Goal: Task Accomplishment & Management: Use online tool/utility

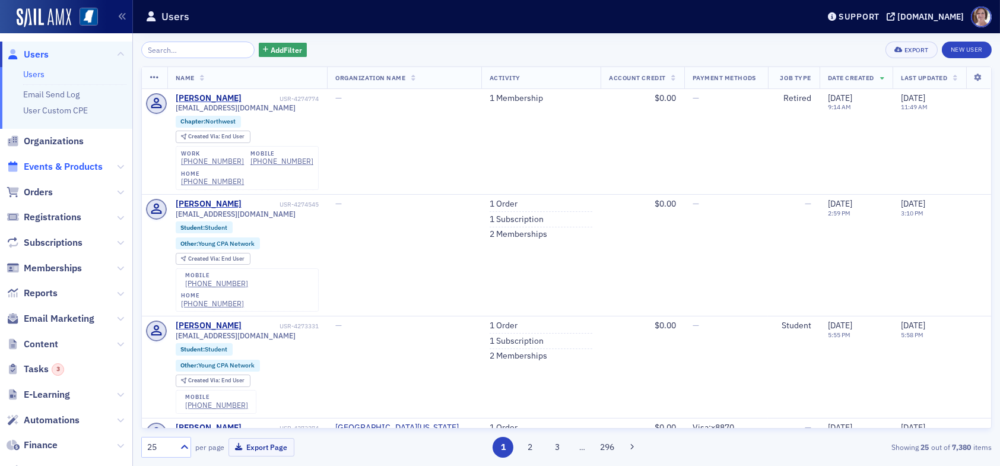
click at [61, 167] on span "Events & Products" at bounding box center [63, 166] width 79 height 13
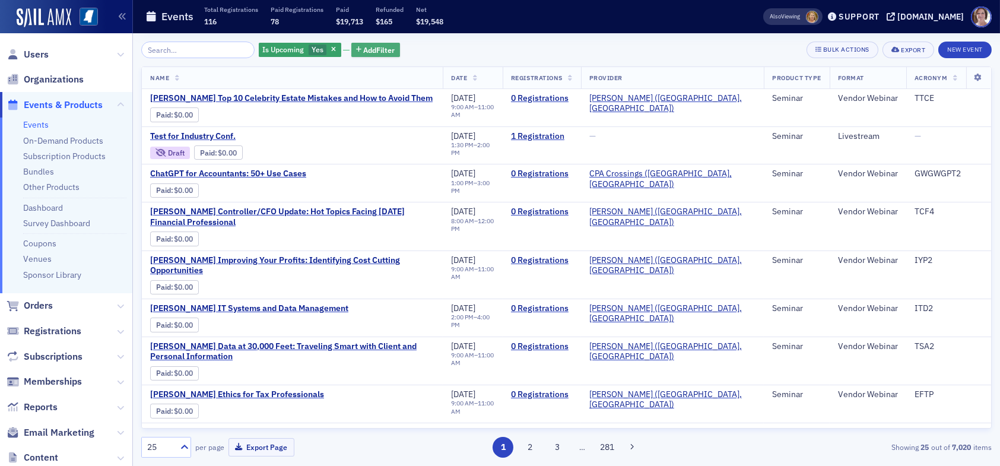
click at [364, 51] on span "Add Filter" at bounding box center [379, 50] width 31 height 11
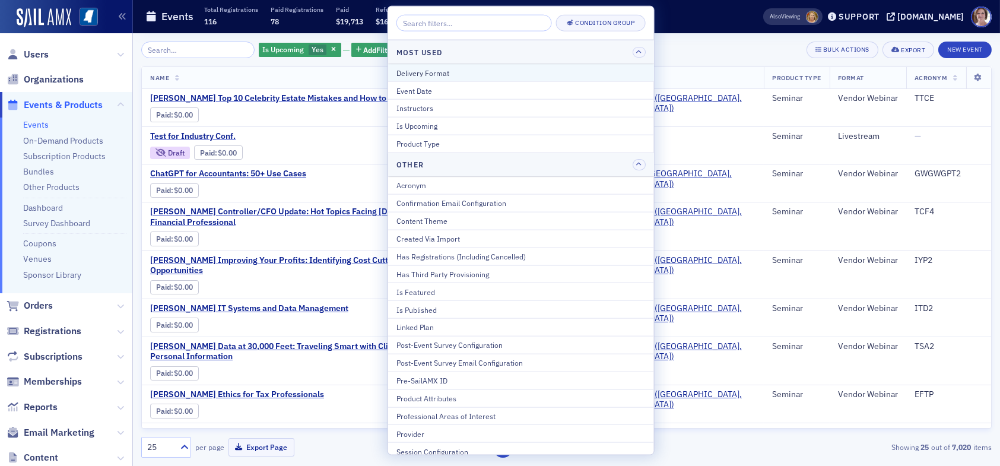
click at [408, 73] on div "Delivery Format" at bounding box center [520, 72] width 249 height 11
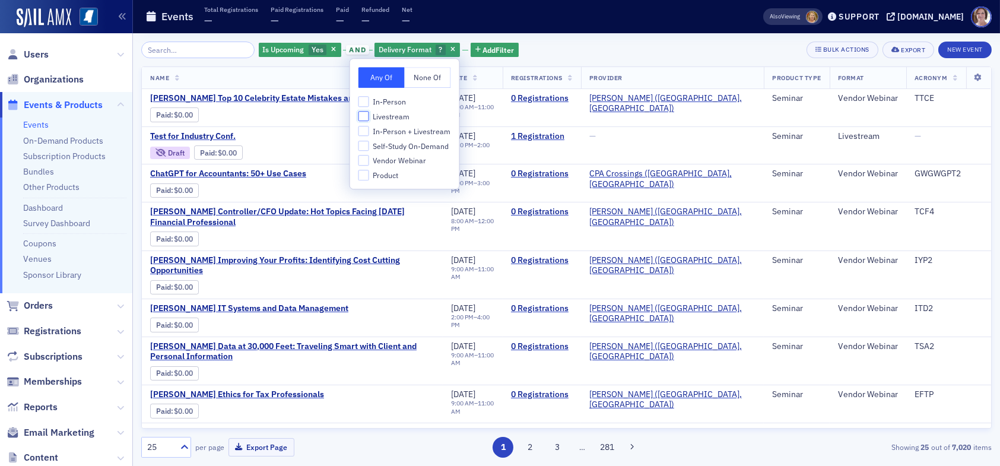
drag, startPoint x: 363, startPoint y: 115, endPoint x: 364, endPoint y: 101, distance: 13.1
click at [363, 114] on input "Livestream" at bounding box center [363, 116] width 11 height 11
checkbox input "true"
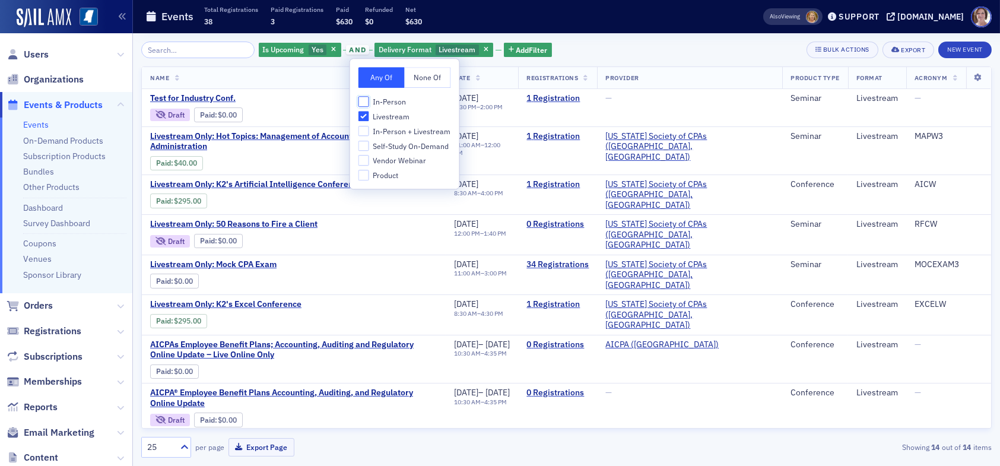
click at [364, 101] on input "In-Person" at bounding box center [363, 101] width 11 height 11
checkbox input "true"
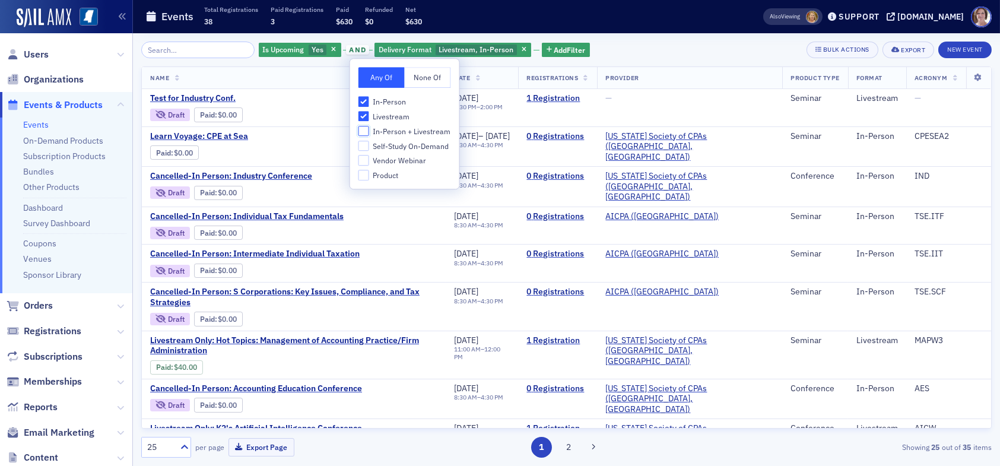
click at [366, 131] on input "In-Person + Livestream" at bounding box center [363, 131] width 11 height 11
checkbox input "true"
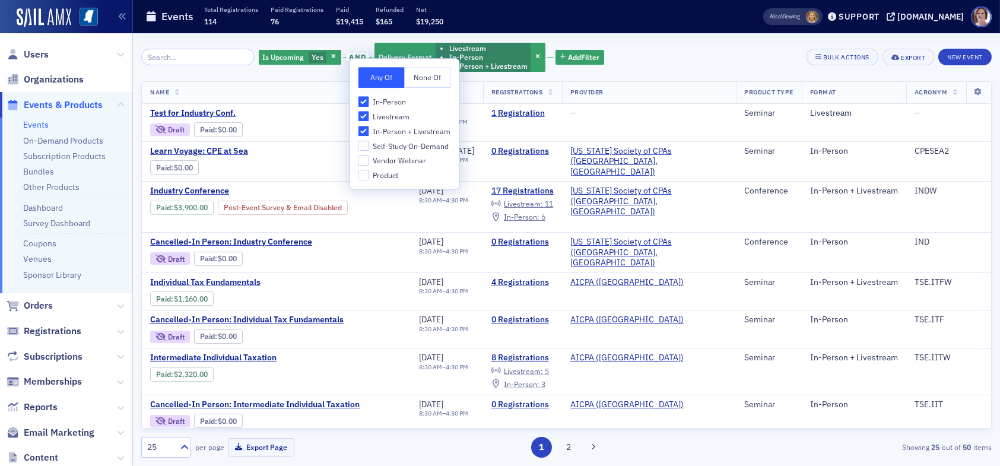
click at [637, 50] on div "Is Upcoming Yes and Delivery Format Livestream In-Person In-Person + Livestream…" at bounding box center [566, 57] width 850 height 31
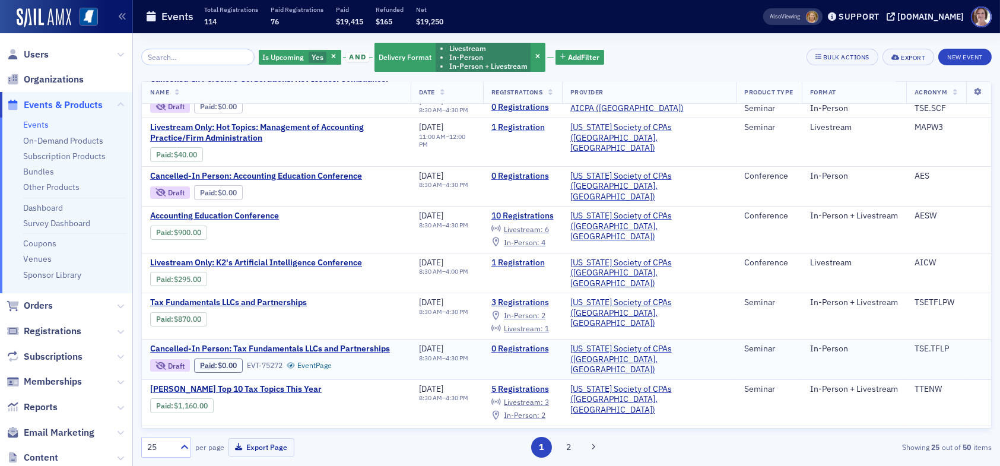
scroll to position [475, 0]
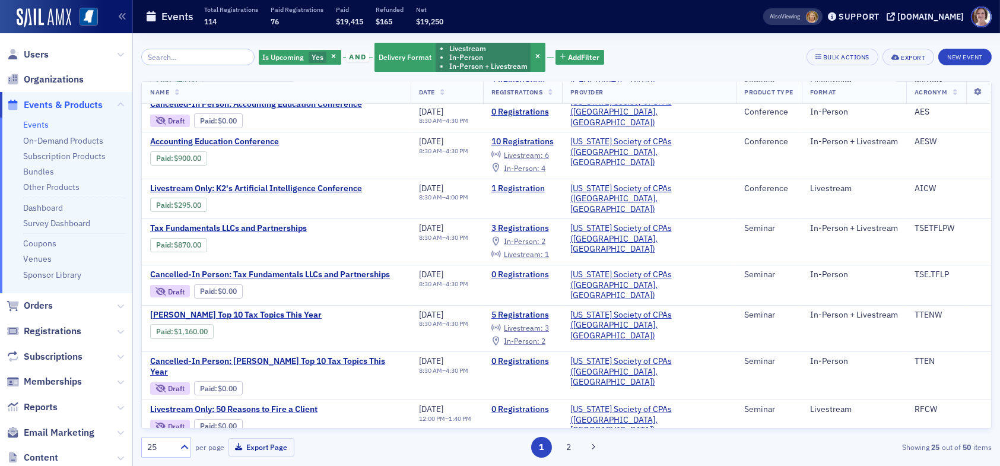
click at [658, 63] on div "Is Upcoming Yes and Delivery Format Livestream In-Person In-Person + Livestream…" at bounding box center [566, 57] width 850 height 31
click at [56, 104] on span "Events & Products" at bounding box center [63, 105] width 79 height 13
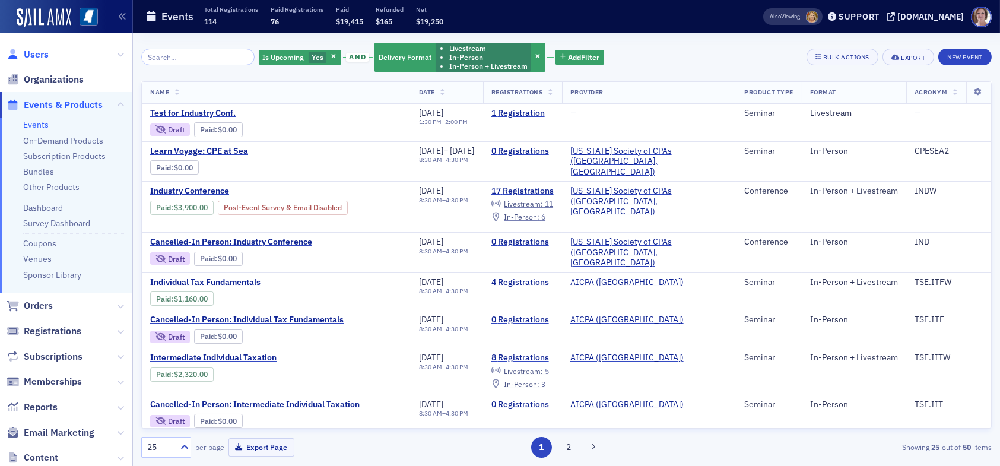
click at [30, 49] on span "Users" at bounding box center [36, 54] width 25 height 13
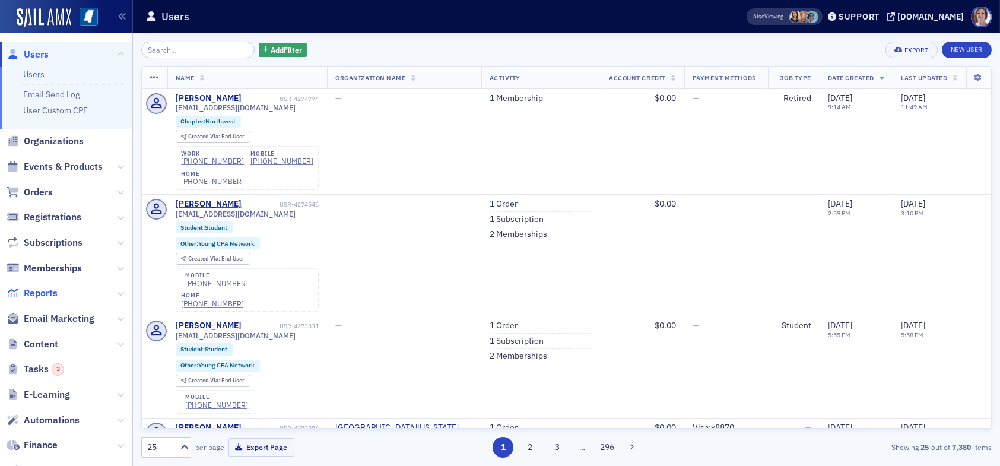
click at [46, 294] on span "Reports" at bounding box center [41, 293] width 34 height 13
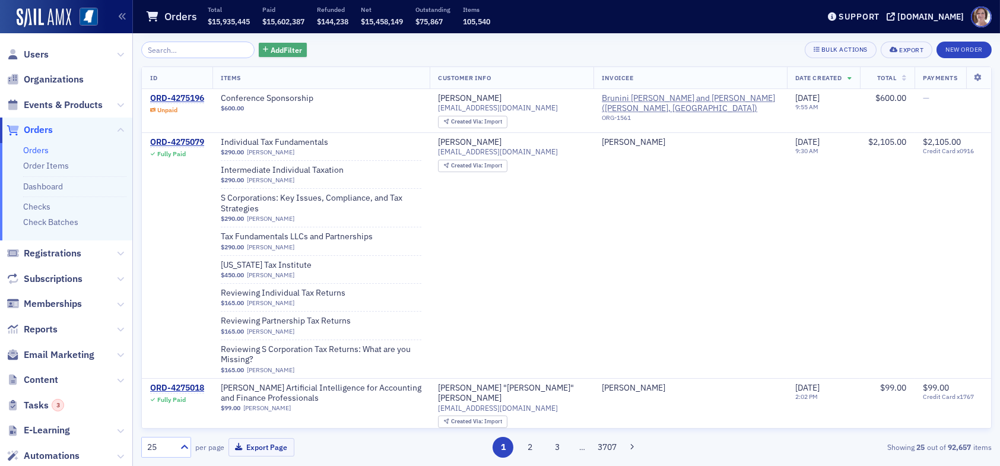
click at [271, 51] on span "Add Filter" at bounding box center [286, 50] width 31 height 11
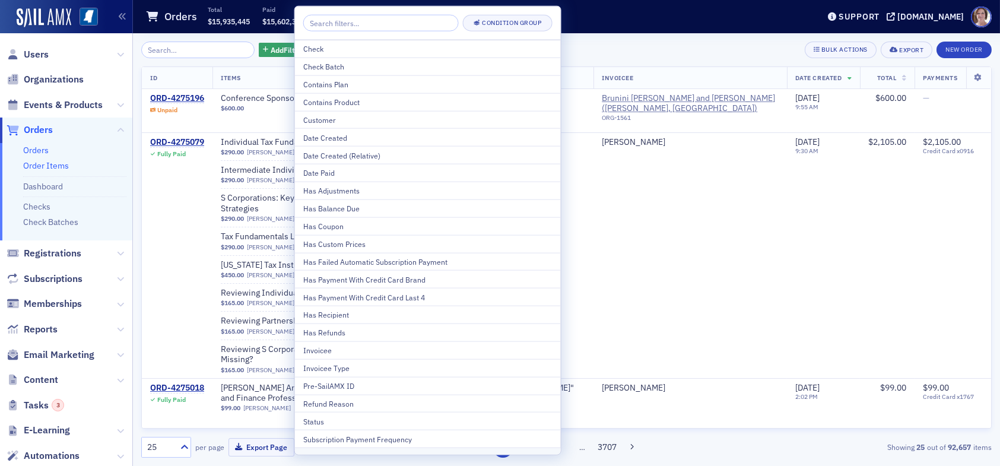
click at [47, 166] on link "Order Items" at bounding box center [46, 165] width 46 height 11
click at [49, 166] on link "Order Items" at bounding box center [46, 165] width 46 height 11
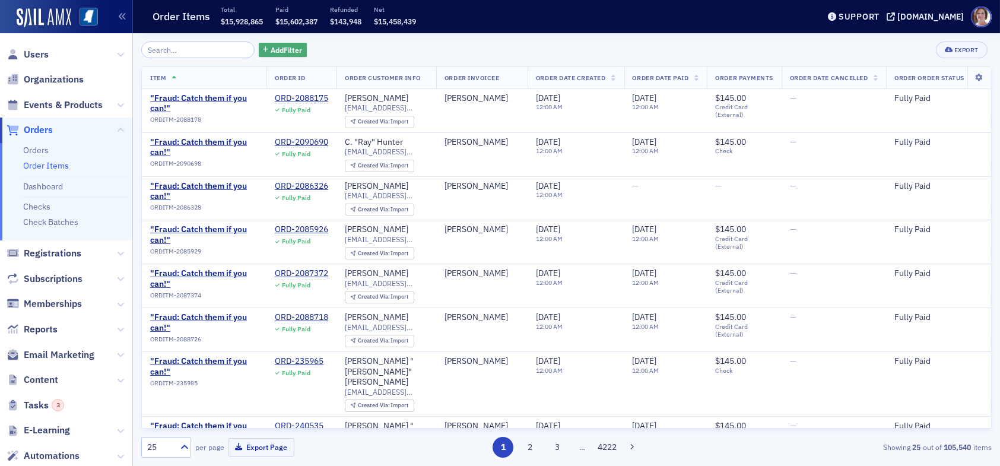
click at [271, 50] on span "Add Filter" at bounding box center [286, 50] width 31 height 11
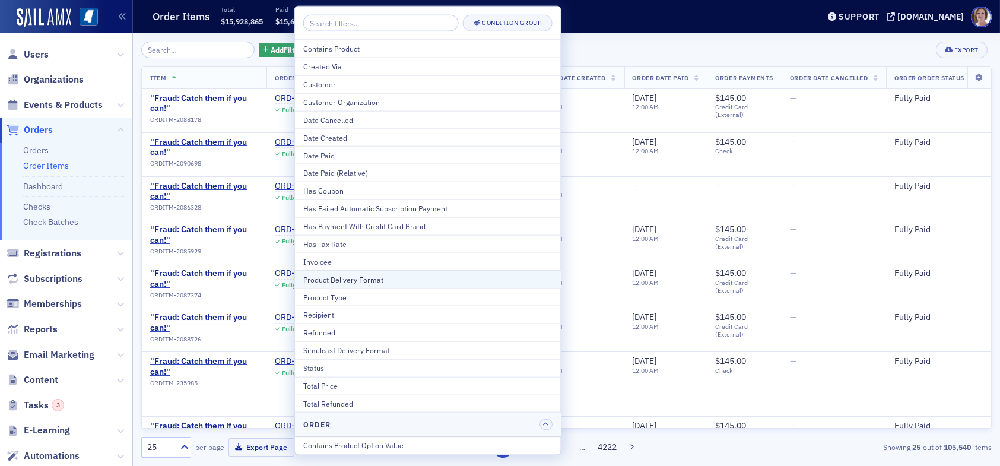
click at [354, 279] on div "Product Delivery Format" at bounding box center [427, 279] width 249 height 11
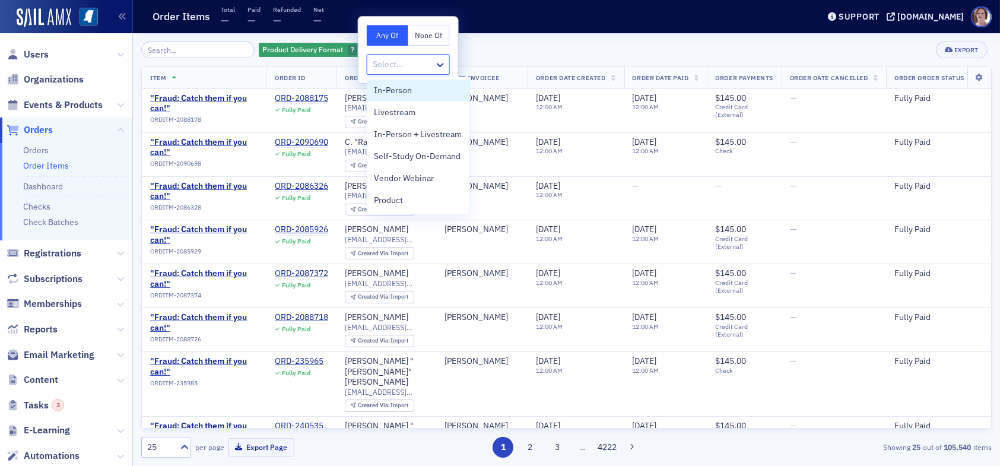
click at [411, 64] on div at bounding box center [402, 64] width 62 height 15
click at [404, 110] on span "Livestream" at bounding box center [395, 112] width 42 height 12
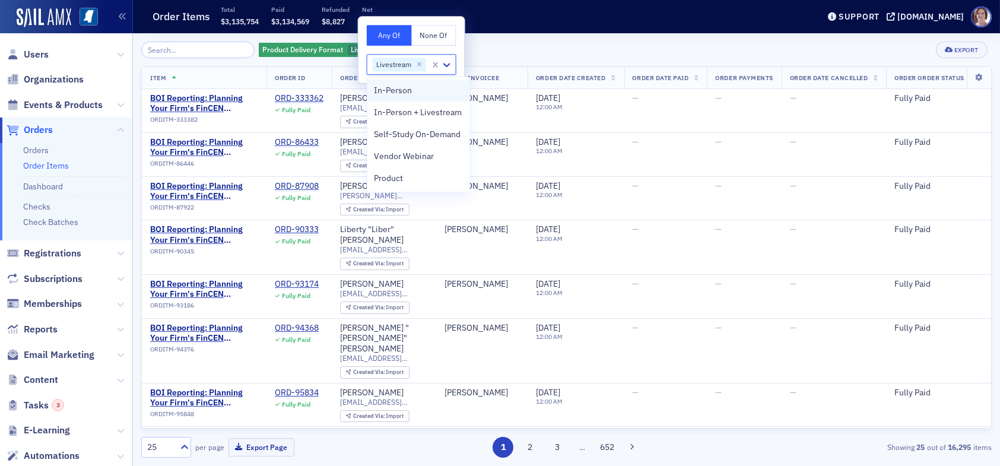
click at [400, 91] on span "In-Person" at bounding box center [393, 90] width 38 height 12
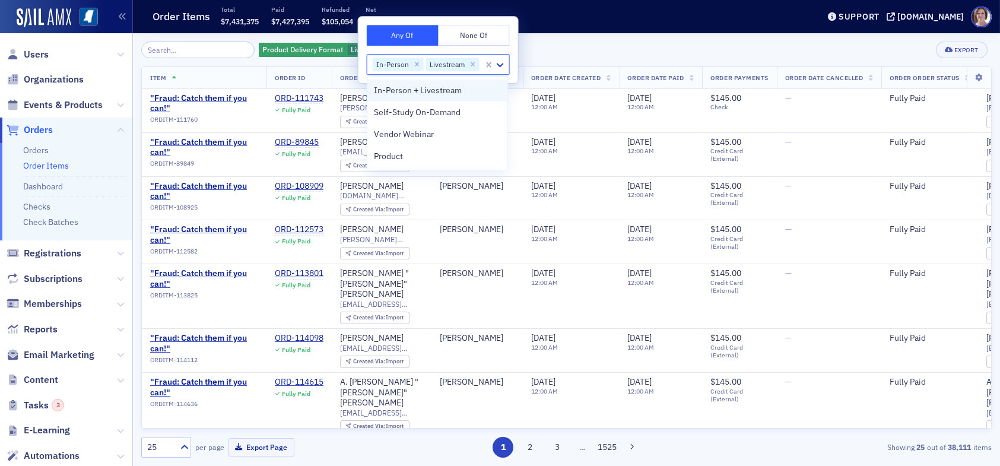
click at [419, 90] on span "In-Person + Livestream" at bounding box center [418, 90] width 88 height 12
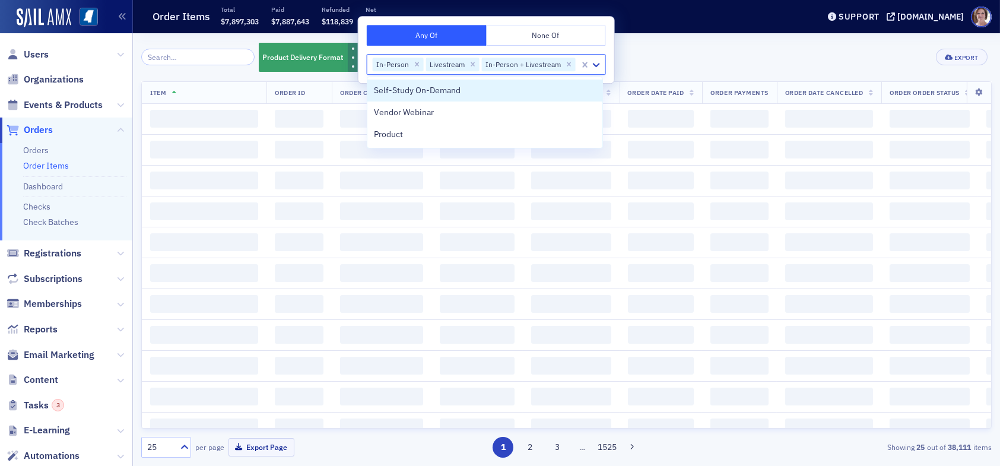
click at [657, 42] on div "Product Delivery Format In-Person Livestream In-Person + Livestream Add Filter …" at bounding box center [566, 57] width 850 height 31
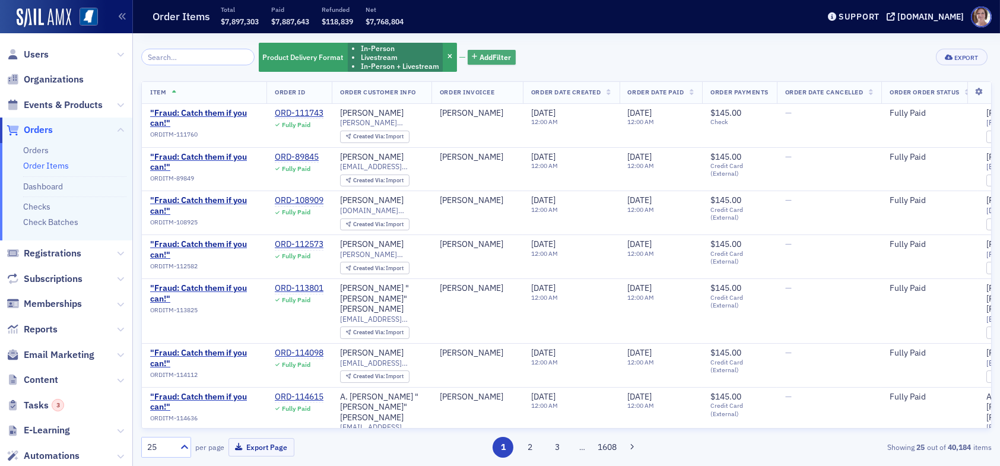
click at [492, 53] on span "Add Filter" at bounding box center [494, 57] width 31 height 11
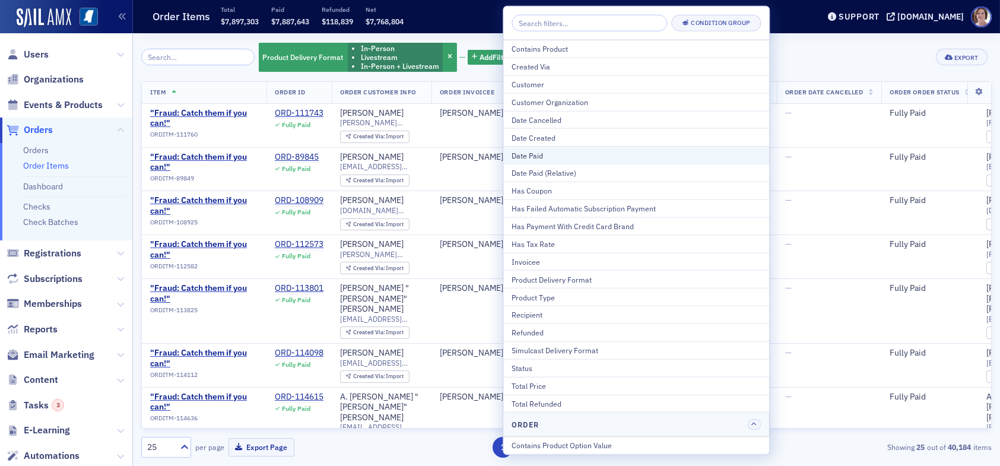
click at [541, 157] on div "Date Paid" at bounding box center [636, 155] width 249 height 11
select select "9"
select select "2025"
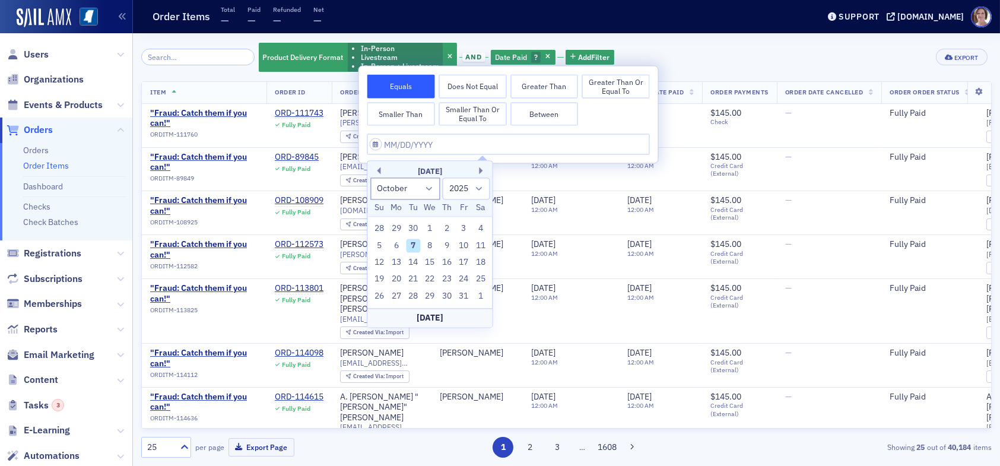
click at [559, 88] on button "Greater Than" at bounding box center [544, 87] width 68 height 24
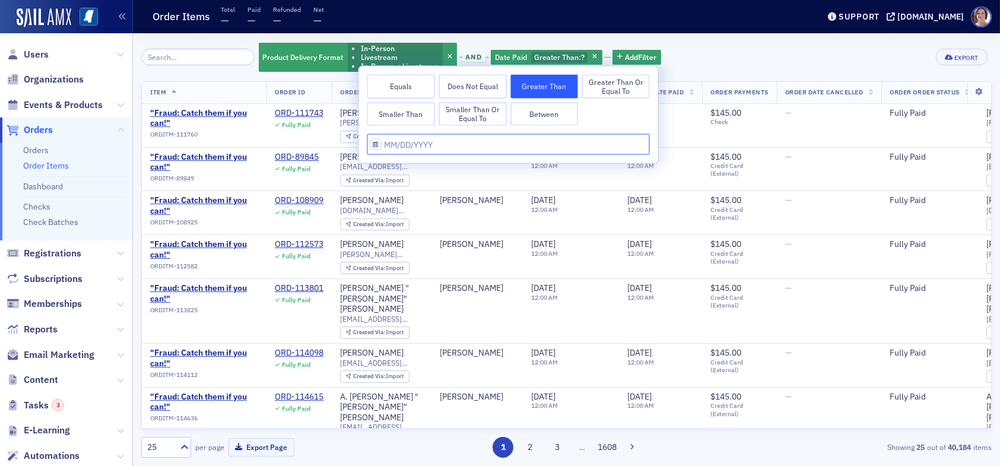
select select "9"
select select "2025"
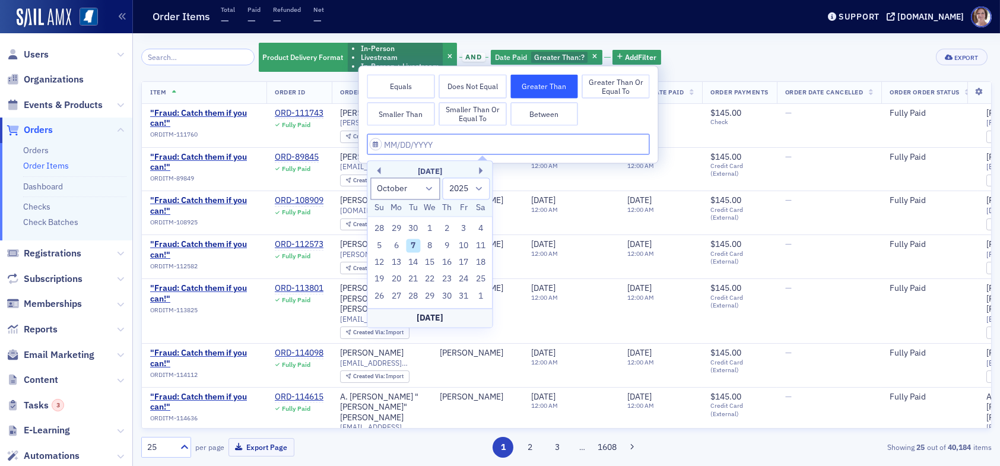
click at [450, 147] on input "text" at bounding box center [508, 144] width 282 height 21
type input "6"
select select "5"
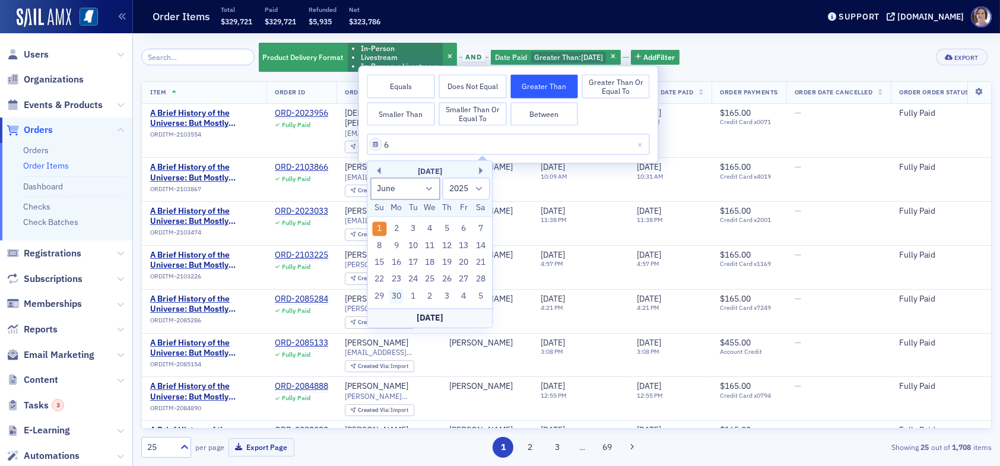
click at [398, 294] on div "30" at bounding box center [396, 296] width 14 height 14
type input "06/30/2025"
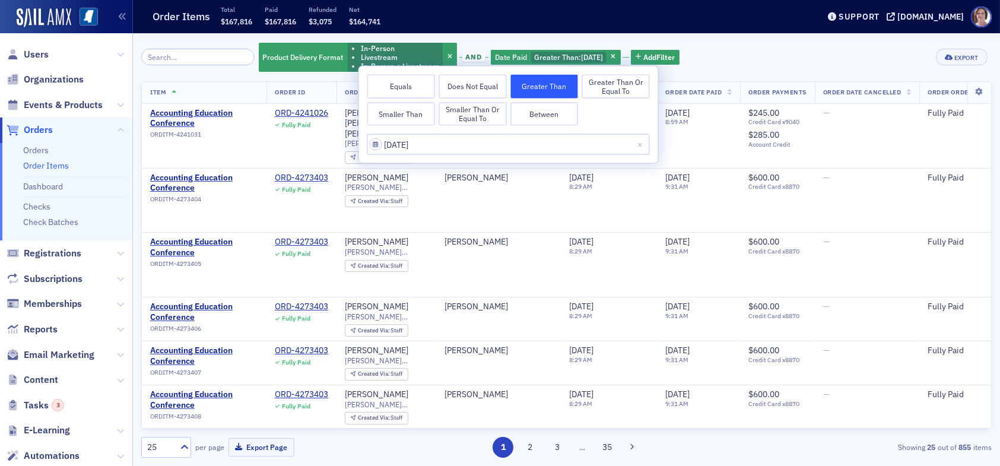
click at [716, 51] on div "Product Delivery Format In-Person Livestream In-Person + Livestream and Date Pa…" at bounding box center [566, 57] width 850 height 31
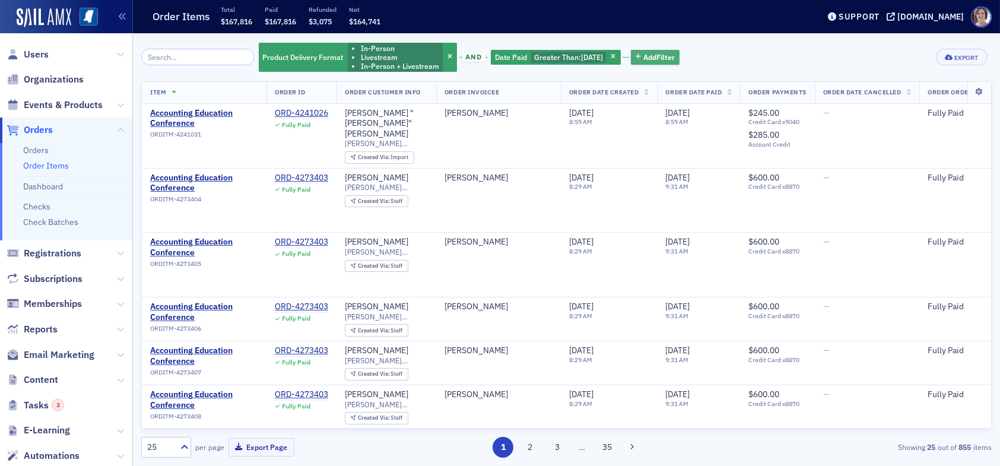
click at [654, 56] on span "Add Filter" at bounding box center [658, 57] width 31 height 11
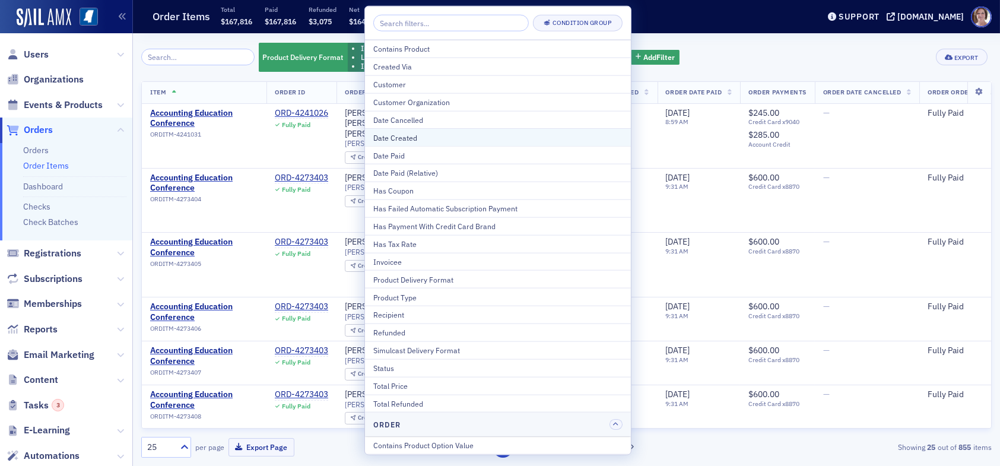
click at [420, 135] on div "Date Created" at bounding box center [497, 137] width 249 height 11
select select "9"
select select "2025"
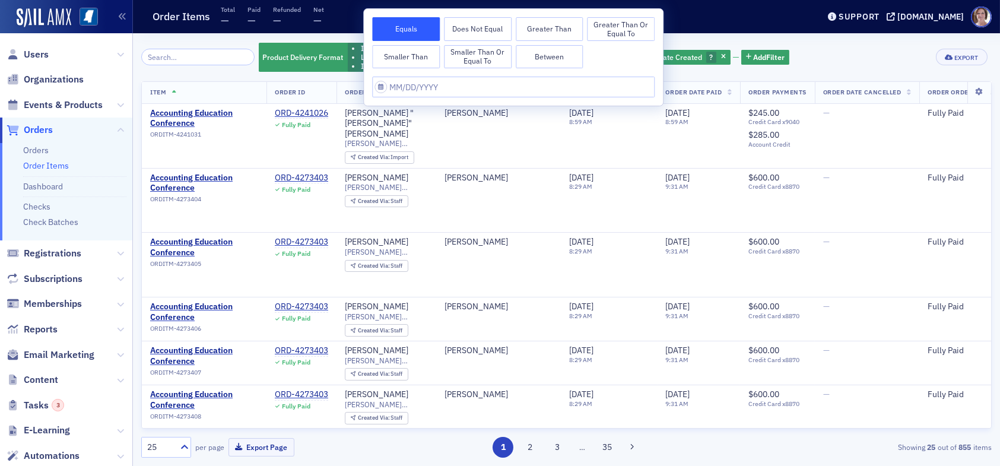
click at [414, 57] on button "Smaller Than" at bounding box center [406, 57] width 68 height 24
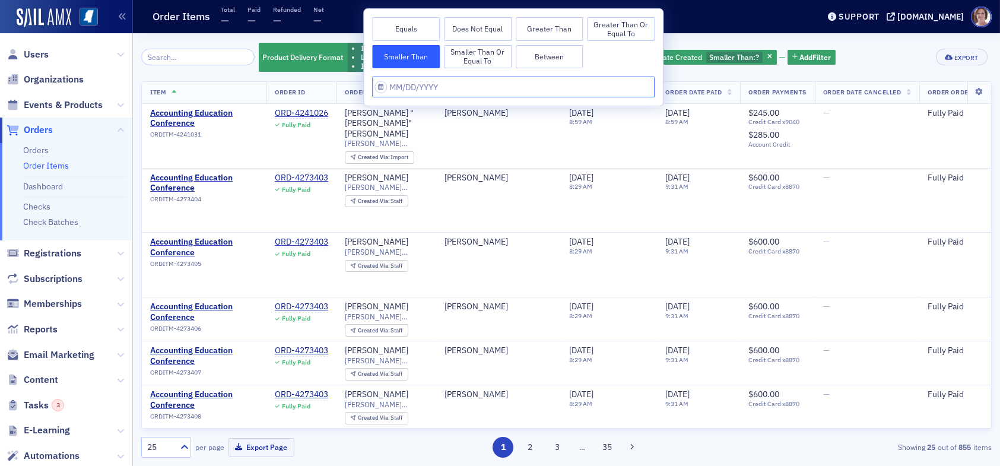
click at [446, 85] on input "text" at bounding box center [513, 87] width 282 height 21
select select "9"
select select "2025"
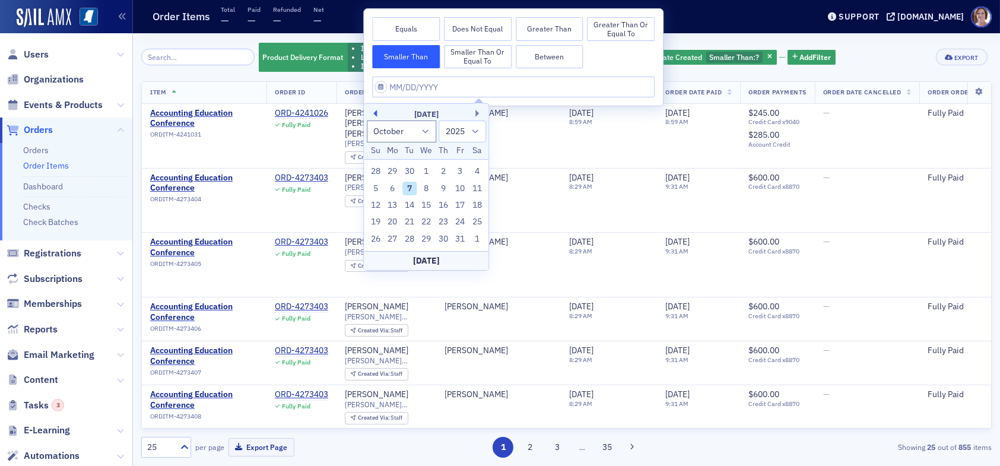
click at [375, 114] on button "Previous Month" at bounding box center [373, 113] width 7 height 7
select select "6"
click at [410, 169] on div "1" at bounding box center [409, 171] width 14 height 14
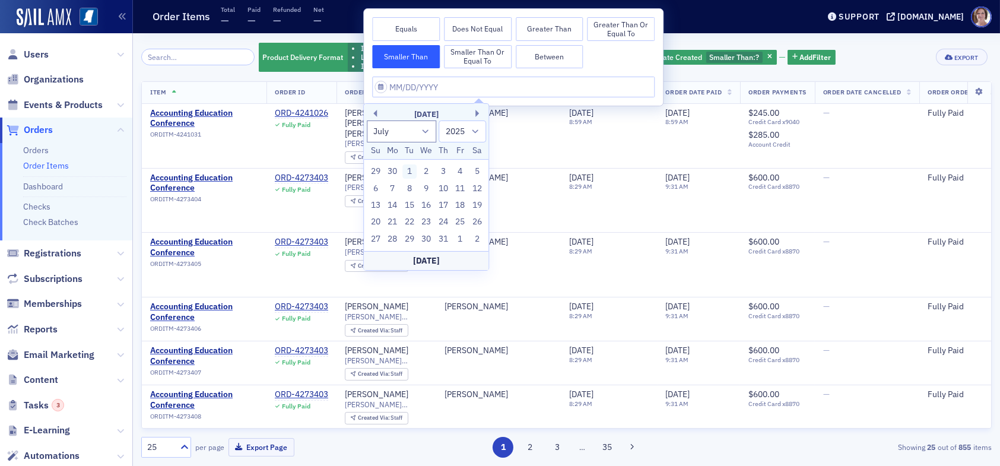
type input "07/01/2025"
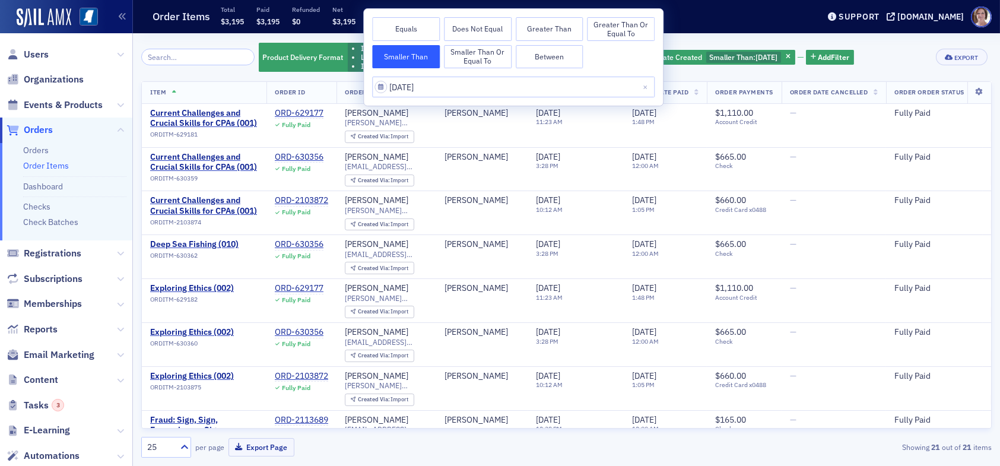
click at [889, 56] on div "Product Delivery Format In-Person Livestream In-Person + Livestream and Date Pa…" at bounding box center [566, 57] width 850 height 31
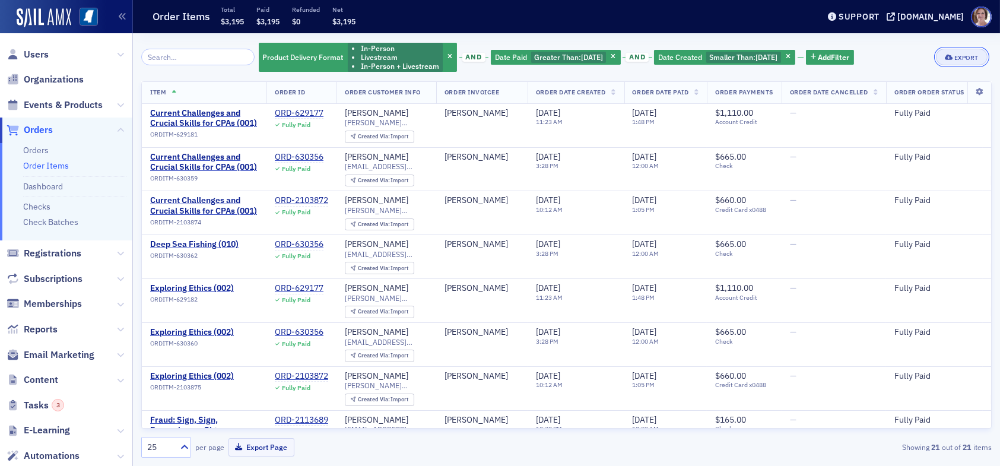
click at [968, 55] on div "Export" at bounding box center [966, 58] width 24 height 7
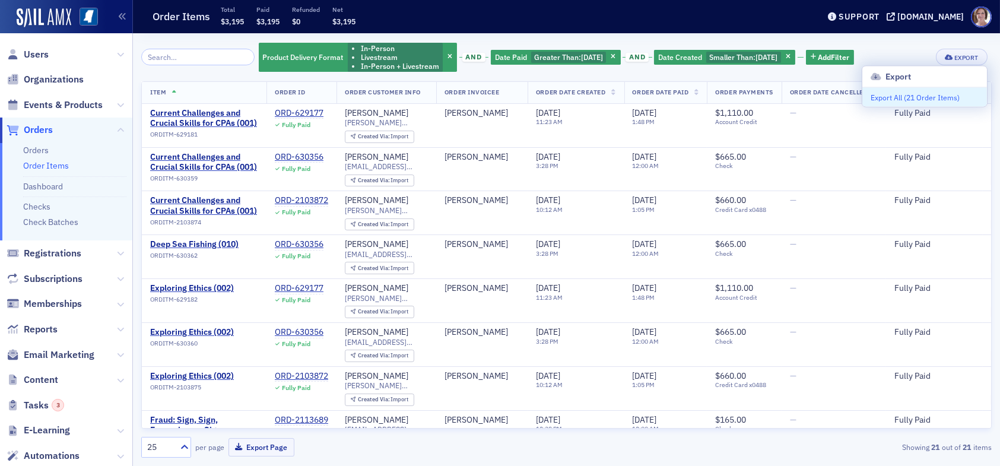
click at [898, 97] on button "Export All ( 21 Order Items )" at bounding box center [924, 97] width 125 height 19
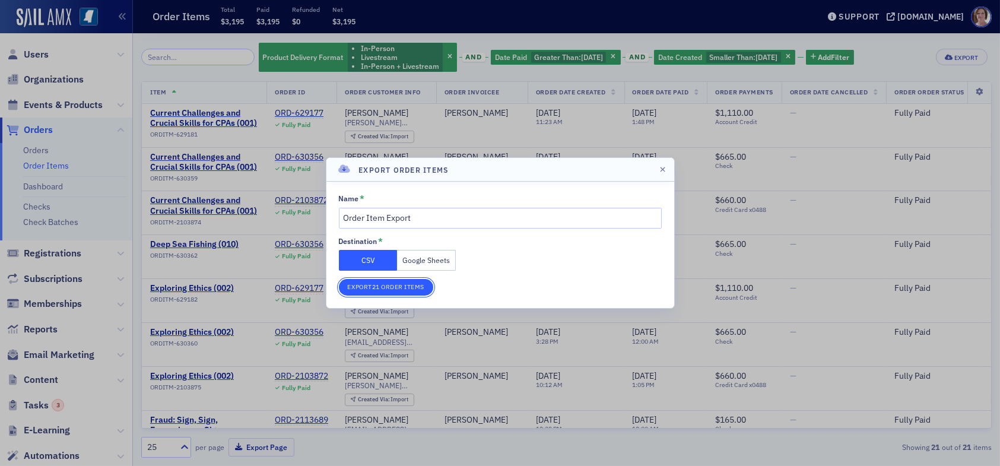
click at [390, 287] on button "Export 21 Order Items" at bounding box center [386, 287] width 95 height 17
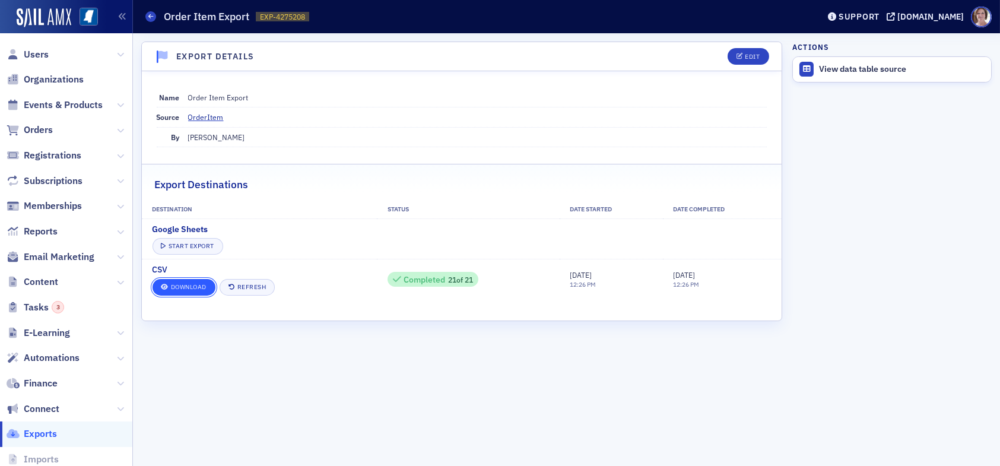
click at [197, 284] on link "Download" at bounding box center [184, 287] width 63 height 17
click at [151, 20] on span at bounding box center [150, 16] width 11 height 11
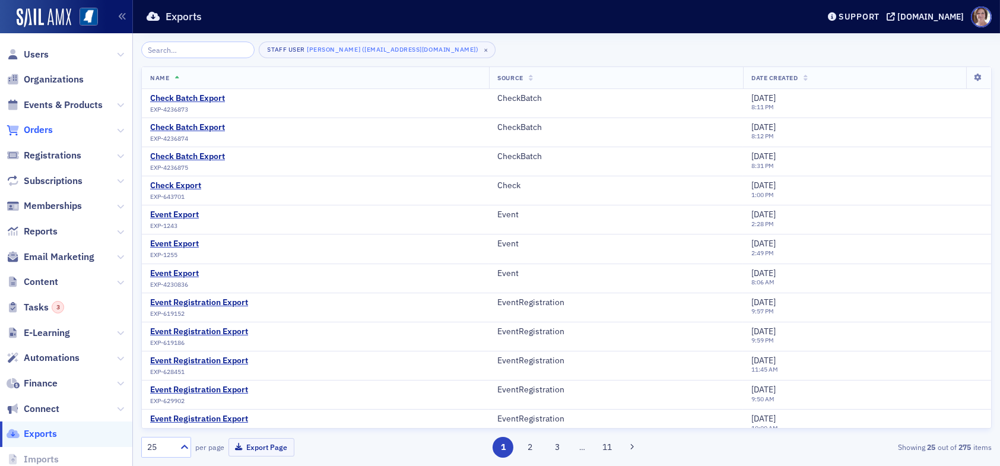
click at [46, 131] on span "Orders" at bounding box center [38, 129] width 29 height 13
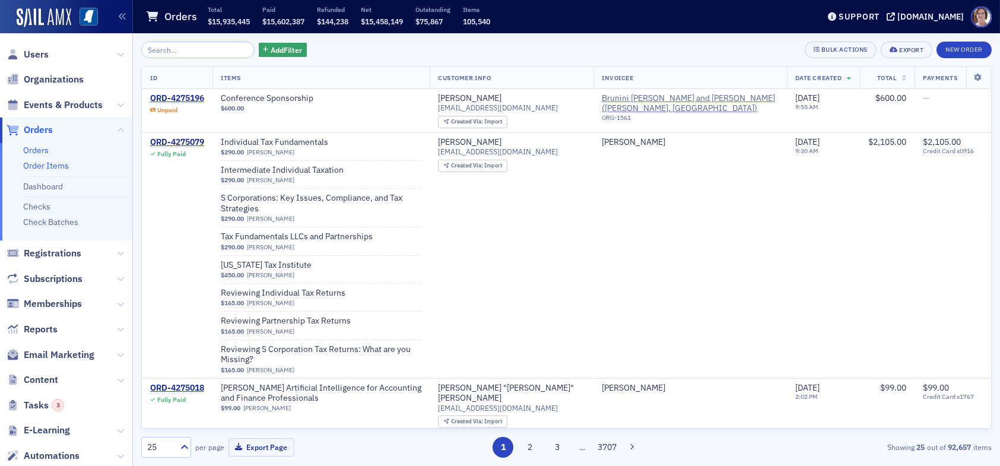
click at [64, 166] on link "Order Items" at bounding box center [46, 165] width 46 height 11
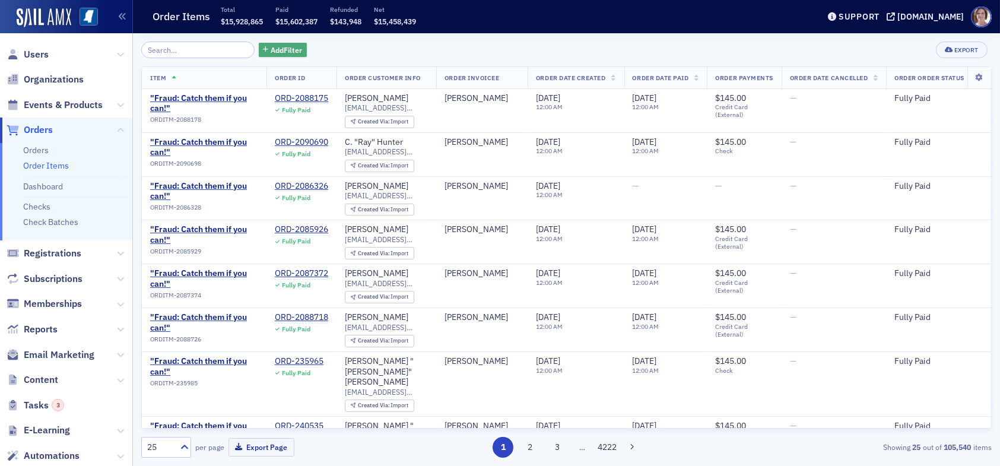
click at [279, 47] on span "Add Filter" at bounding box center [286, 50] width 31 height 11
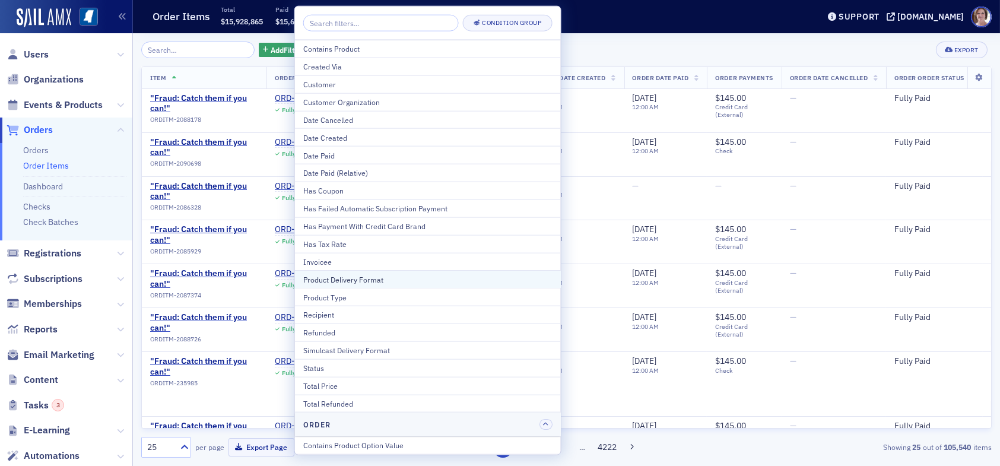
click at [363, 278] on div "Product Delivery Format" at bounding box center [427, 279] width 249 height 11
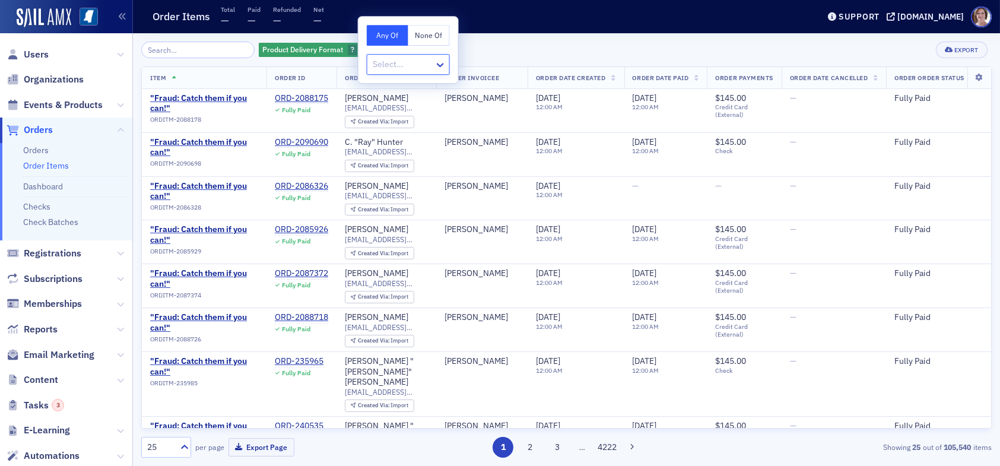
click at [415, 62] on div at bounding box center [402, 64] width 62 height 15
click at [401, 89] on span "In-Person" at bounding box center [393, 90] width 38 height 12
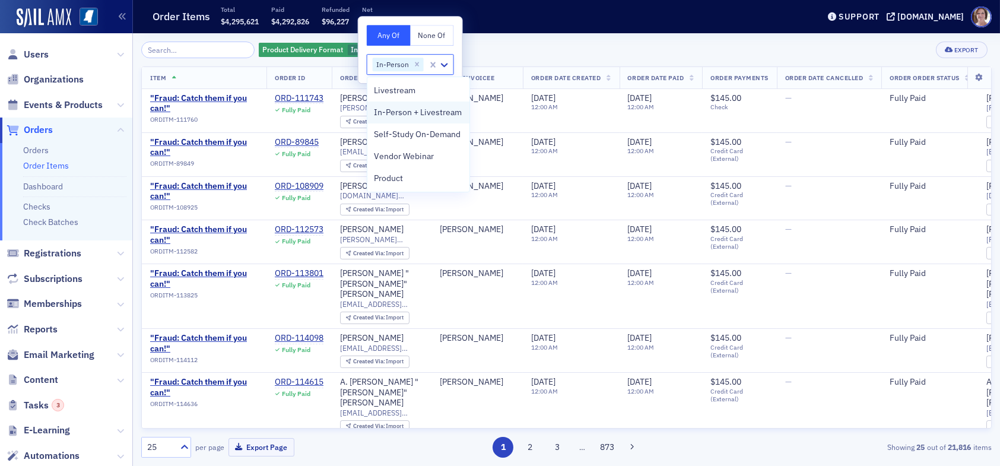
click at [402, 113] on span "In-Person + Livestream" at bounding box center [418, 112] width 88 height 12
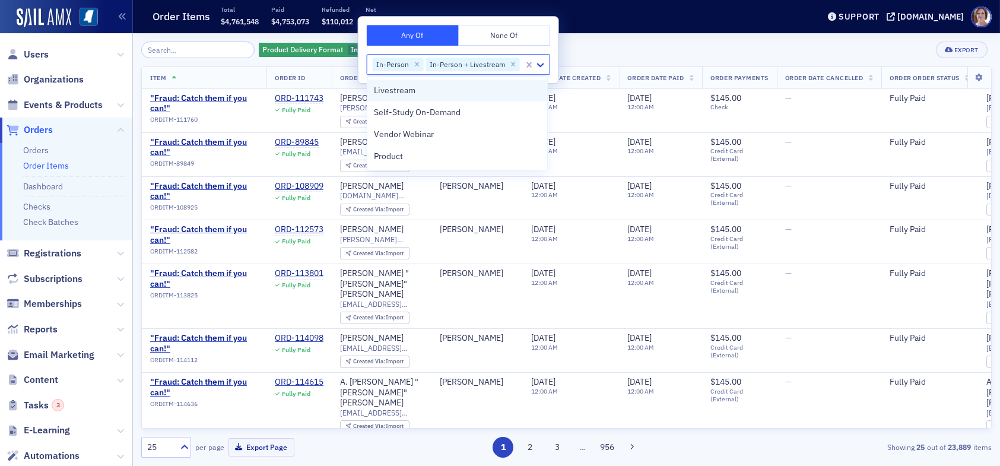
click at [397, 91] on span "Livestream" at bounding box center [395, 90] width 42 height 12
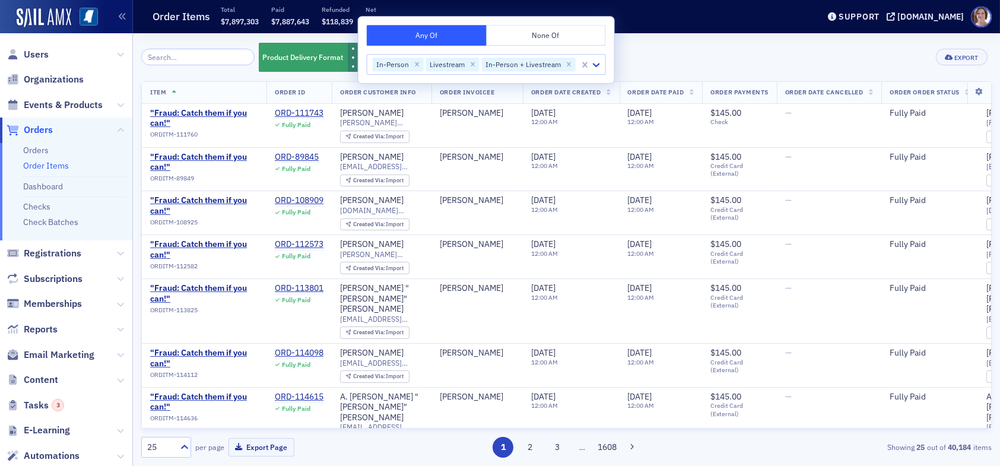
click at [663, 47] on div "Product Delivery Format In-Person In-Person + Livestream Livestream Add Filter …" at bounding box center [566, 57] width 850 height 31
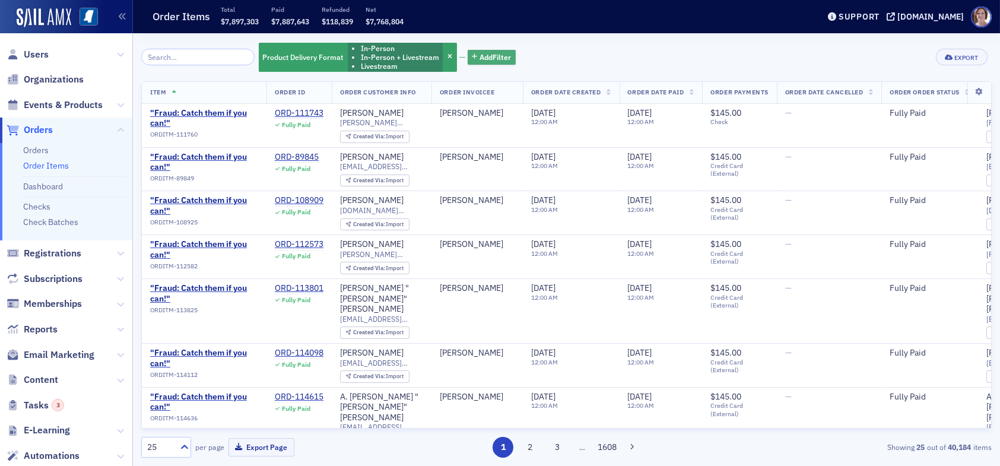
click at [479, 53] on span "Add Filter" at bounding box center [494, 57] width 31 height 11
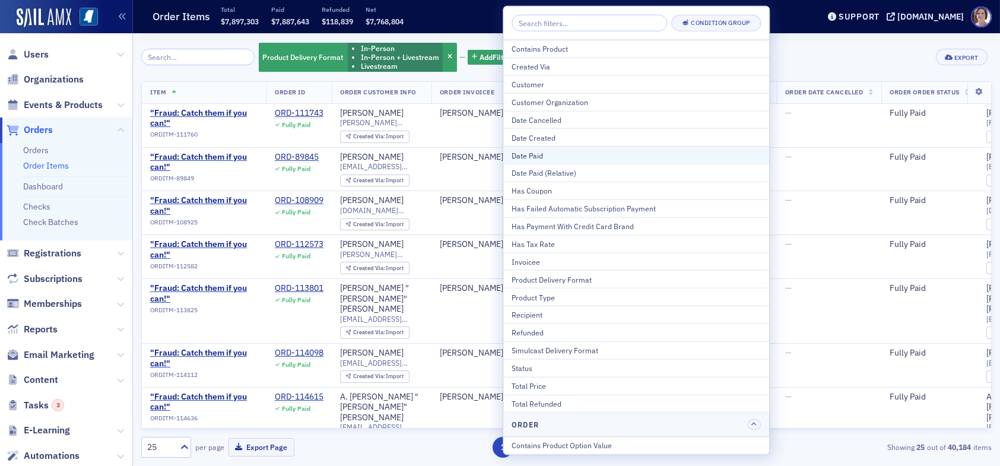
click at [550, 151] on div "Date Paid" at bounding box center [636, 155] width 249 height 11
select select "9"
select select "2025"
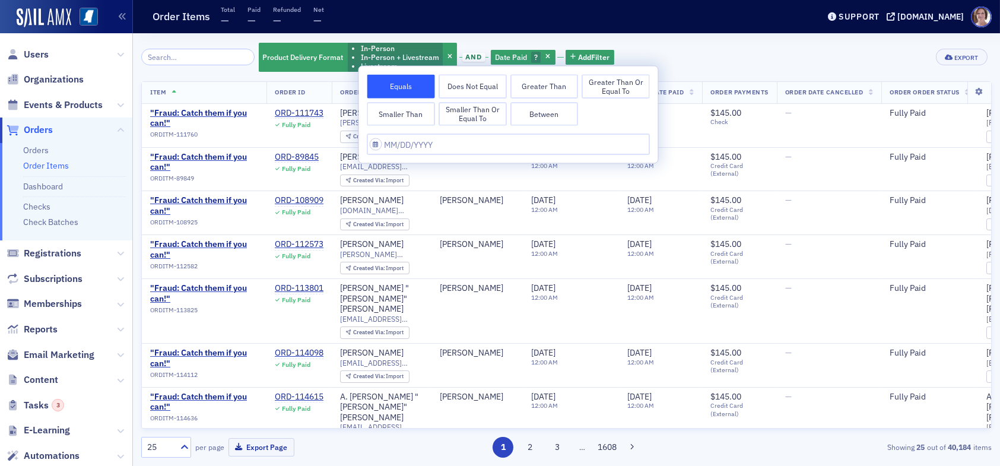
click at [554, 87] on button "Greater Than" at bounding box center [544, 87] width 68 height 24
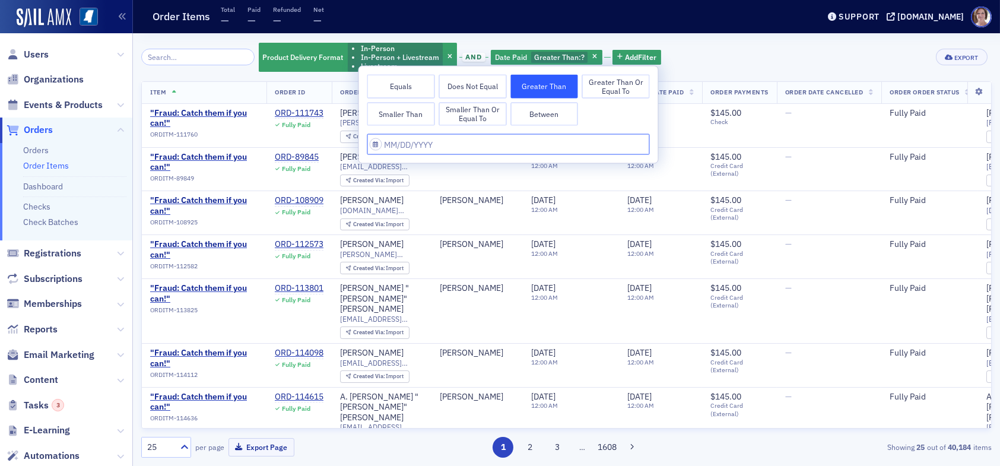
click at [440, 145] on input "text" at bounding box center [508, 144] width 282 height 21
select select "9"
select select "2025"
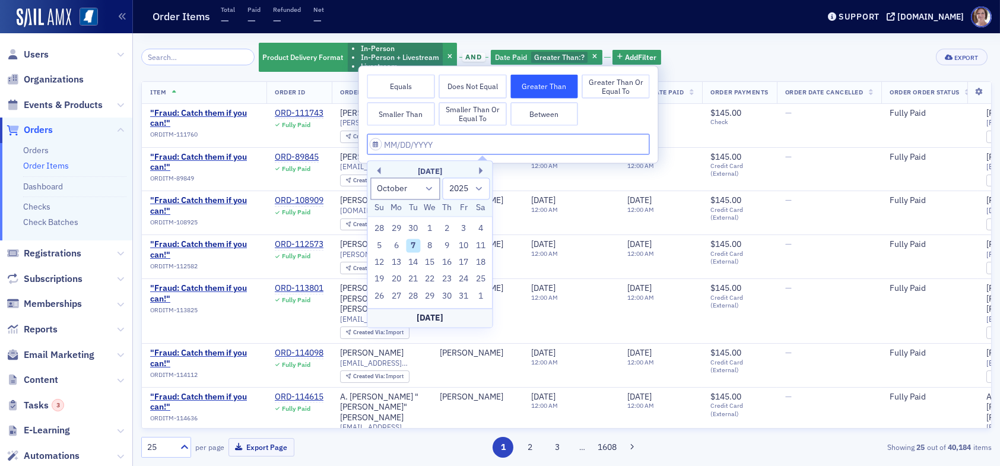
type input "0"
select select "0"
select select "2000"
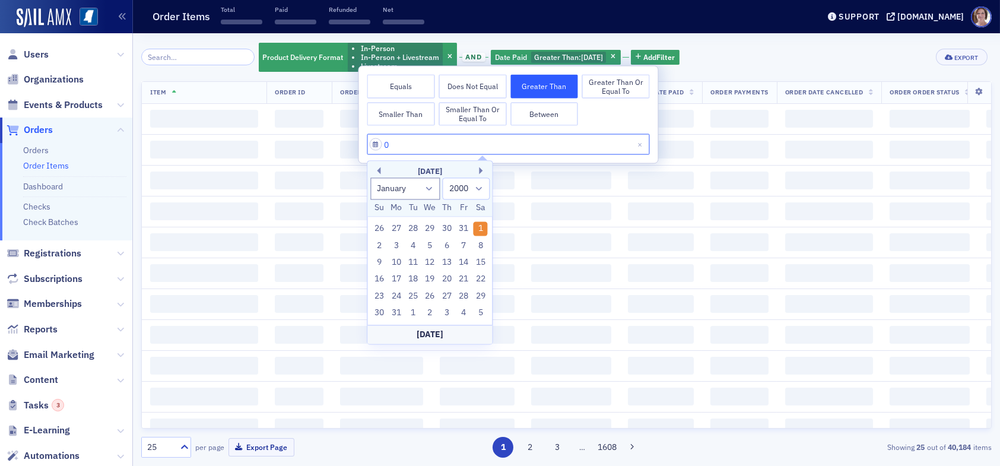
type input "06"
select select "5"
select select "2025"
type input "063"
select select "0"
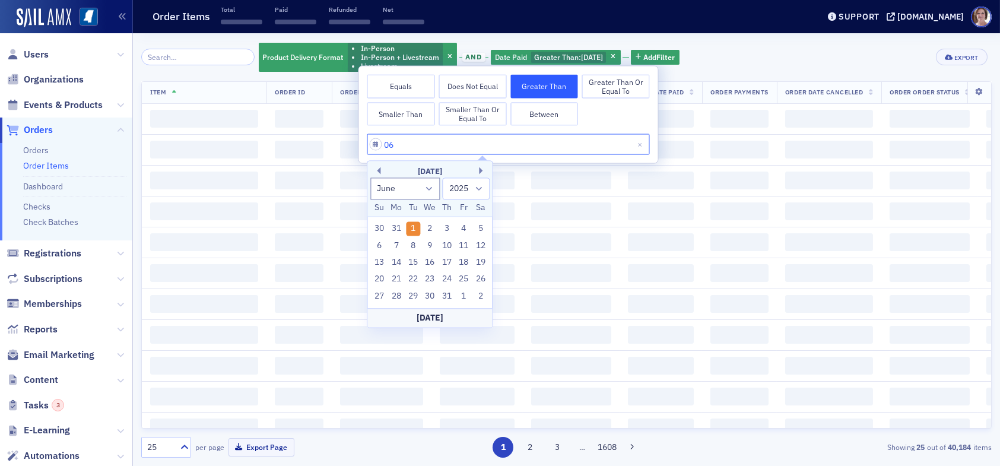
select select "1963"
type input "06302"
select select "1900"
type input "06302025"
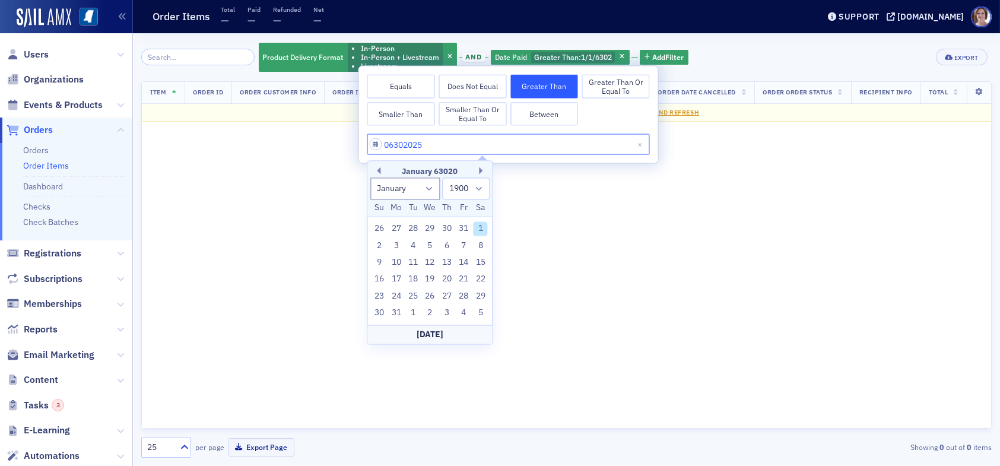
drag, startPoint x: 430, startPoint y: 141, endPoint x: 417, endPoint y: 150, distance: 16.3
click at [344, 147] on body "Users Organizations Events & Products Orders Orders Order Items Dashboard Check…" at bounding box center [500, 233] width 1000 height 466
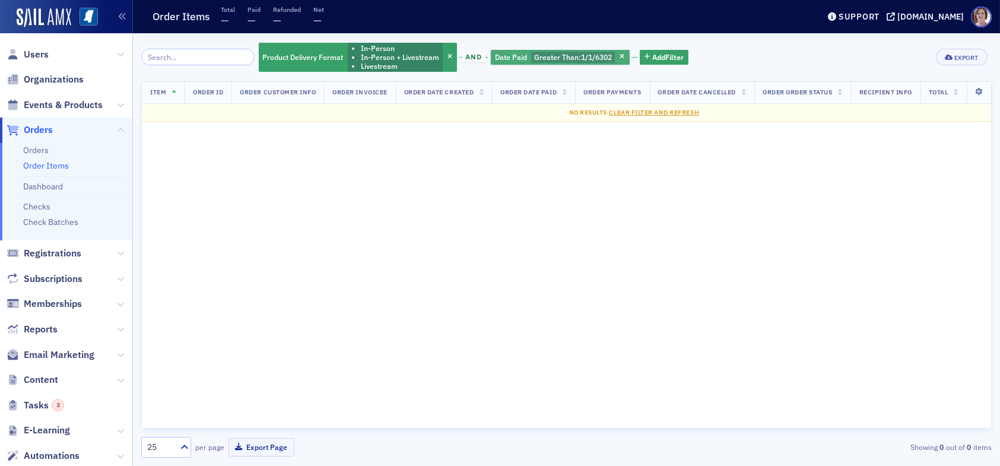
click at [591, 53] on span "1/1/6302" at bounding box center [596, 56] width 31 height 9
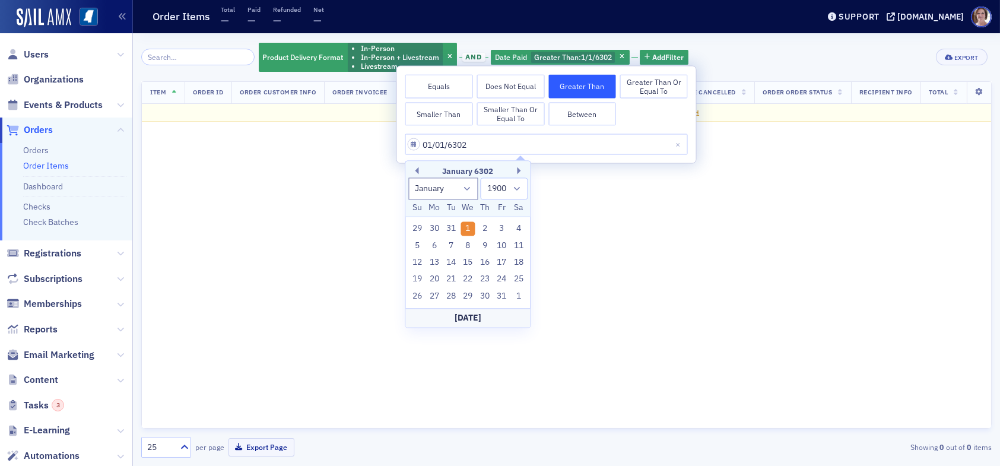
drag, startPoint x: 471, startPoint y: 141, endPoint x: 396, endPoint y: 140, distance: 74.2
click at [397, 140] on div "Equals Does Not Equal Greater Than Greater Than or Equal To Smaller Than Smalle…" at bounding box center [546, 114] width 299 height 97
type input "0"
select select "2000"
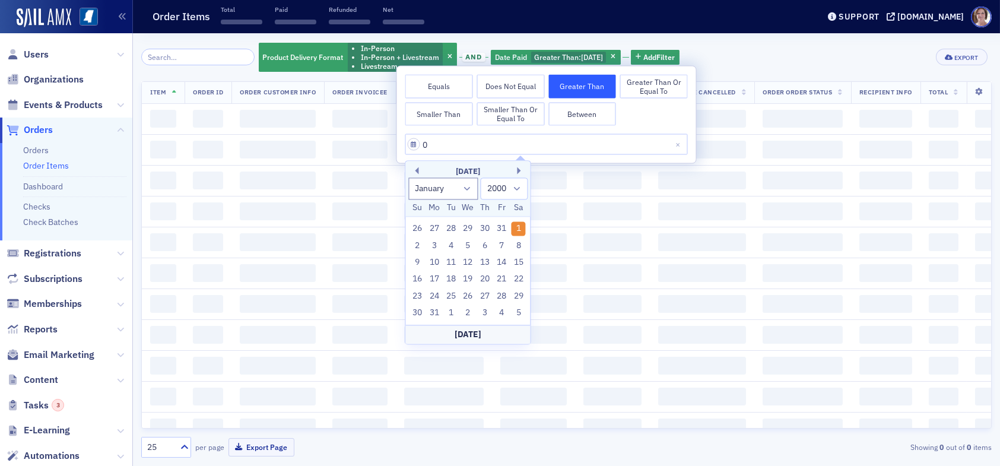
type input "06"
select select "5"
select select "2025"
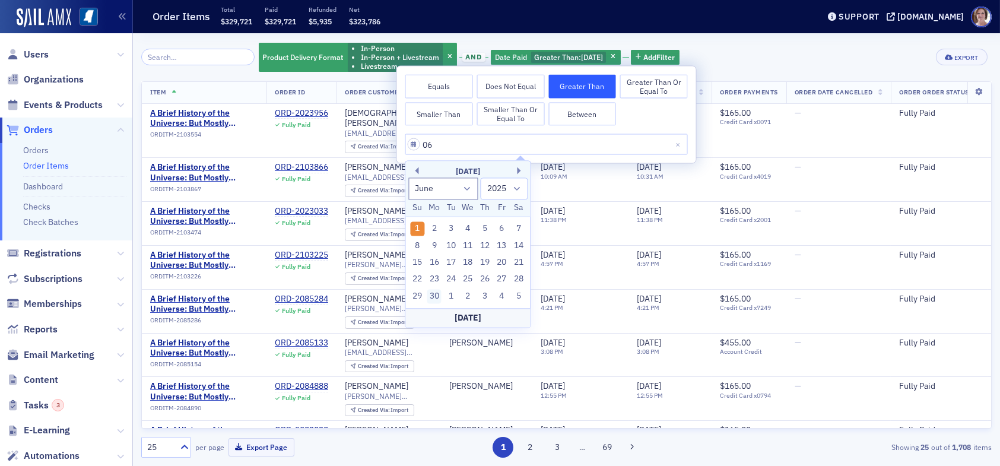
click at [437, 294] on div "30" at bounding box center [434, 296] width 14 height 14
type input "06/30/2025"
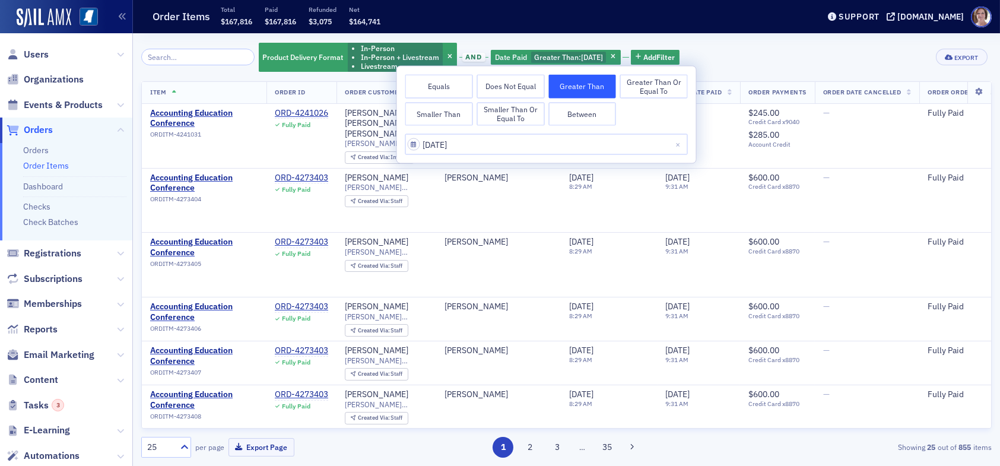
click at [746, 49] on div "Product Delivery Format In-Person In-Person + Livestream Livestream and Date Pa…" at bounding box center [566, 57] width 850 height 31
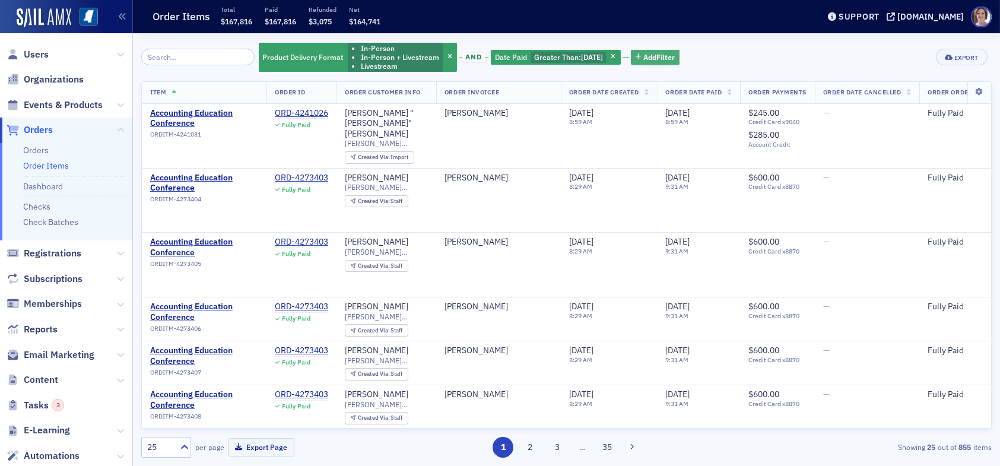
click at [661, 58] on span "Add Filter" at bounding box center [658, 57] width 31 height 11
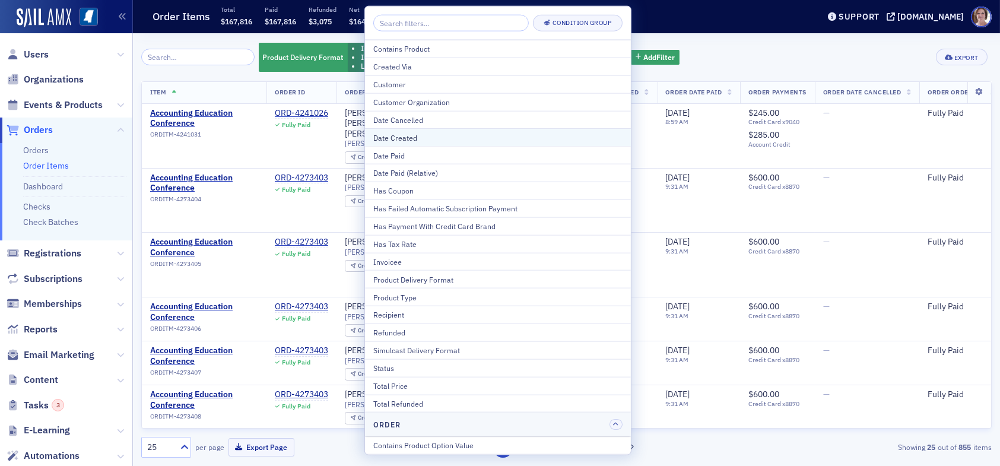
click at [426, 137] on div "Date Created" at bounding box center [497, 137] width 249 height 11
select select "9"
select select "2025"
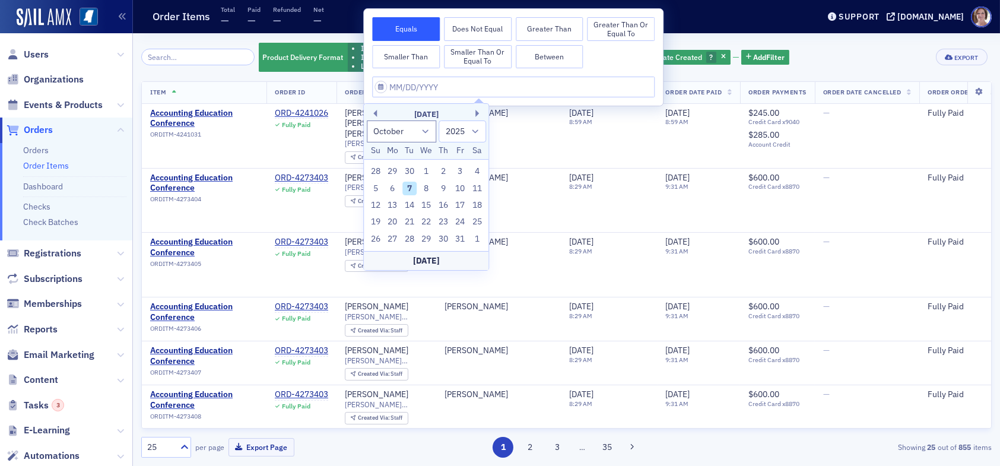
click at [410, 56] on button "Smaller Than" at bounding box center [406, 57] width 68 height 24
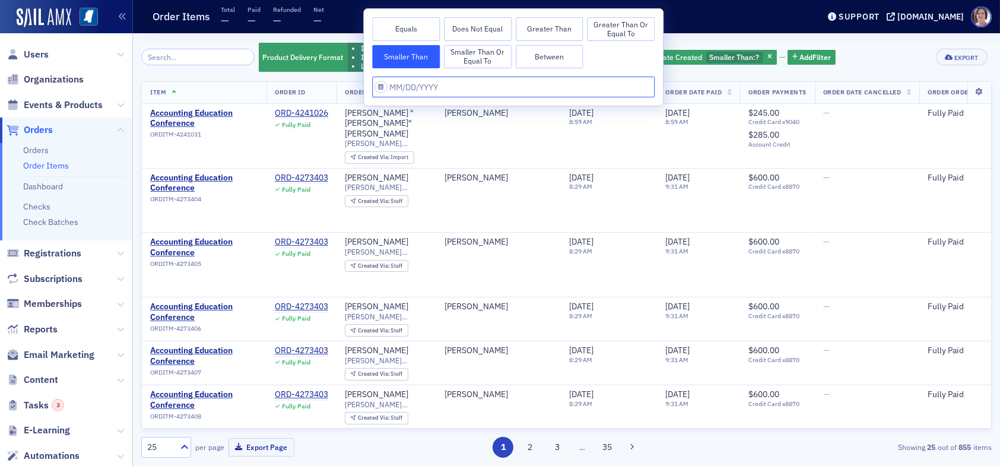
click at [443, 86] on input "text" at bounding box center [513, 87] width 282 height 21
select select "9"
select select "2025"
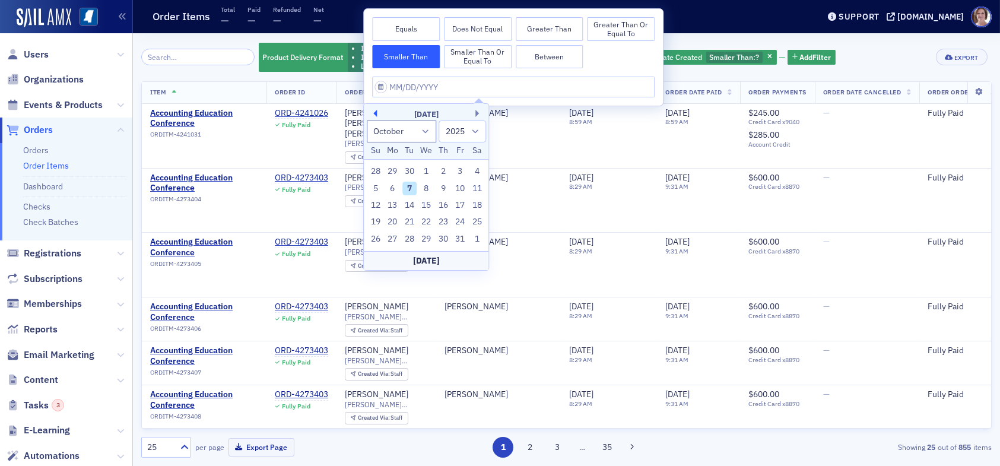
click at [376, 113] on button "Previous Month" at bounding box center [373, 113] width 7 height 7
select select "6"
click at [410, 170] on div "1" at bounding box center [409, 171] width 14 height 14
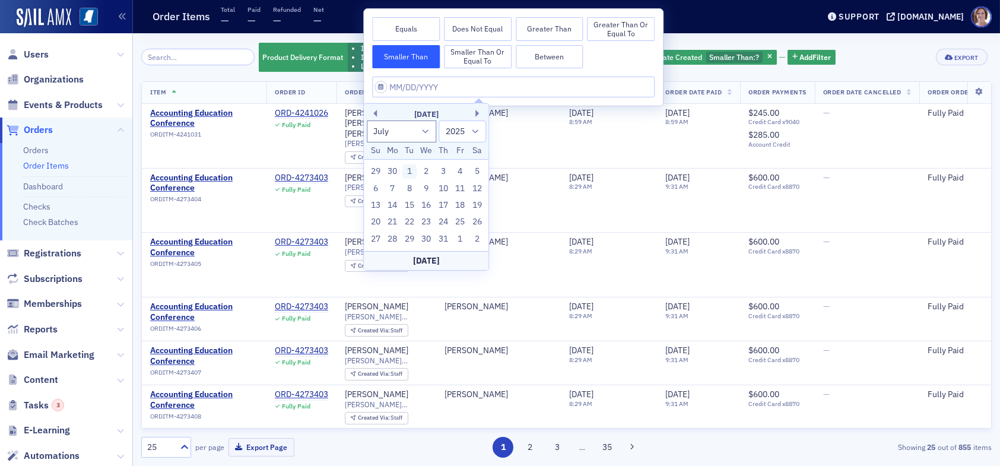
type input "07/01/2025"
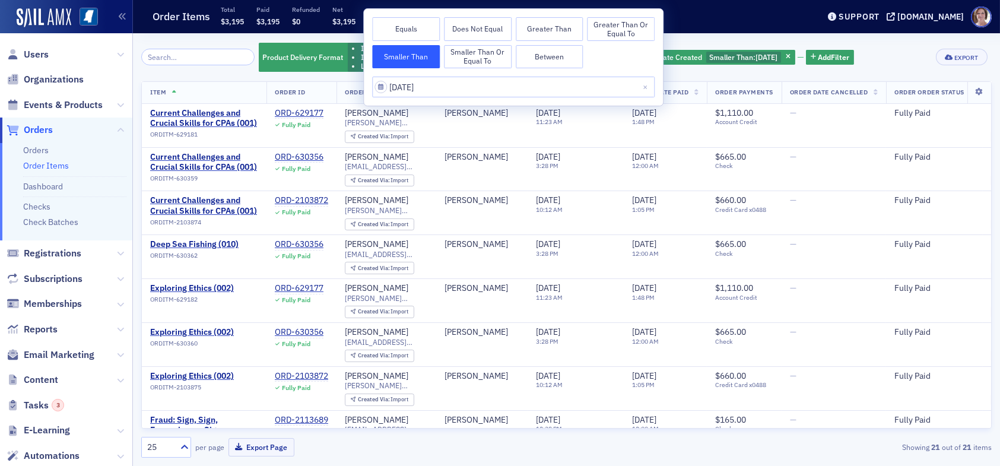
click at [777, 34] on div "Product Delivery Format In-Person In-Person + Livestream Livestream and Date Pa…" at bounding box center [566, 249] width 850 height 433
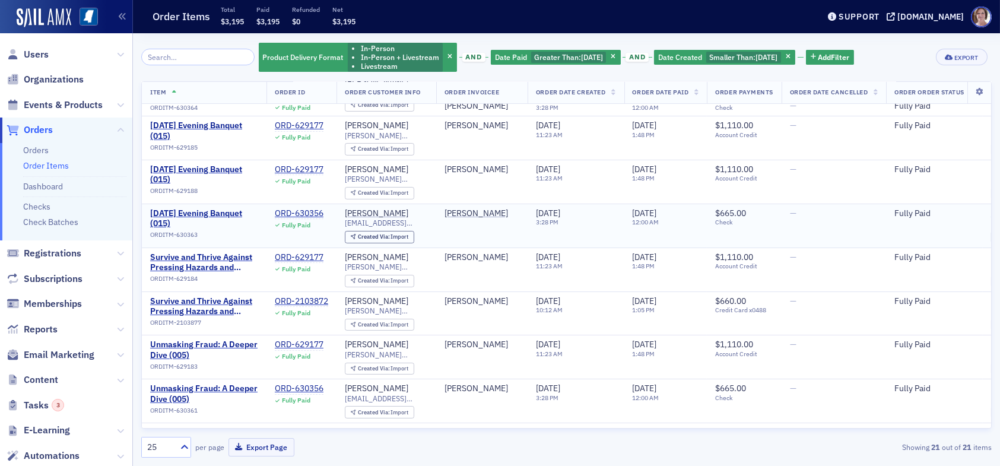
scroll to position [539, 0]
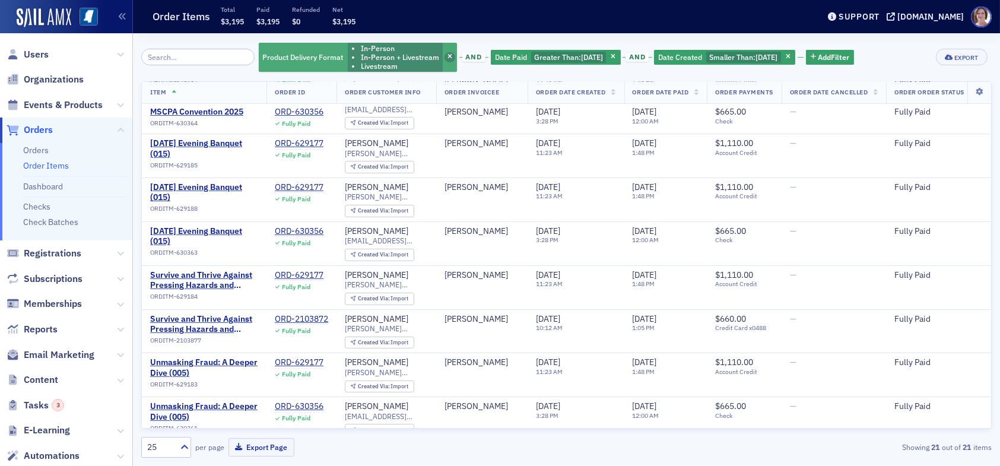
click at [447, 59] on icon "button" at bounding box center [449, 57] width 5 height 7
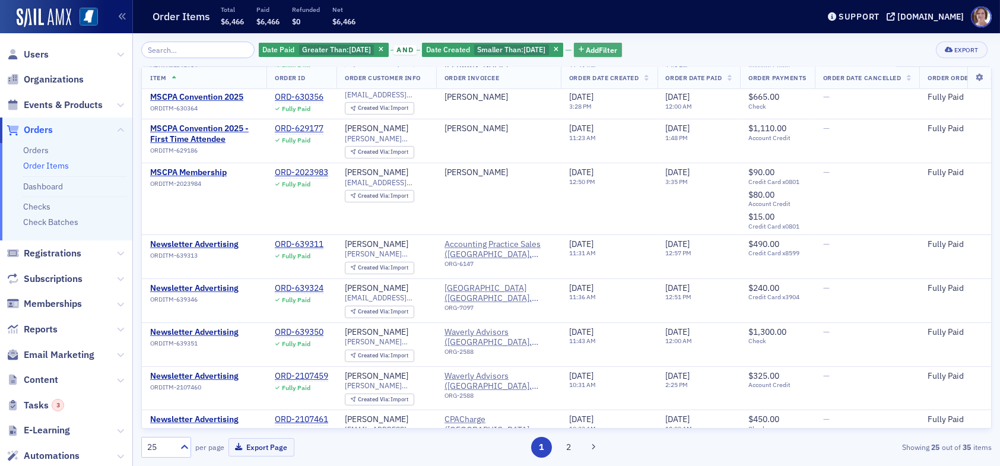
click at [612, 47] on span "Add Filter" at bounding box center [601, 50] width 31 height 11
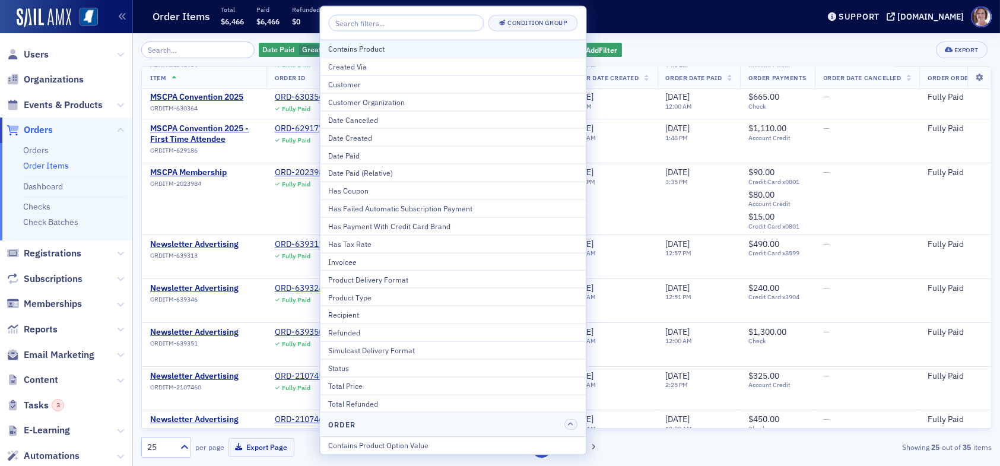
click at [390, 52] on div "Contains Product" at bounding box center [453, 48] width 249 height 11
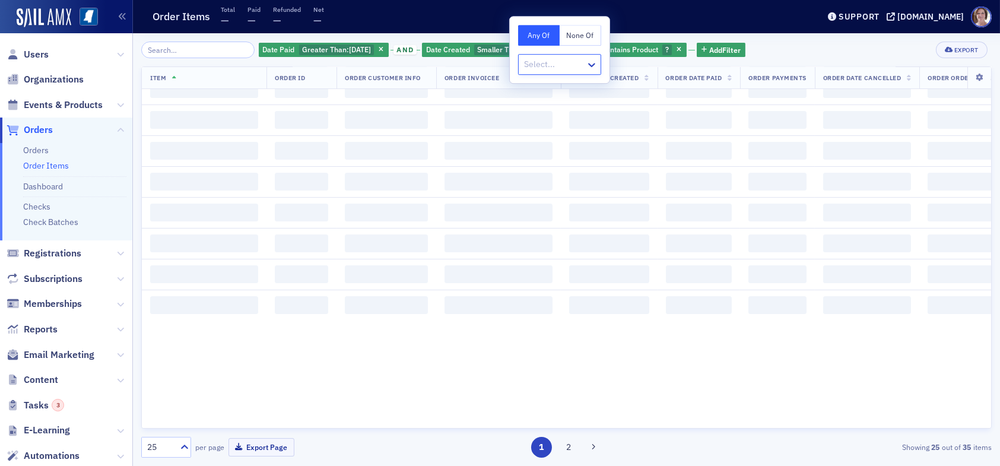
click at [549, 62] on div at bounding box center [554, 64] width 62 height 15
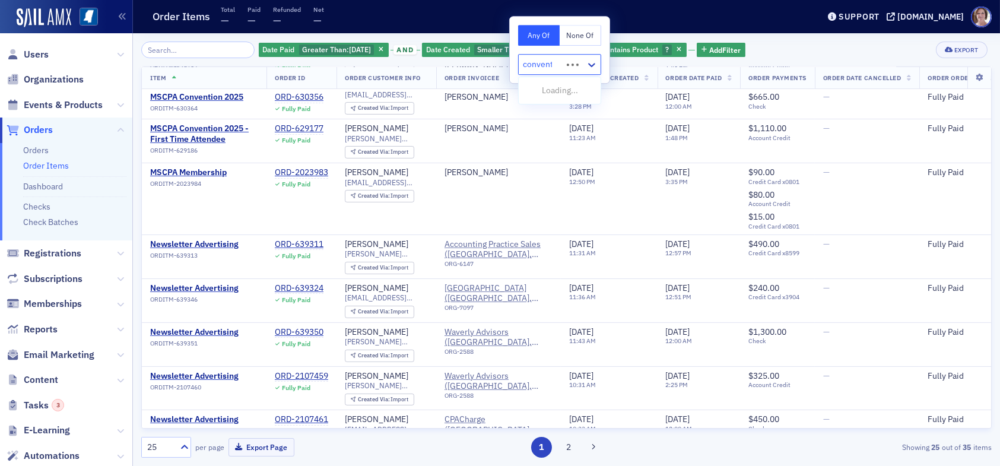
type input "convention"
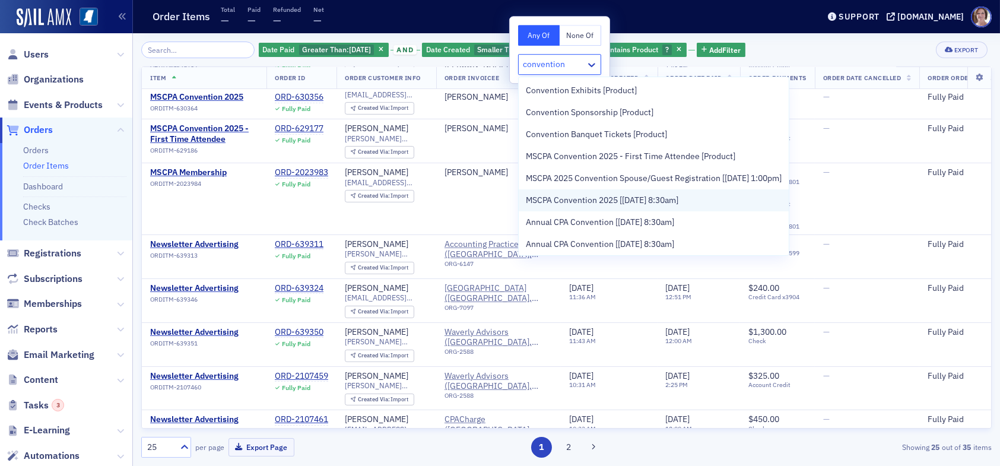
click at [620, 203] on span "MSCPA Convention 2025 [6/18/2025 8:30am]" at bounding box center [602, 200] width 153 height 12
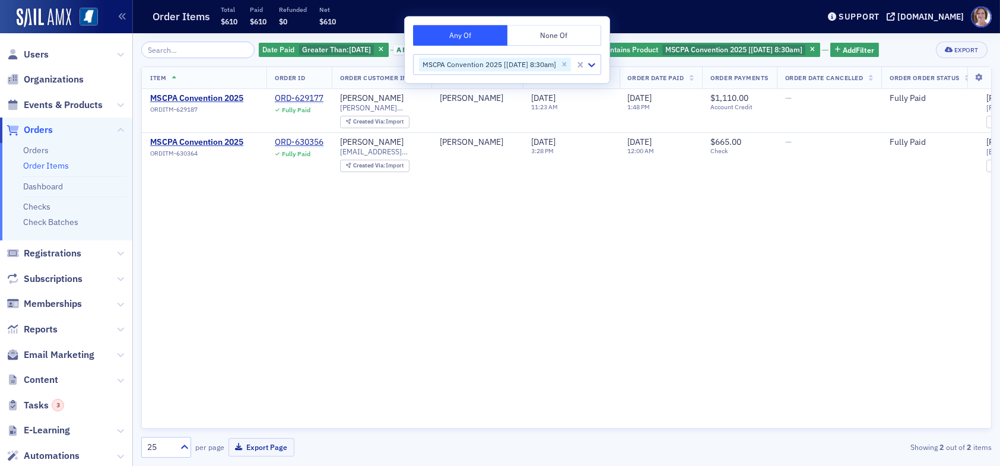
click at [716, 201] on div "Item Order ID Order Customer Info Order Invoicee Order Date Created Order Date …" at bounding box center [566, 247] width 850 height 362
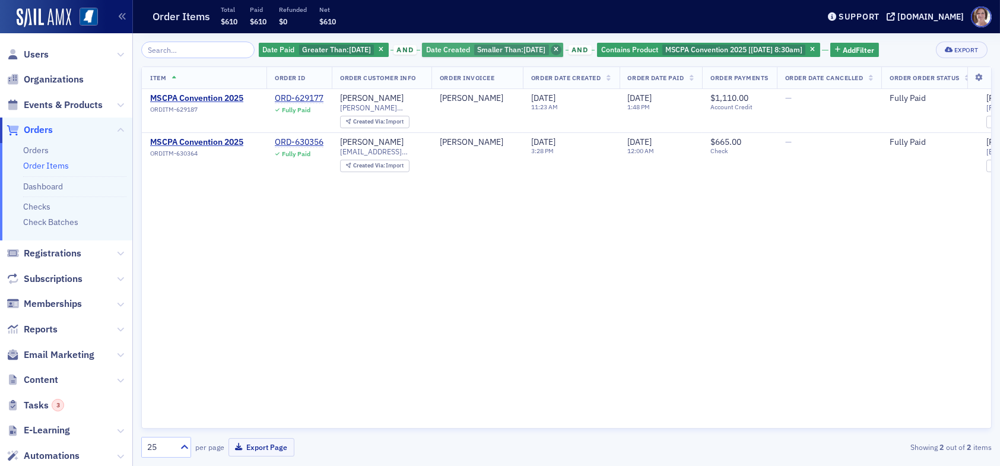
click at [558, 48] on icon "button" at bounding box center [556, 50] width 5 height 7
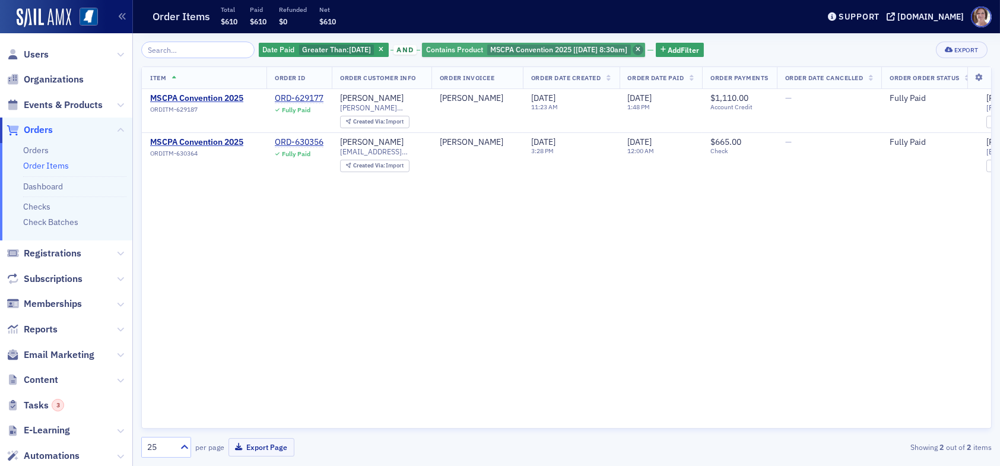
click at [640, 50] on icon "button" at bounding box center [638, 50] width 5 height 7
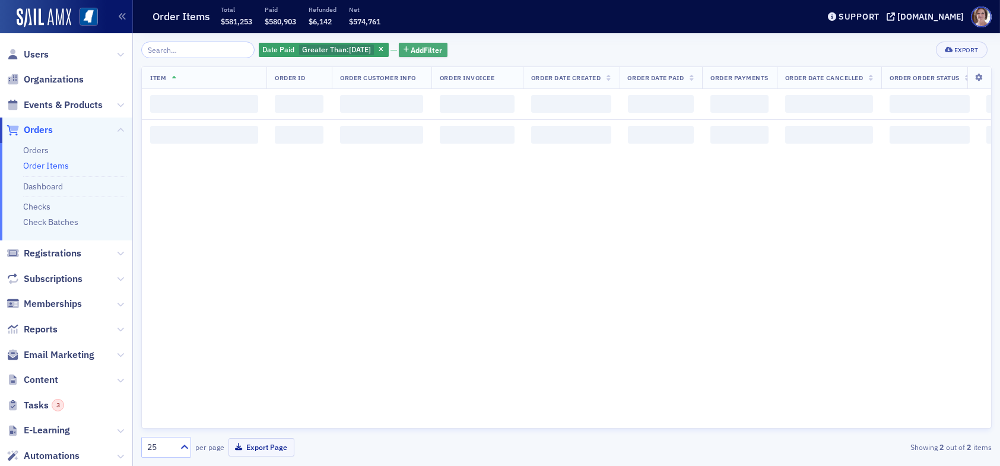
click at [417, 47] on span "Add Filter" at bounding box center [426, 50] width 31 height 11
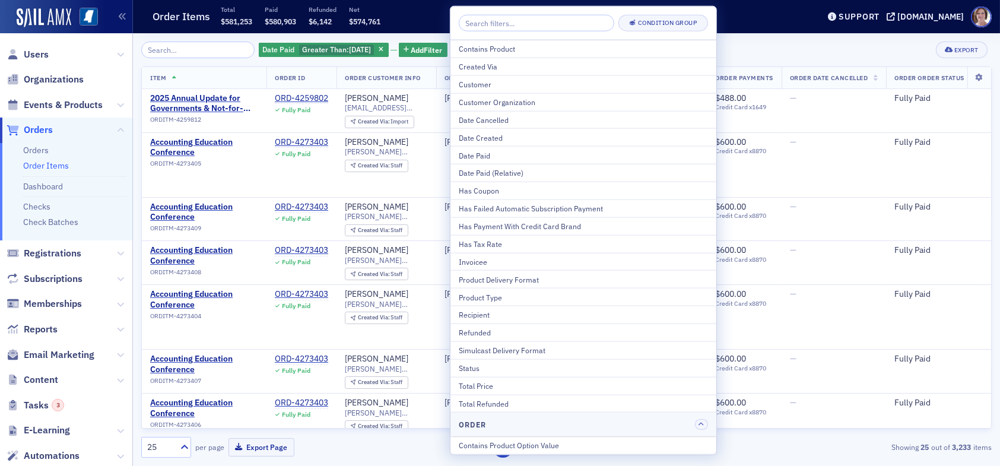
click at [495, 297] on div "Product Type" at bounding box center [583, 296] width 249 height 11
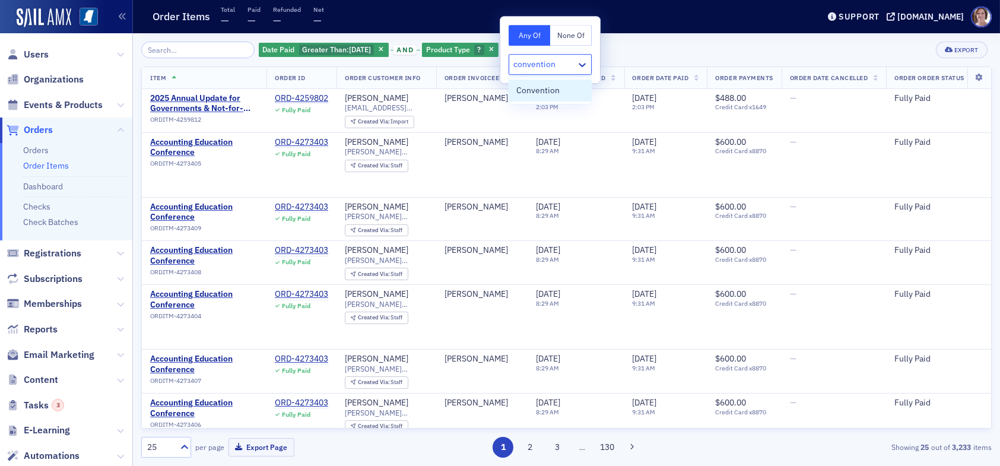
type input "convention"
click at [632, 54] on div "Date Paid Greater Than : 6/30/2025 and Product Type ? Add Filter Export" at bounding box center [566, 50] width 850 height 17
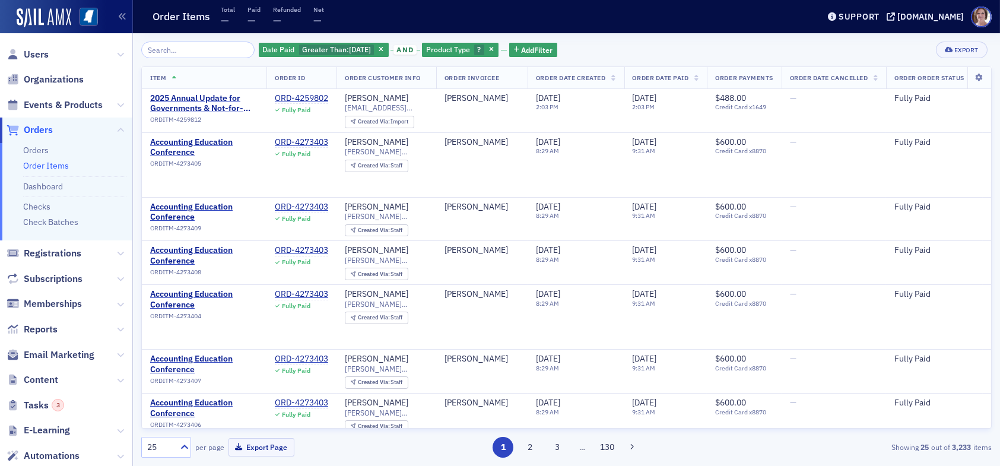
click at [491, 59] on div "Date Paid Greater Than : 6/30/2025 and Product Type ? Add Filter Export Item Or…" at bounding box center [566, 250] width 850 height 416
click at [458, 46] on span "Product Type" at bounding box center [448, 49] width 44 height 9
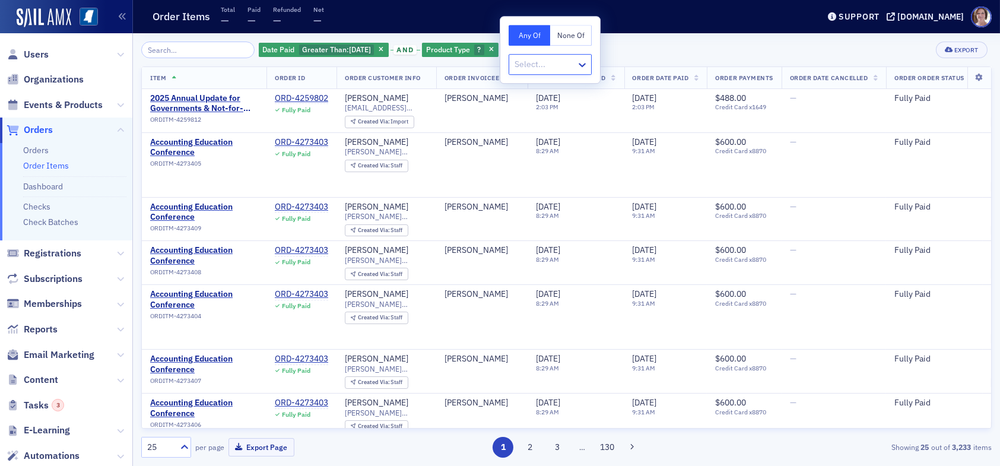
click at [542, 63] on div at bounding box center [544, 64] width 62 height 15
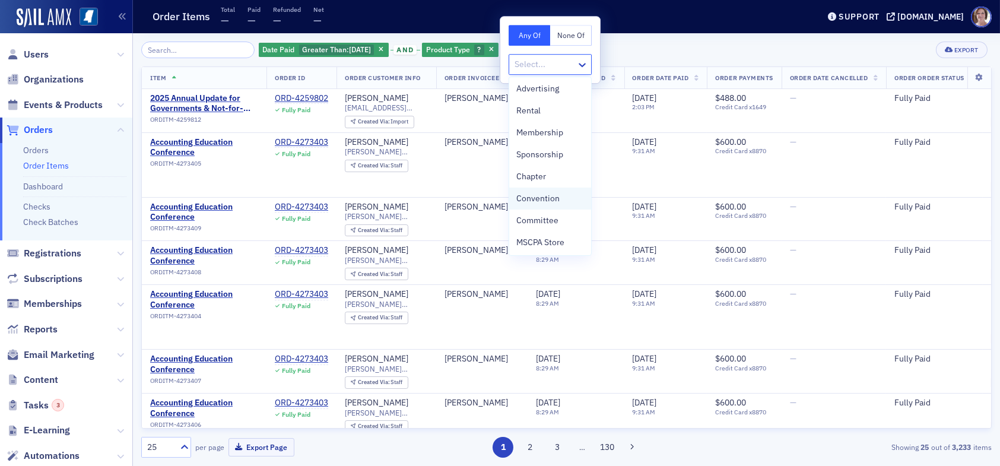
click at [549, 195] on span "Convention" at bounding box center [537, 198] width 43 height 12
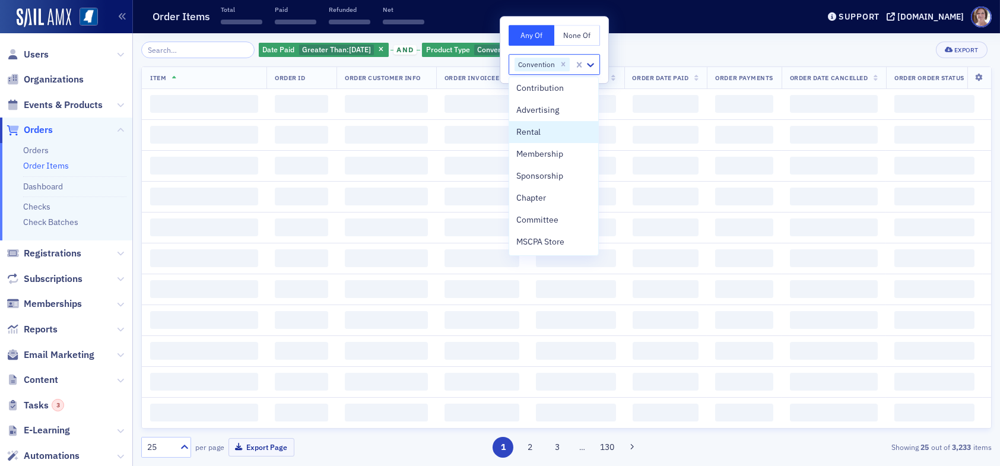
scroll to position [112, 0]
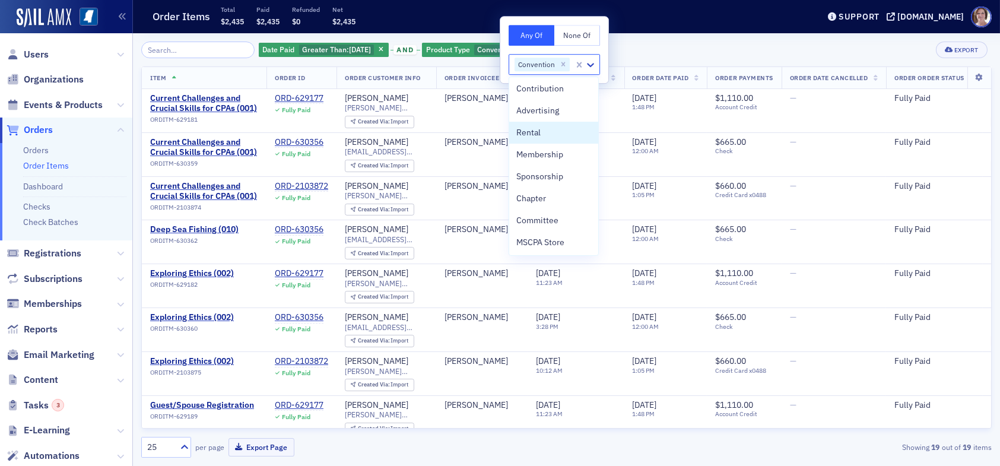
click at [630, 42] on div "Date Paid Greater Than : 6/30/2025 and Product Type Convention Add Filter Export" at bounding box center [566, 50] width 850 height 17
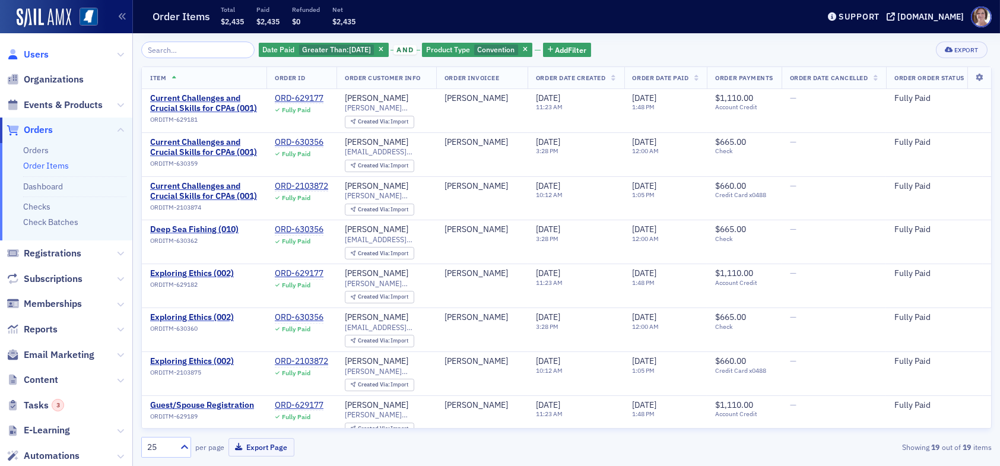
click at [42, 48] on span "Users" at bounding box center [36, 54] width 25 height 13
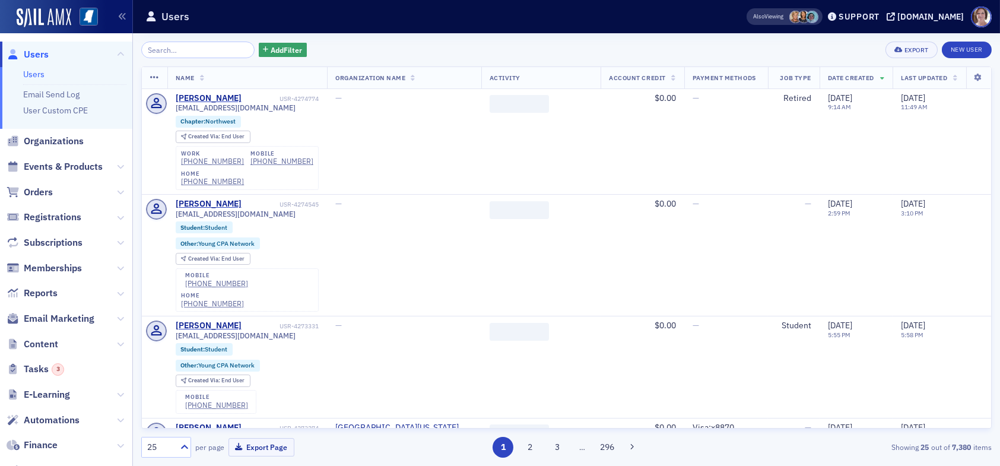
click at [189, 50] on input "search" at bounding box center [197, 50] width 113 height 17
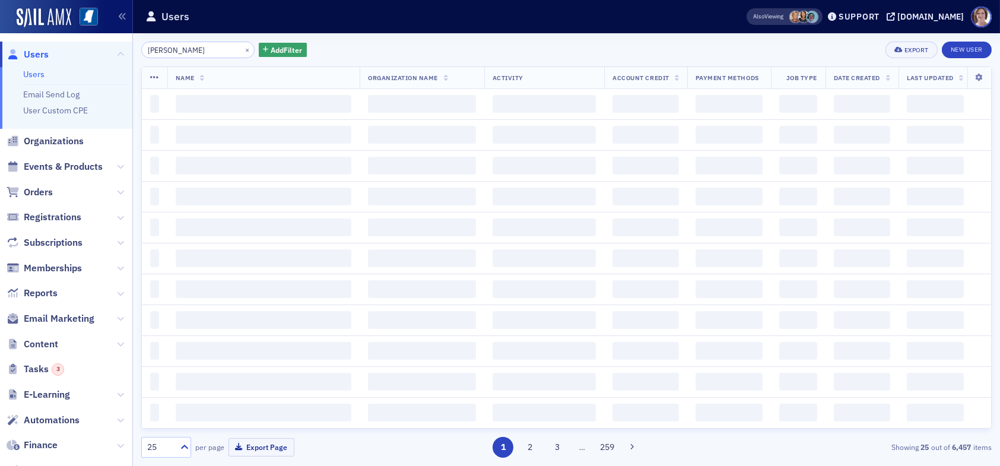
type input "lisa meade"
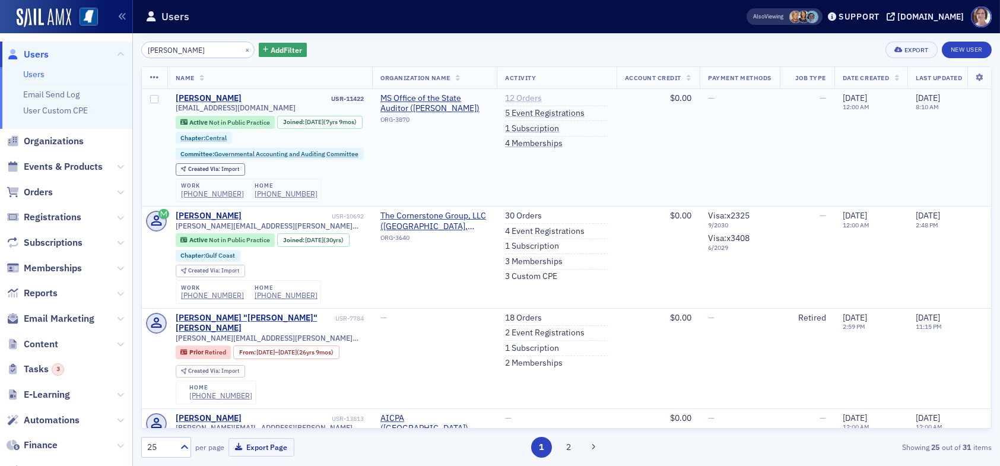
click at [522, 97] on link "12 Orders" at bounding box center [523, 98] width 37 height 11
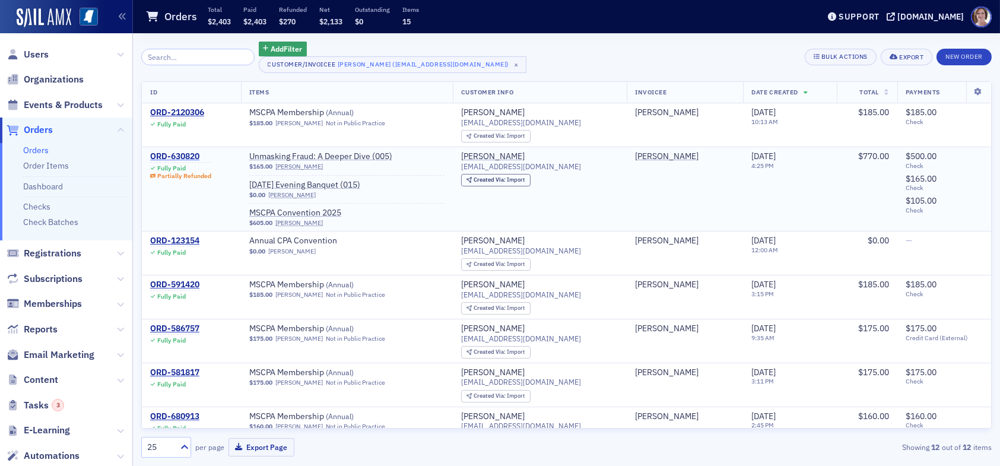
click at [185, 154] on div "ORD-630820" at bounding box center [180, 156] width 61 height 11
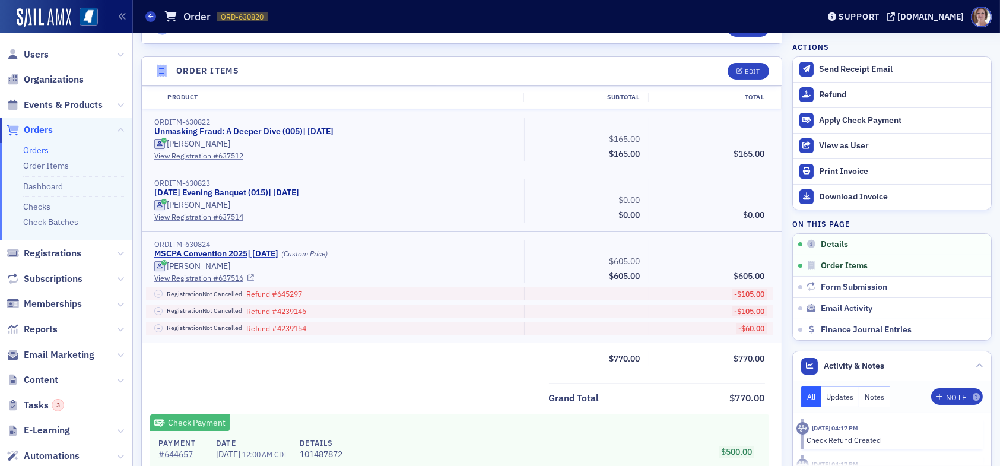
scroll to position [415, 0]
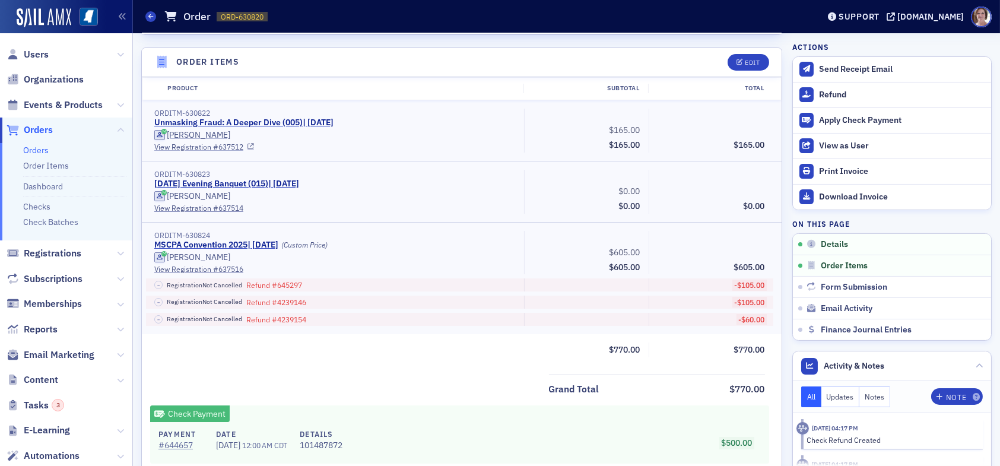
click at [203, 145] on link "View Registration # 637512" at bounding box center [334, 146] width 361 height 11
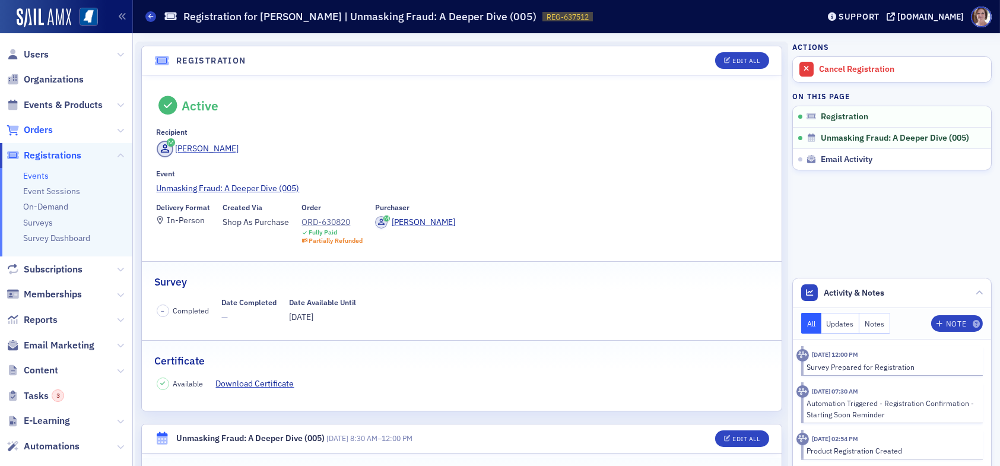
click at [45, 132] on span "Orders" at bounding box center [38, 129] width 29 height 13
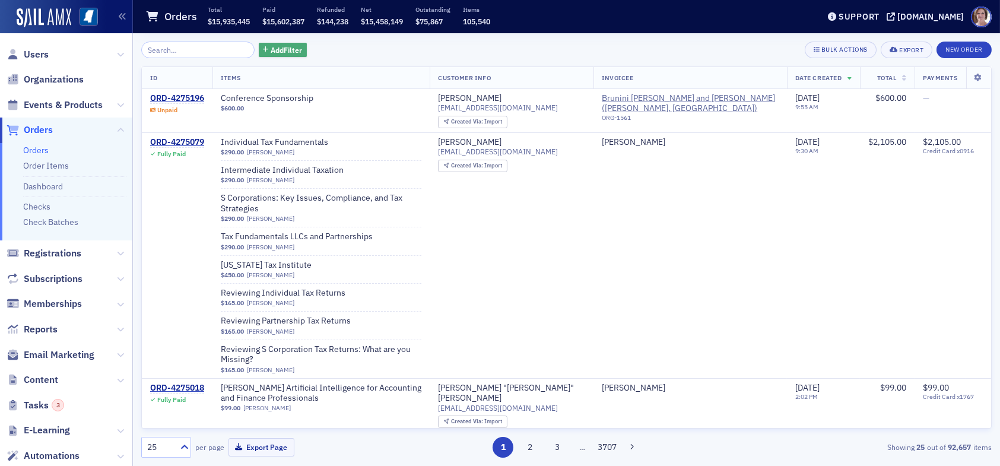
click at [278, 50] on span "Add Filter" at bounding box center [286, 50] width 31 height 11
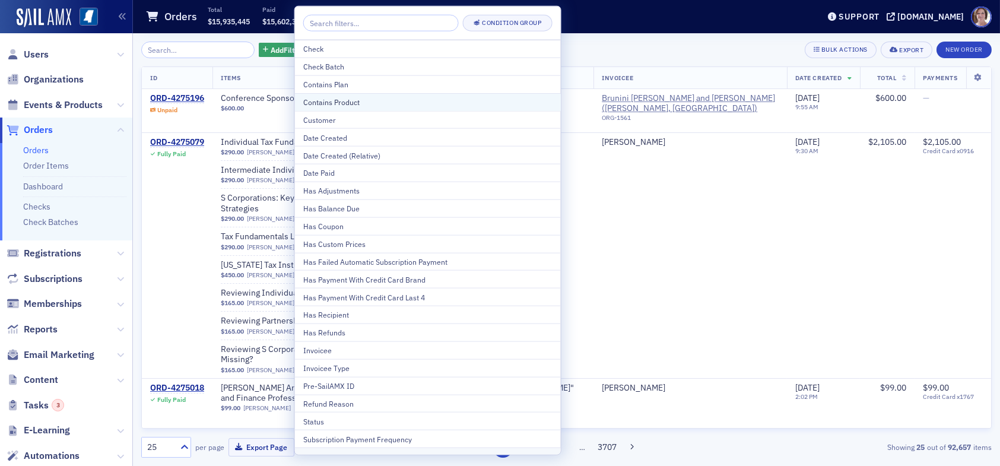
click at [362, 102] on div "Contains Product" at bounding box center [427, 102] width 249 height 11
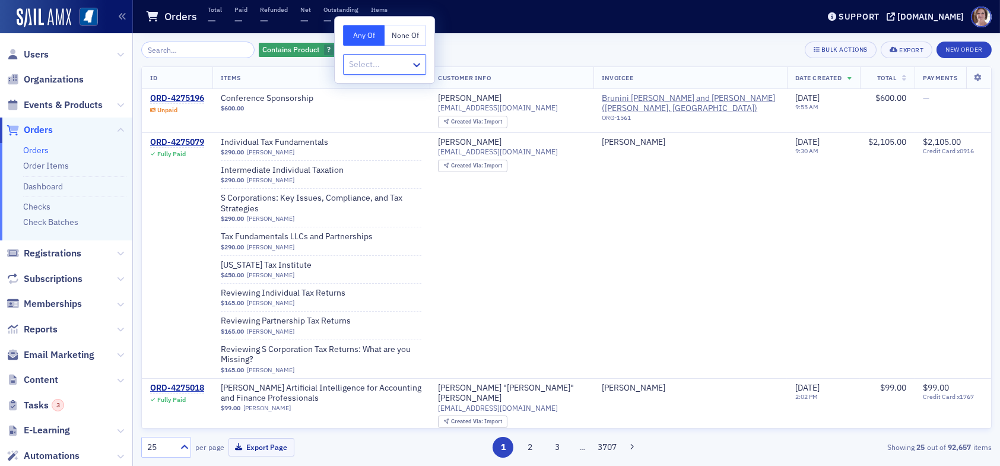
click at [386, 67] on div at bounding box center [379, 64] width 62 height 15
click at [414, 65] on icon at bounding box center [417, 65] width 12 height 12
click at [380, 63] on div at bounding box center [379, 64] width 62 height 15
click at [336, 49] on span "button" at bounding box center [341, 50] width 11 height 11
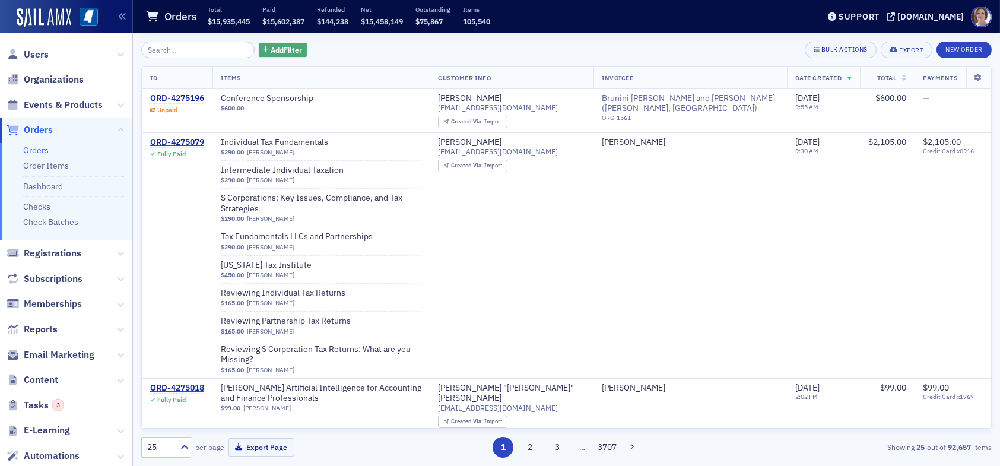
click at [284, 51] on span "Add Filter" at bounding box center [286, 50] width 31 height 11
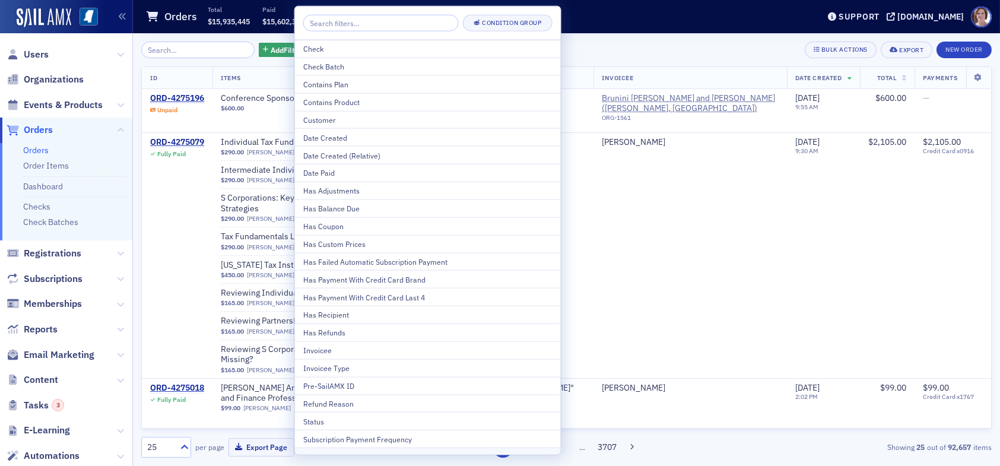
click at [583, 22] on div "Orders Total $15,935,445 Paid $15,602,387 Refunded $144,238 Net $15,458,149 Out…" at bounding box center [472, 16] width 655 height 31
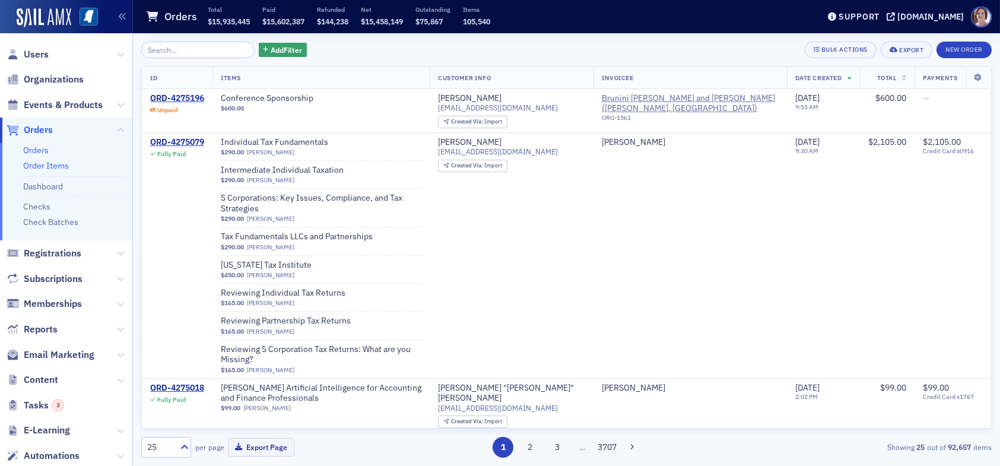
click at [59, 165] on link "Order Items" at bounding box center [46, 165] width 46 height 11
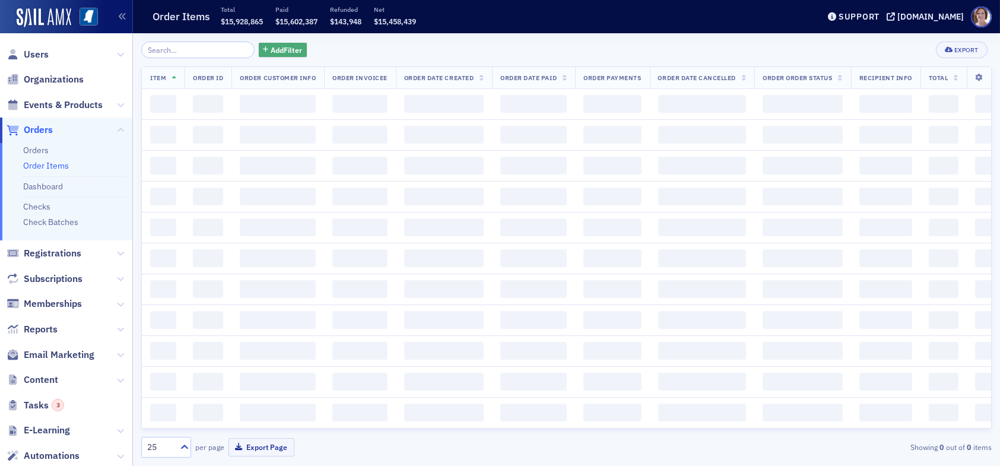
click at [271, 53] on span "Add Filter" at bounding box center [286, 50] width 31 height 11
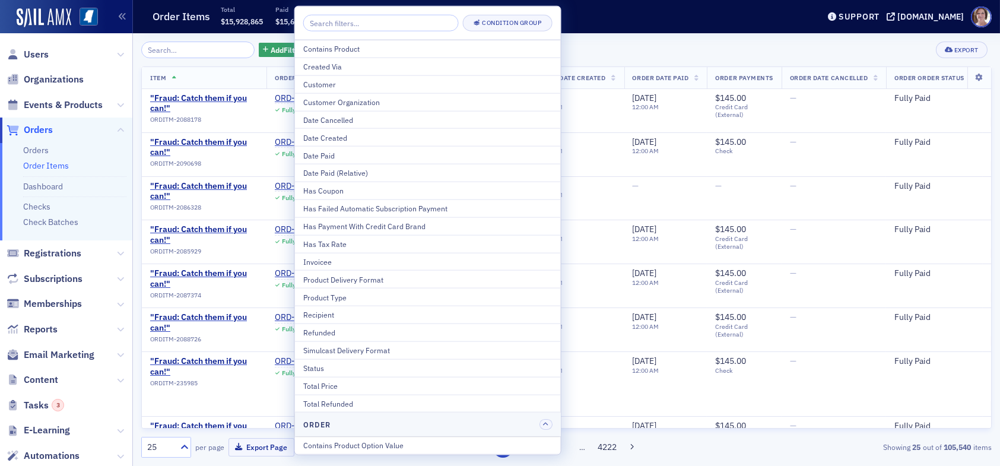
click at [598, 51] on div "Add Filter Export" at bounding box center [566, 50] width 850 height 17
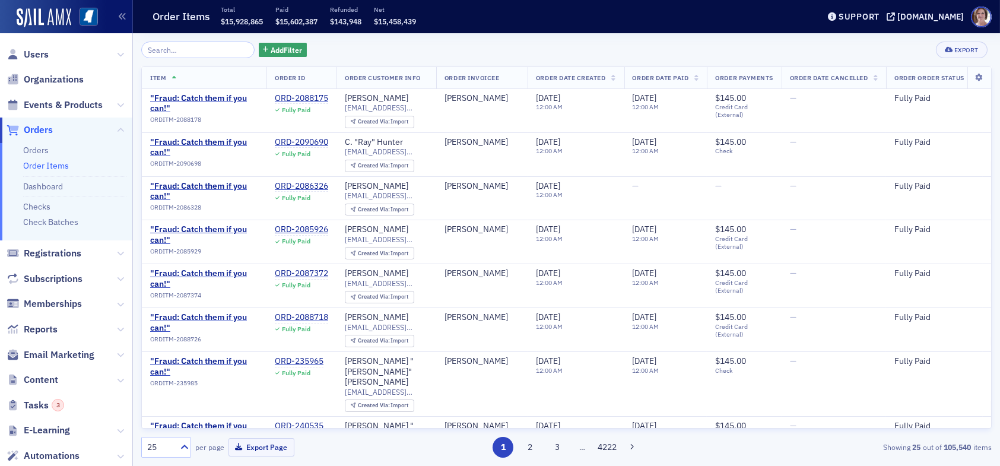
click at [43, 127] on span "Orders" at bounding box center [38, 129] width 29 height 13
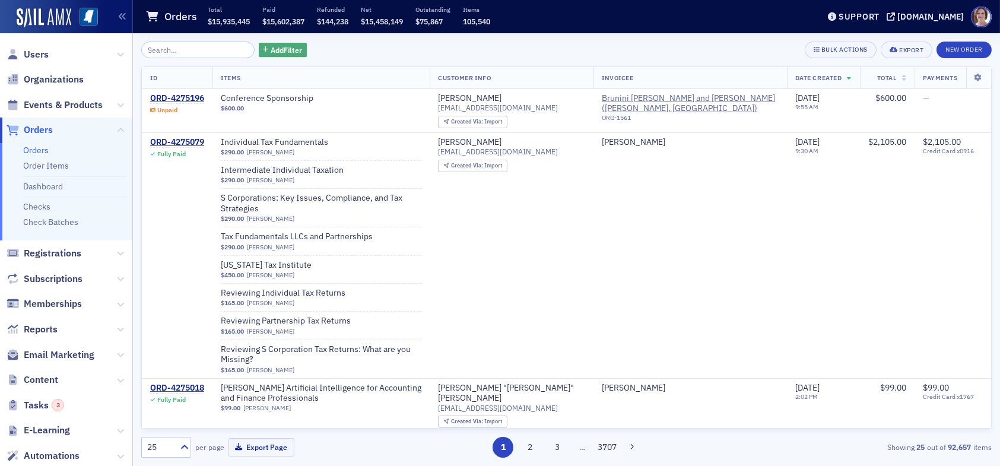
click at [288, 51] on span "Add Filter" at bounding box center [286, 50] width 31 height 11
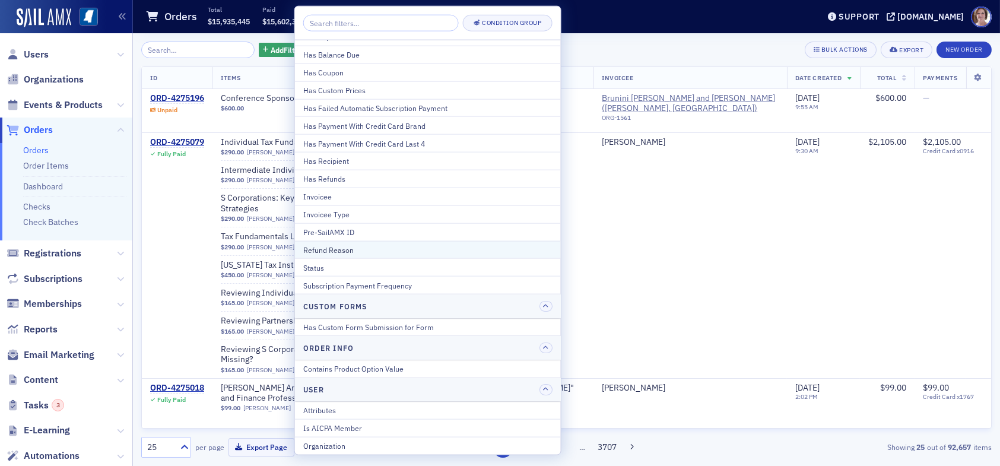
scroll to position [169, 0]
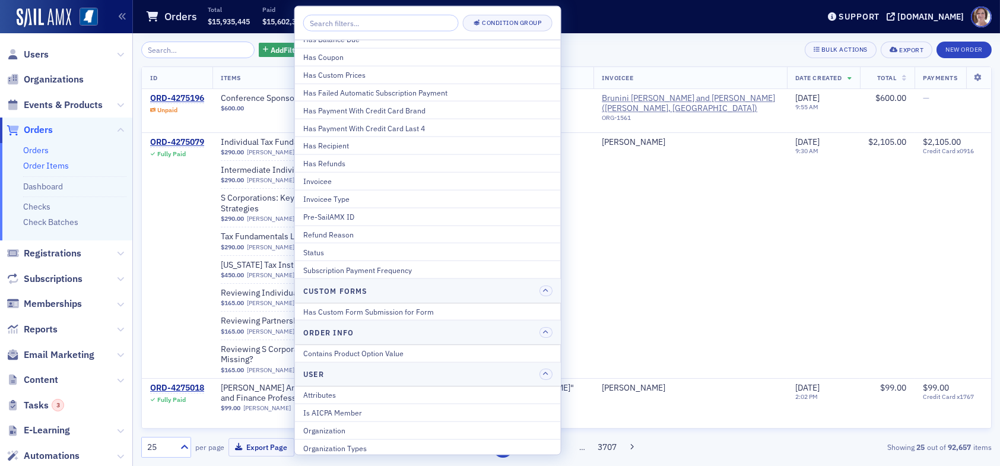
click at [57, 164] on link "Order Items" at bounding box center [46, 165] width 46 height 11
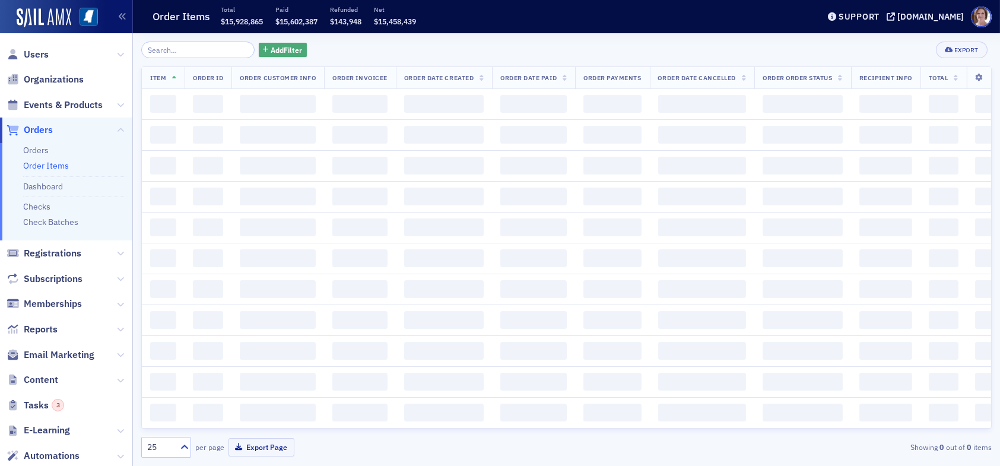
click at [272, 47] on span "Add Filter" at bounding box center [286, 50] width 31 height 11
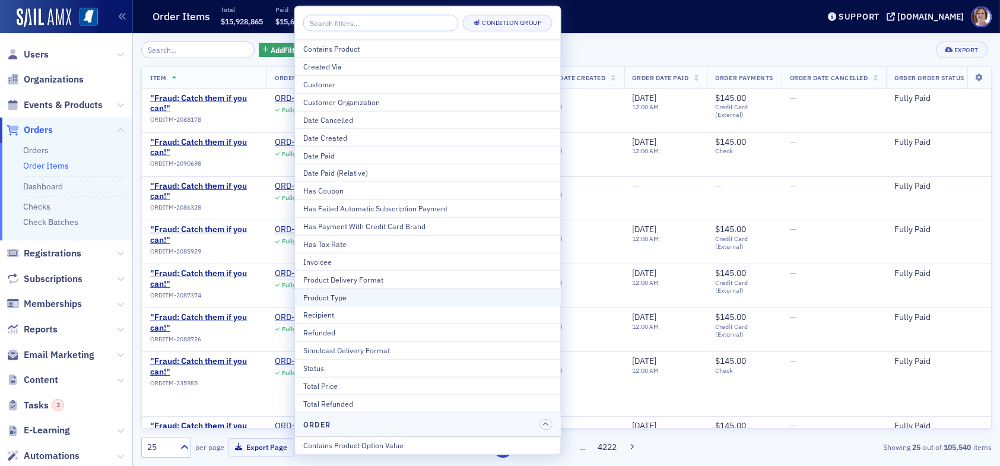
click at [342, 295] on div "Product Type" at bounding box center [427, 296] width 249 height 11
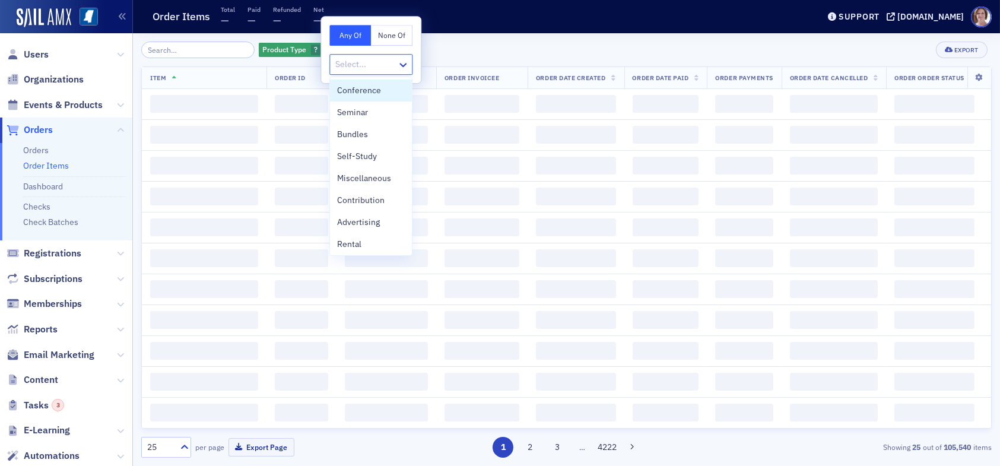
click at [371, 62] on div at bounding box center [365, 64] width 62 height 15
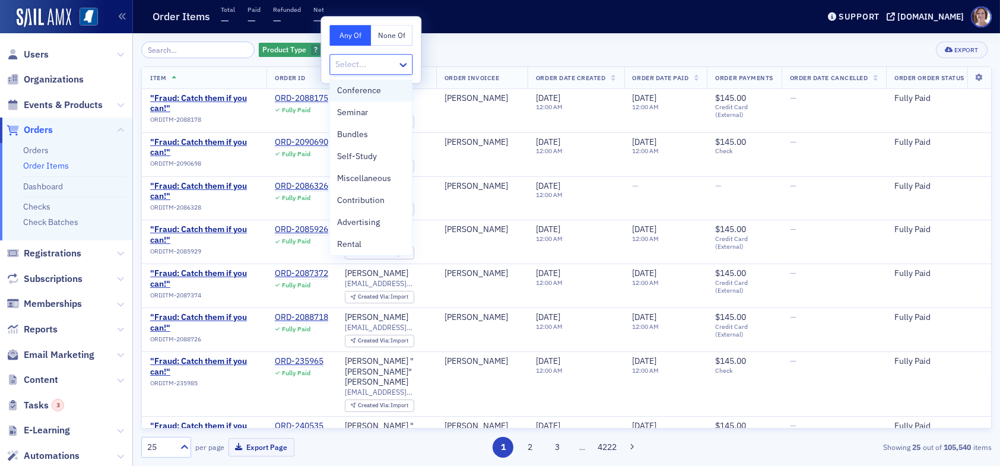
click at [379, 92] on span "Conference" at bounding box center [359, 90] width 44 height 12
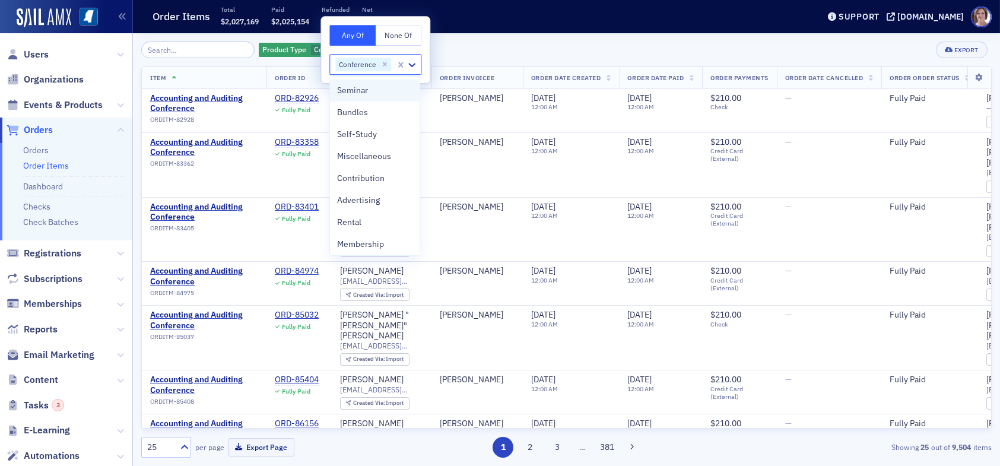
click at [370, 87] on div "Seminar" at bounding box center [374, 90] width 75 height 12
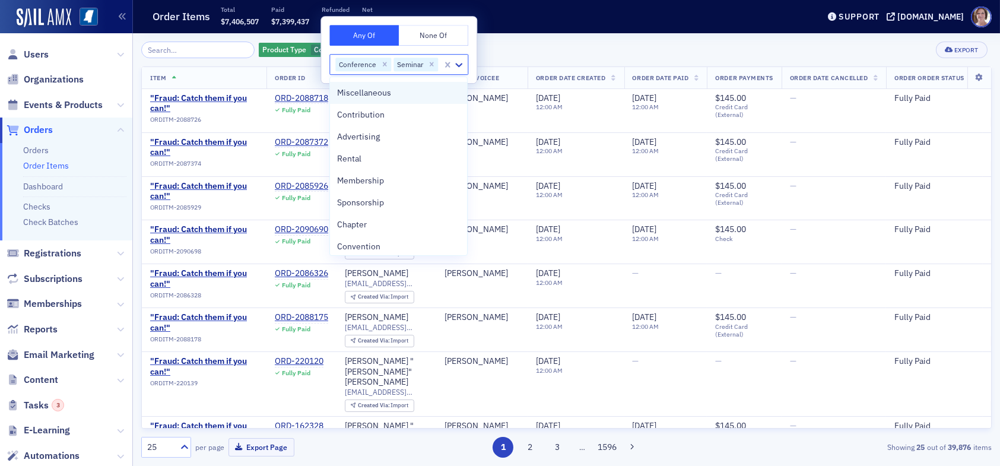
scroll to position [90, 0]
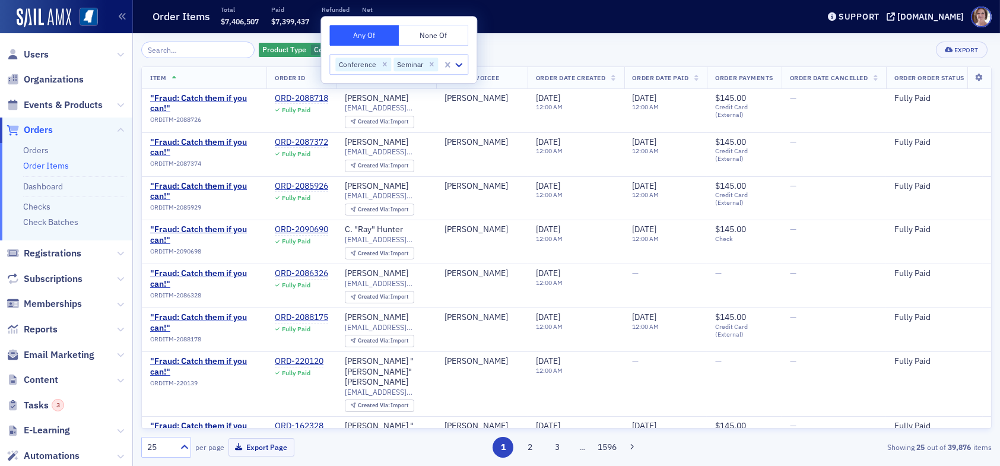
click at [517, 47] on div "Product Type Conference, Seminar Add Filter Export" at bounding box center [566, 50] width 850 height 17
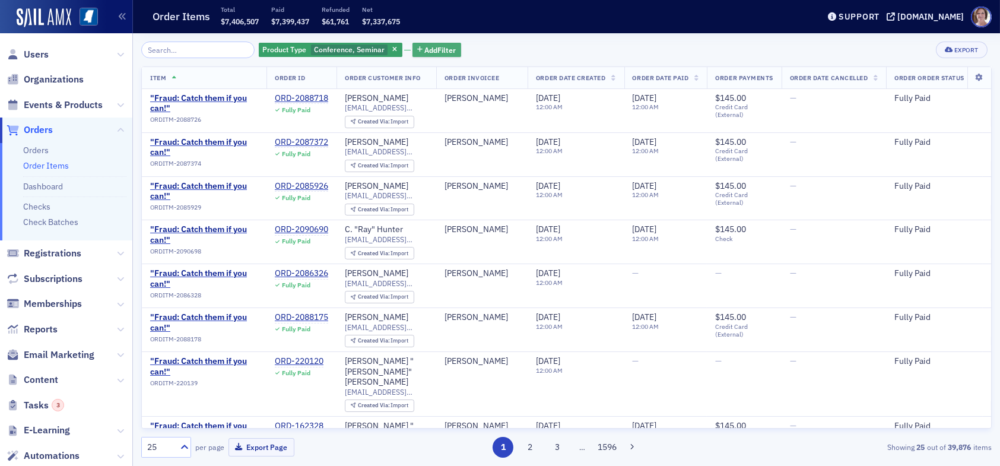
click at [428, 50] on span "Add Filter" at bounding box center [440, 50] width 31 height 11
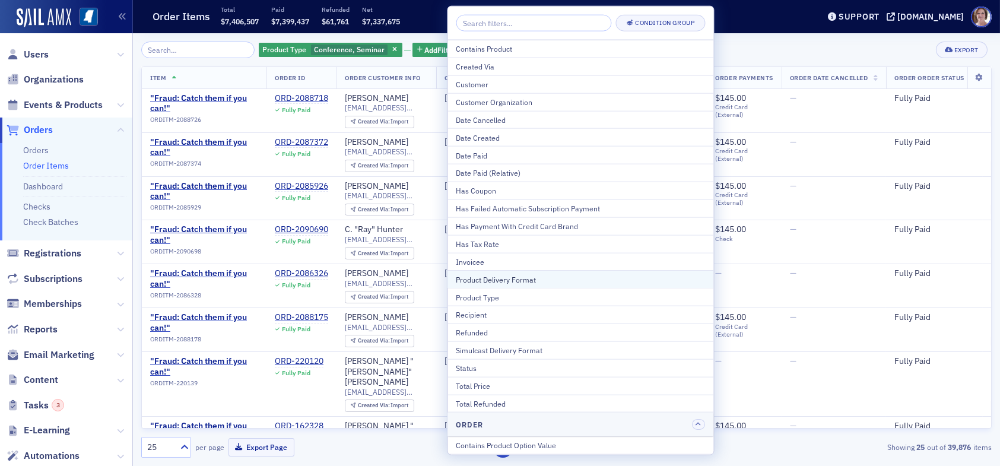
click at [534, 278] on div "Product Delivery Format" at bounding box center [580, 279] width 249 height 11
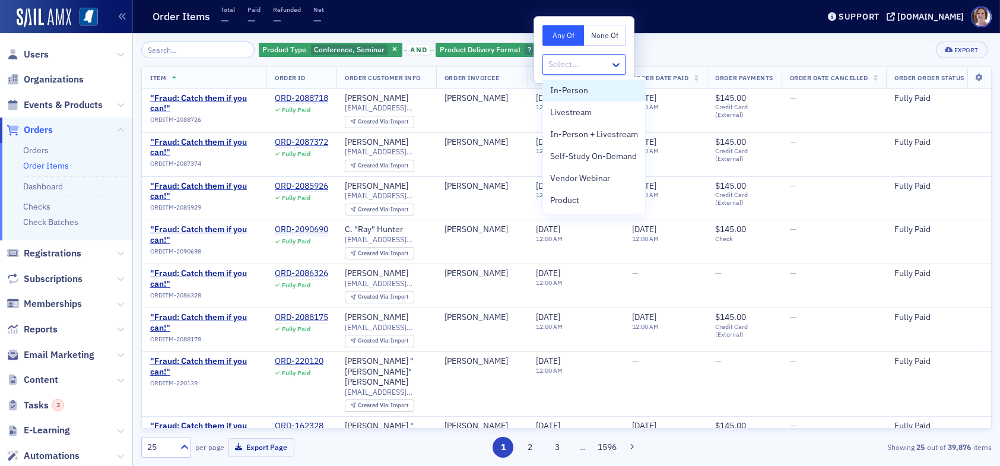
click at [587, 63] on div at bounding box center [578, 64] width 62 height 15
click at [580, 93] on span "In-Person" at bounding box center [569, 90] width 38 height 12
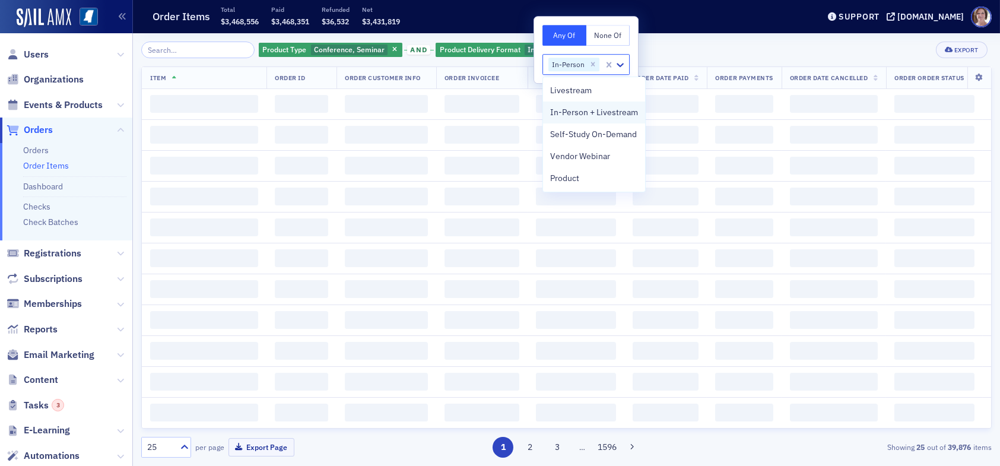
click at [580, 112] on span "In-Person + Livestream" at bounding box center [594, 112] width 88 height 12
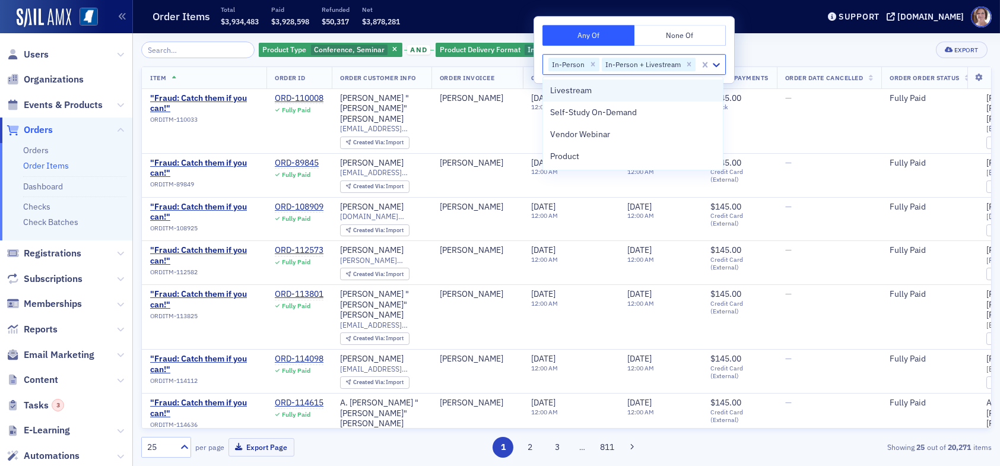
click at [577, 88] on span "Livestream" at bounding box center [571, 90] width 42 height 12
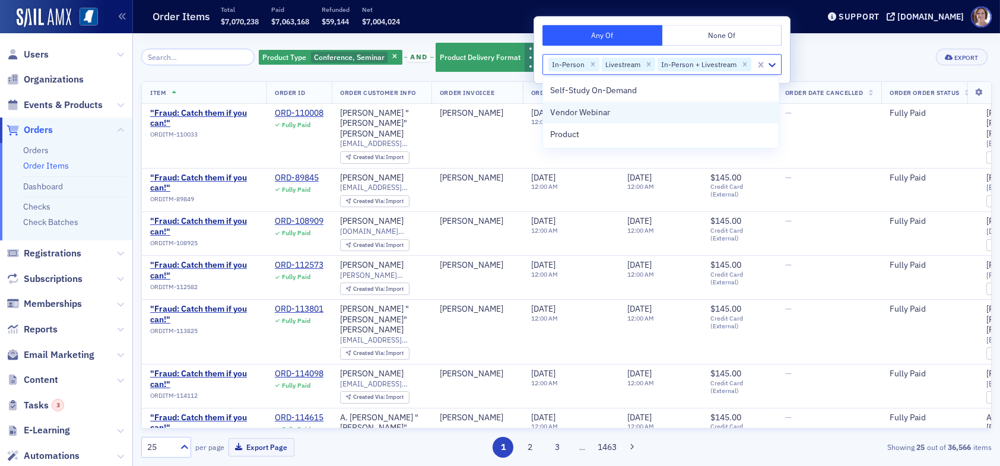
click at [600, 113] on span "Vendor Webinar" at bounding box center [580, 112] width 60 height 12
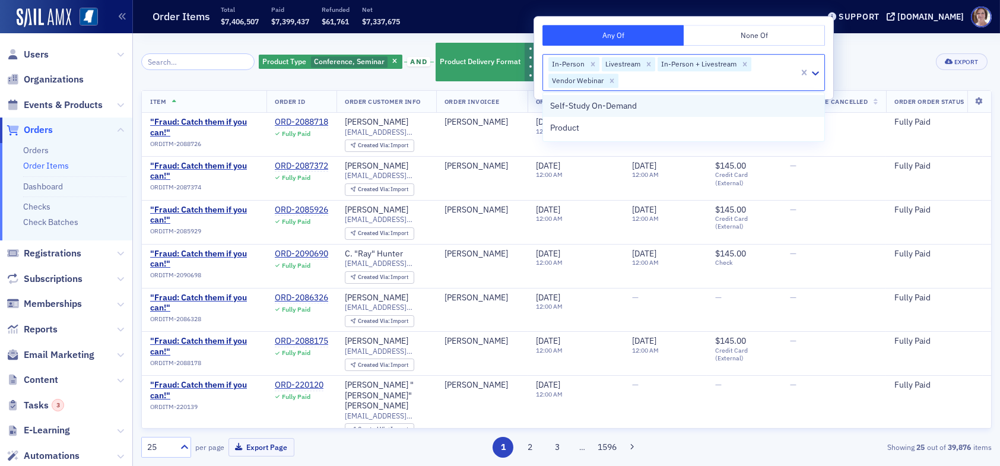
click at [593, 104] on span "Self-Study On-Demand" at bounding box center [593, 106] width 87 height 12
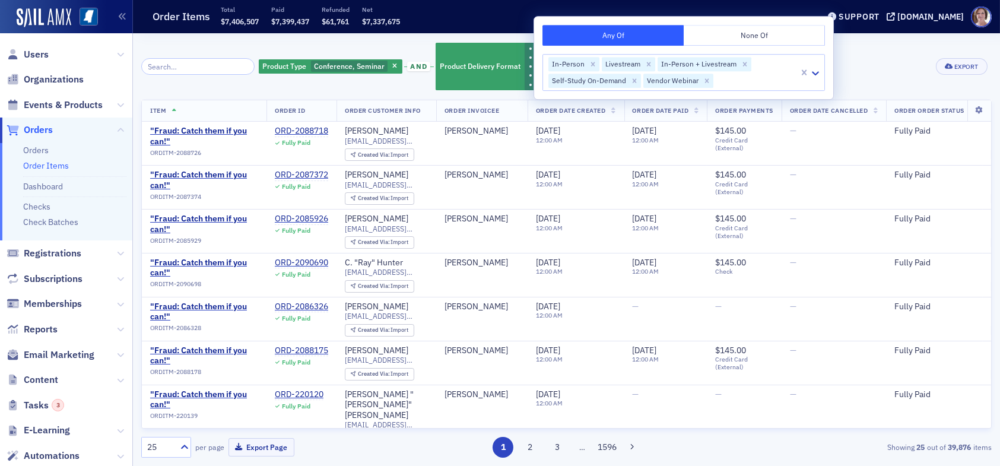
click at [876, 65] on div "Product Type Conference, Seminar and Product Delivery Format In-Person Livestre…" at bounding box center [566, 67] width 850 height 50
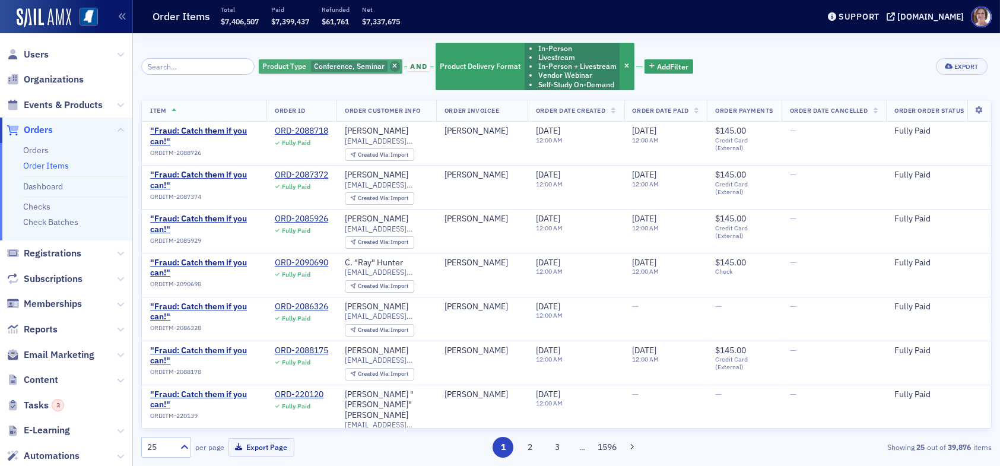
click at [392, 63] on icon "button" at bounding box center [394, 66] width 5 height 7
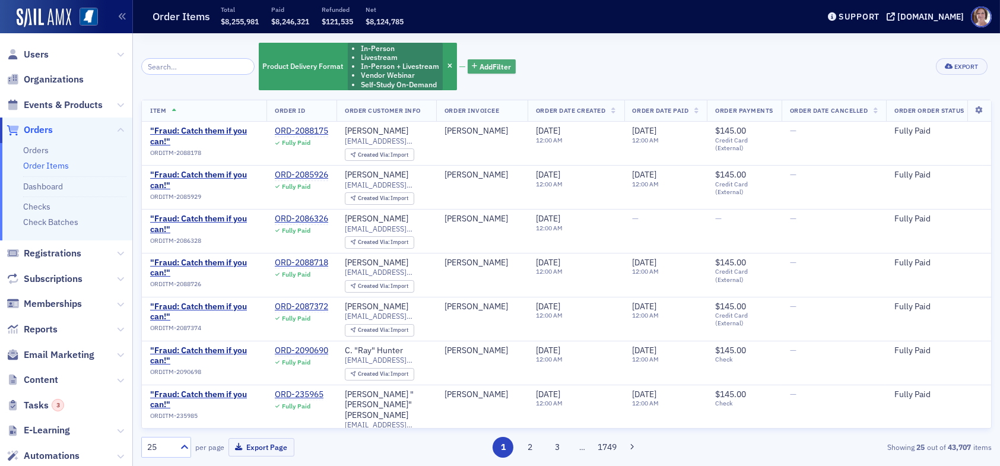
click at [481, 68] on span "Add Filter" at bounding box center [494, 66] width 31 height 11
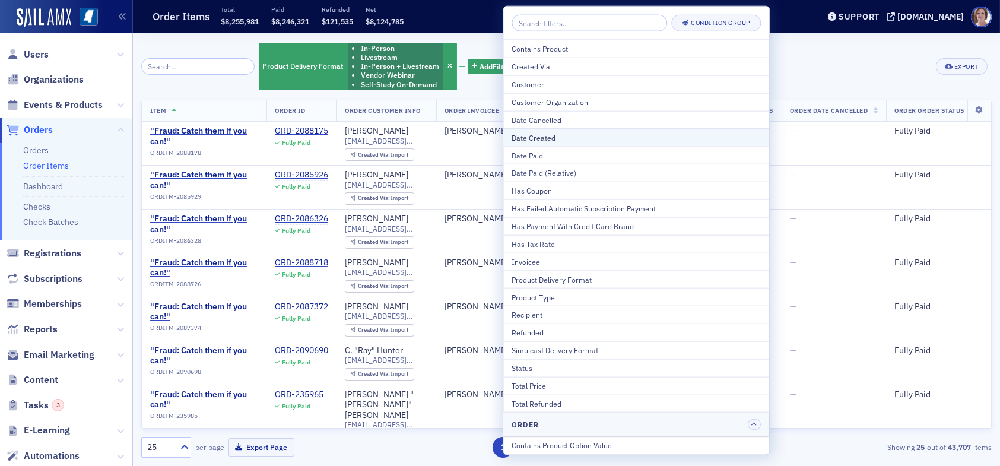
click at [557, 139] on div "Date Created" at bounding box center [636, 137] width 249 height 11
select select "9"
select select "2025"
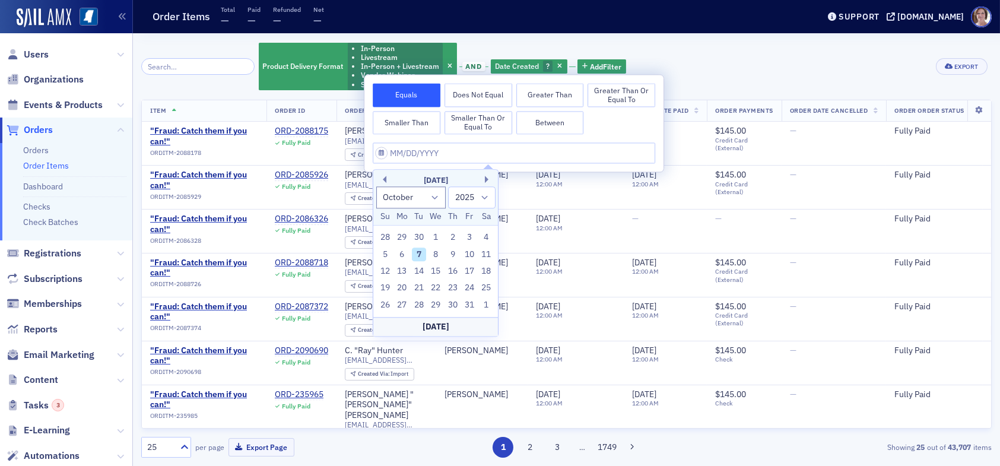
click at [411, 123] on button "Smaller Than" at bounding box center [407, 123] width 68 height 24
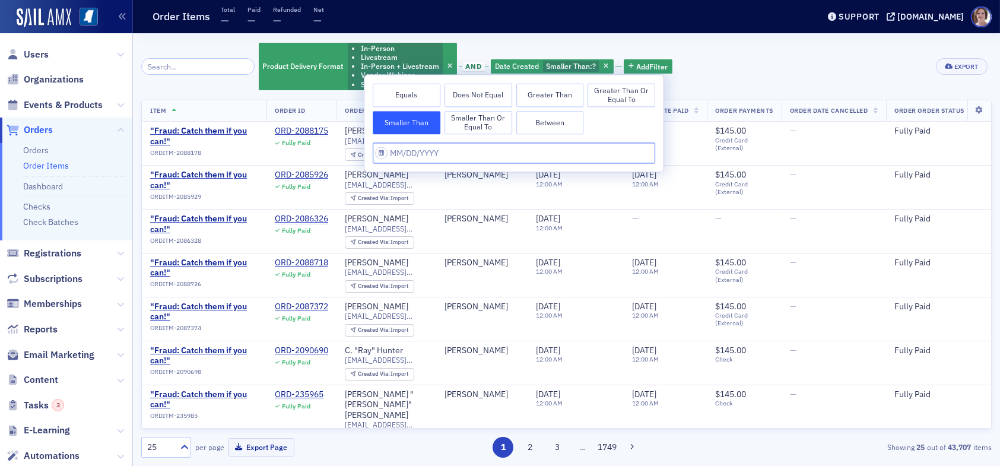
select select "9"
select select "2025"
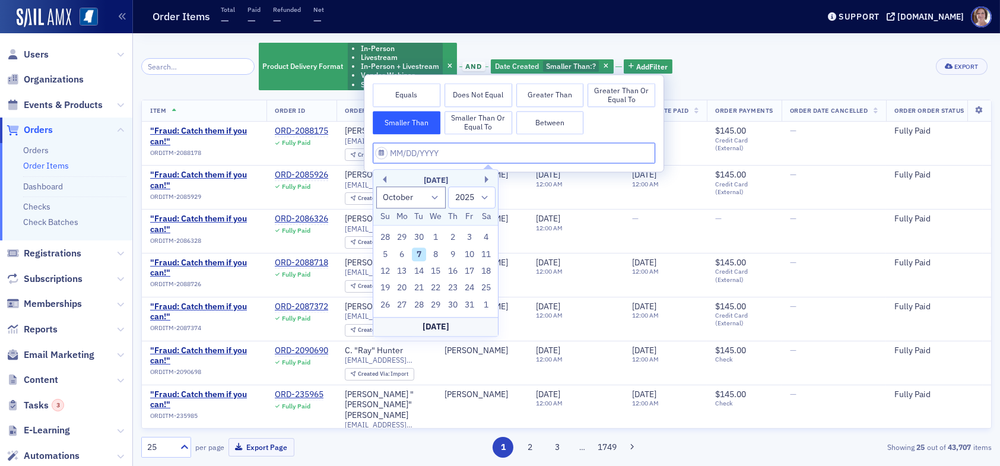
click at [450, 150] on input "text" at bounding box center [514, 153] width 282 height 21
type input "0"
select select "0"
select select "2000"
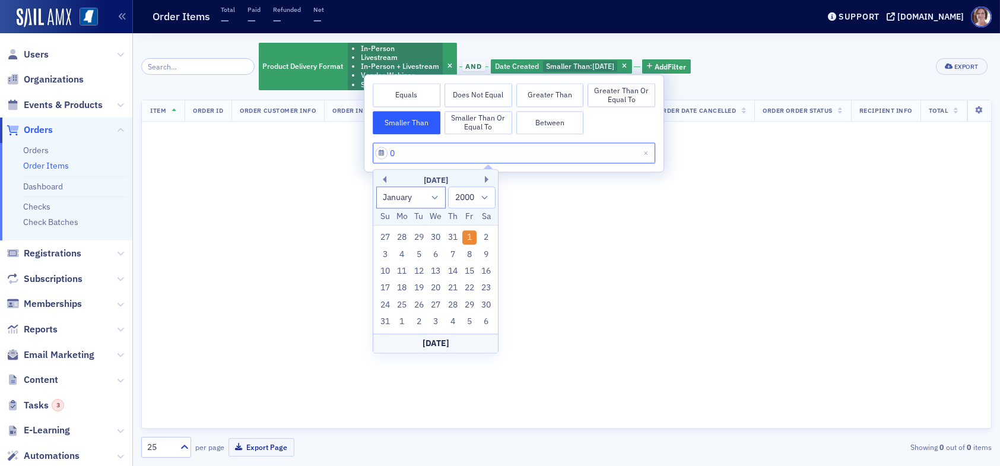
type input "08"
select select "7"
select select "2025"
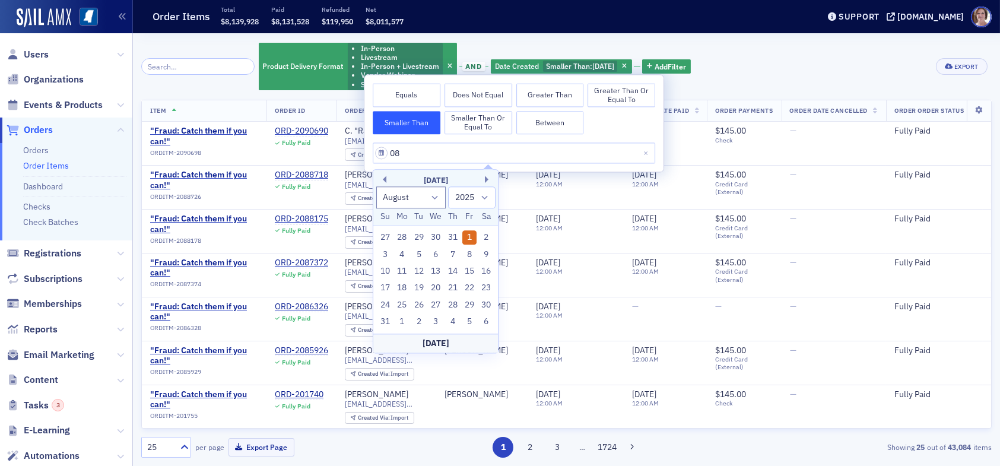
click at [469, 240] on div "1" at bounding box center [469, 238] width 14 height 14
type input "08/01/2025"
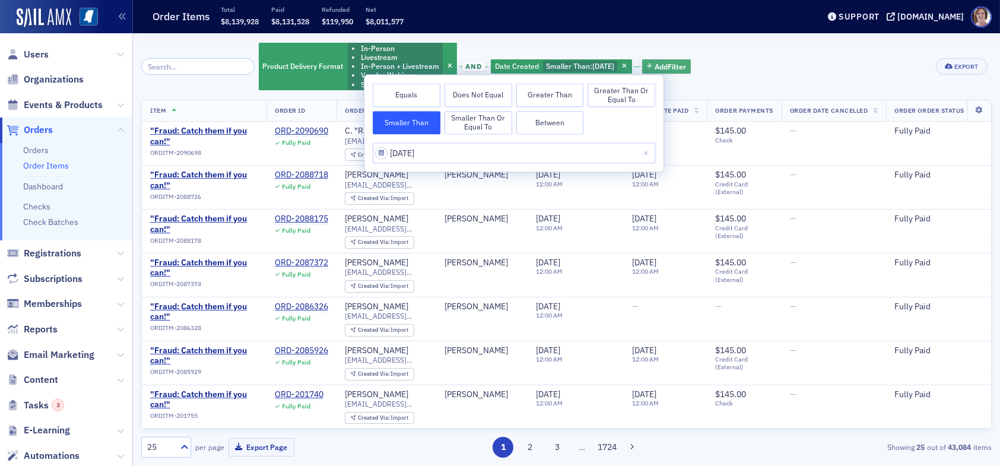
click at [676, 64] on span "Add Filter" at bounding box center [670, 66] width 31 height 11
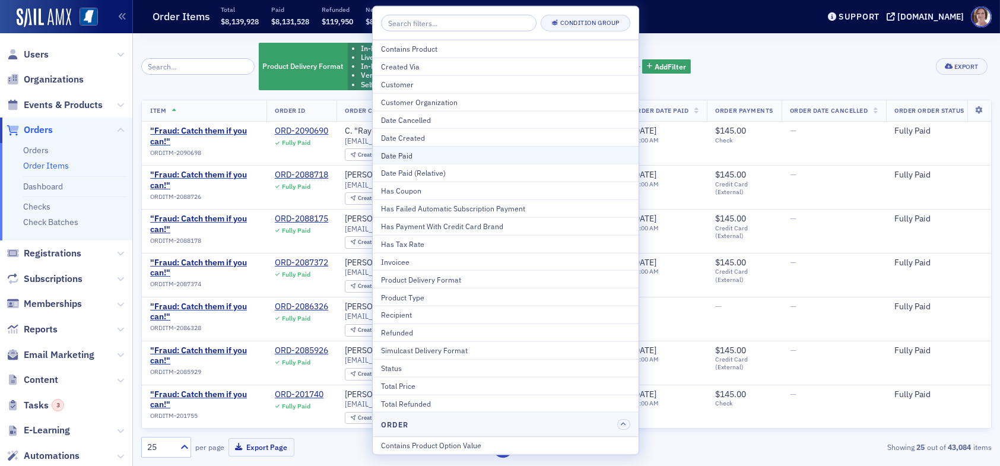
click at [431, 154] on div "Date Paid" at bounding box center [505, 155] width 249 height 11
select select "9"
select select "2025"
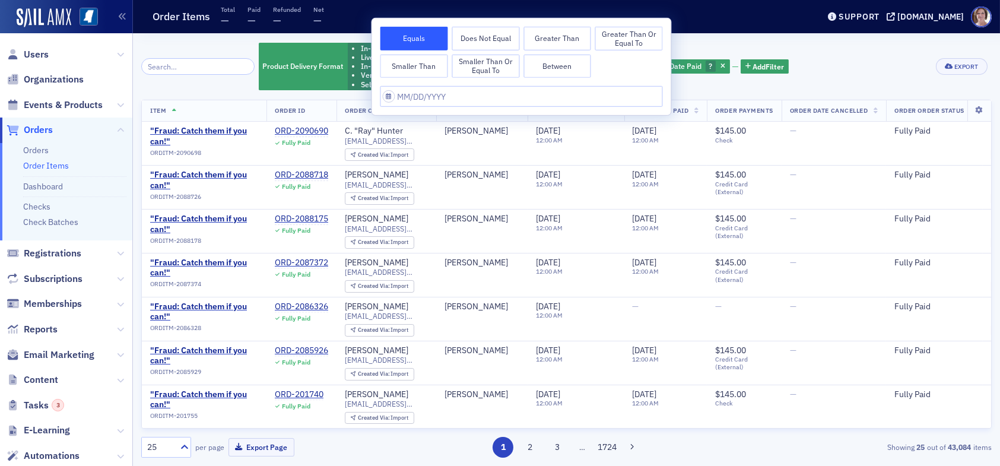
click at [565, 37] on button "Greater Than" at bounding box center [557, 39] width 68 height 24
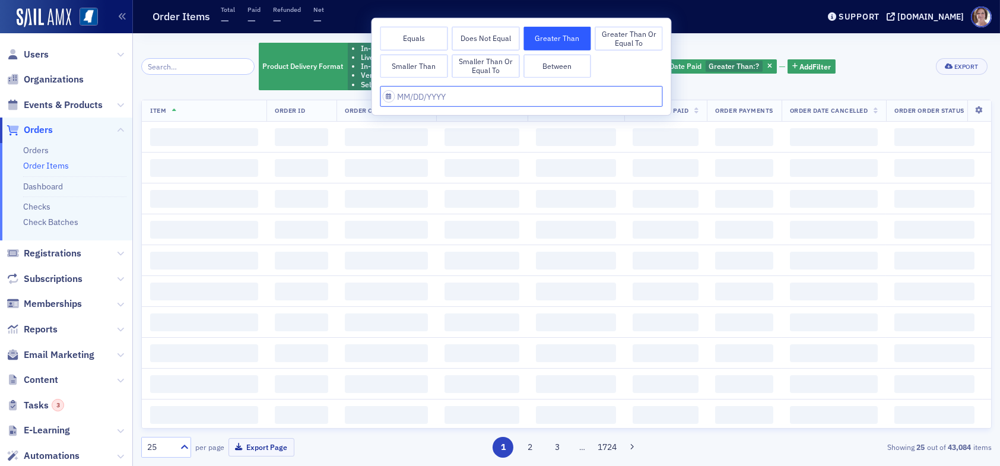
select select "9"
select select "2025"
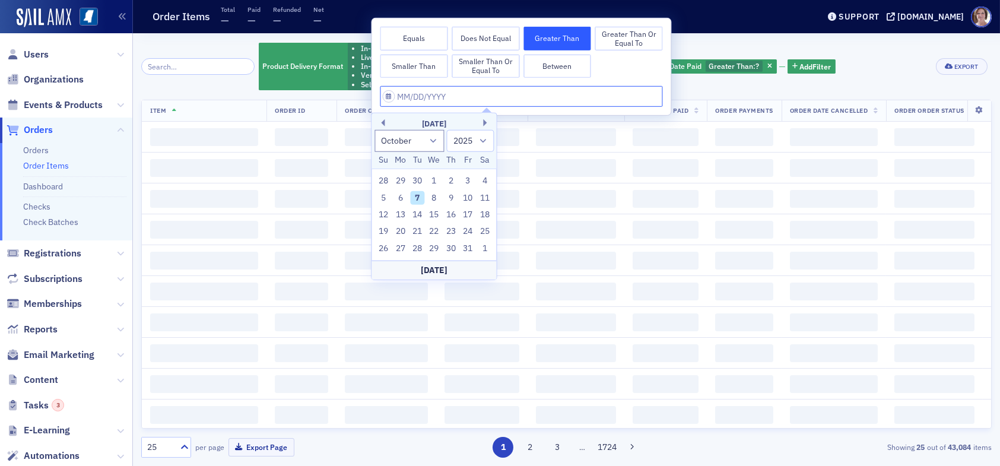
click at [462, 93] on input "text" at bounding box center [521, 96] width 282 height 21
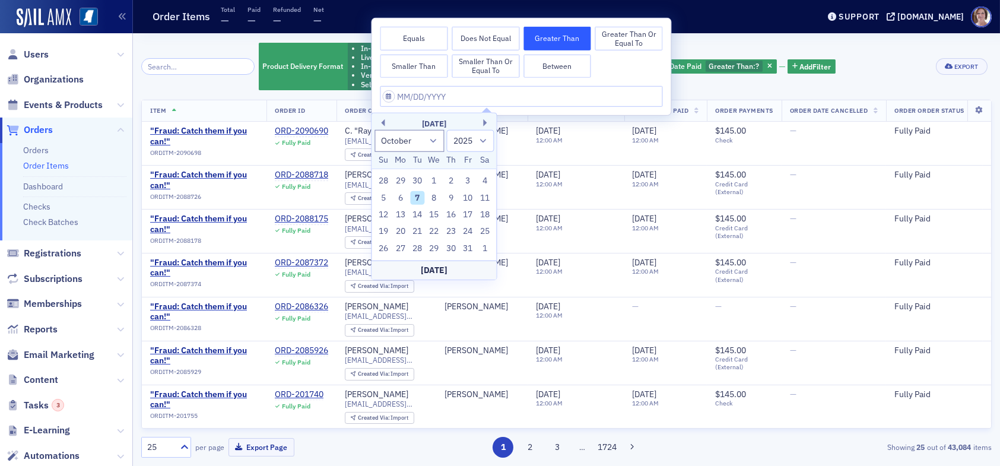
click at [388, 123] on div "October 2025" at bounding box center [433, 124] width 125 height 12
click at [384, 123] on button "Previous Month" at bounding box center [380, 122] width 7 height 7
click at [386, 123] on div "September 2025" at bounding box center [433, 124] width 125 height 12
click at [382, 123] on button "Previous Month" at bounding box center [380, 122] width 7 height 7
click at [383, 120] on button "Previous Month" at bounding box center [380, 122] width 7 height 7
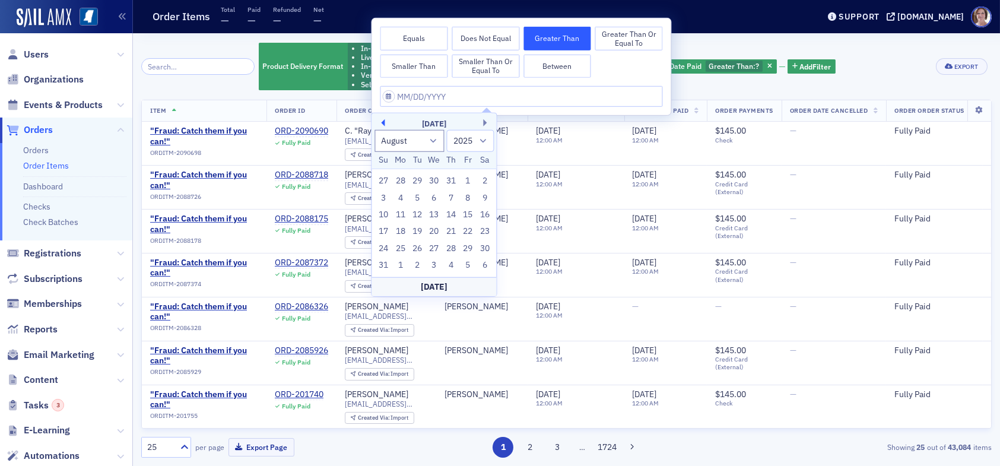
select select "6"
click at [453, 246] on div "31" at bounding box center [451, 249] width 14 height 14
type input "07/31/2025"
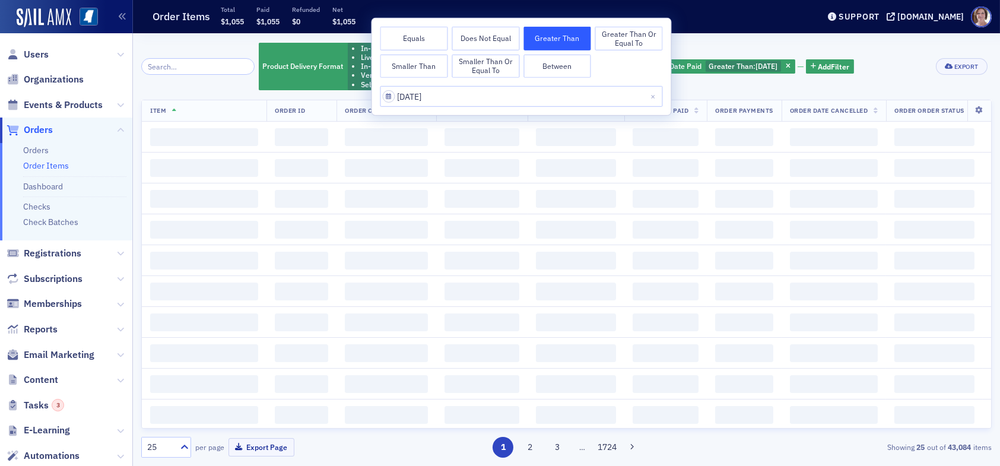
click at [893, 52] on div "Product Delivery Format In-Person Livestream In-Person + Livestream Vendor Webi…" at bounding box center [566, 67] width 850 height 50
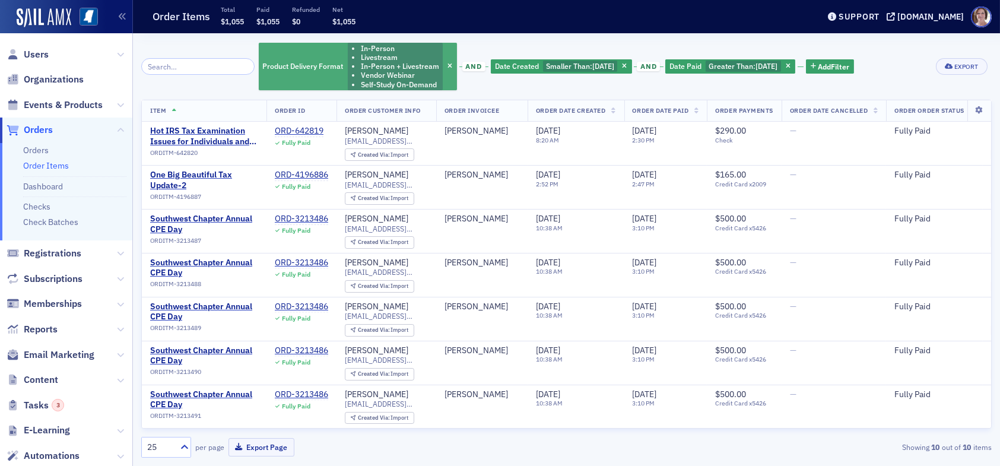
click at [398, 71] on li "Vendor Webinar" at bounding box center [400, 75] width 78 height 9
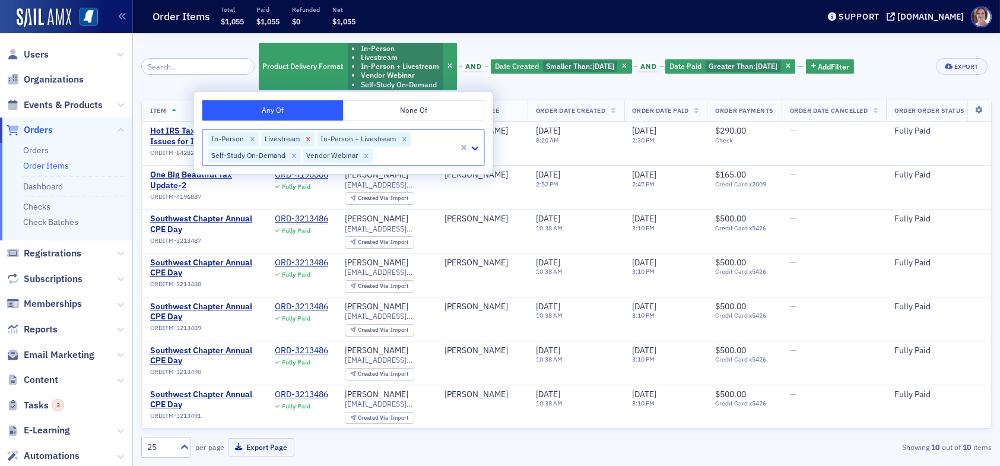
click at [305, 139] on icon "Remove Livestream" at bounding box center [308, 139] width 8 height 8
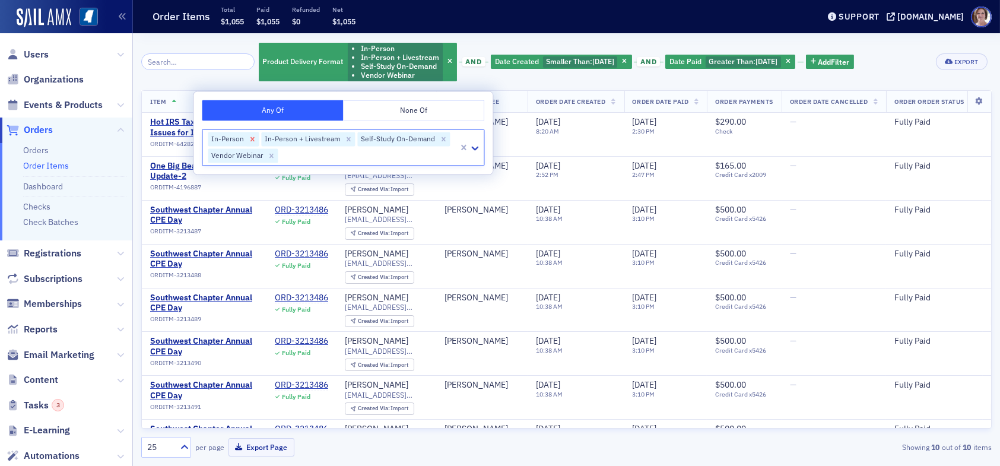
click at [251, 139] on icon "Remove In-Person" at bounding box center [252, 139] width 4 height 4
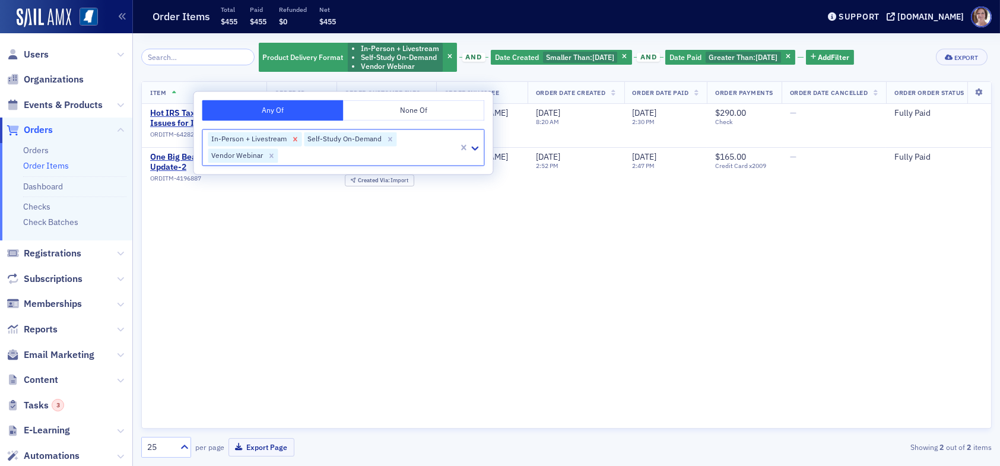
click at [293, 137] on icon "Remove In-Person + Livestream" at bounding box center [295, 139] width 8 height 8
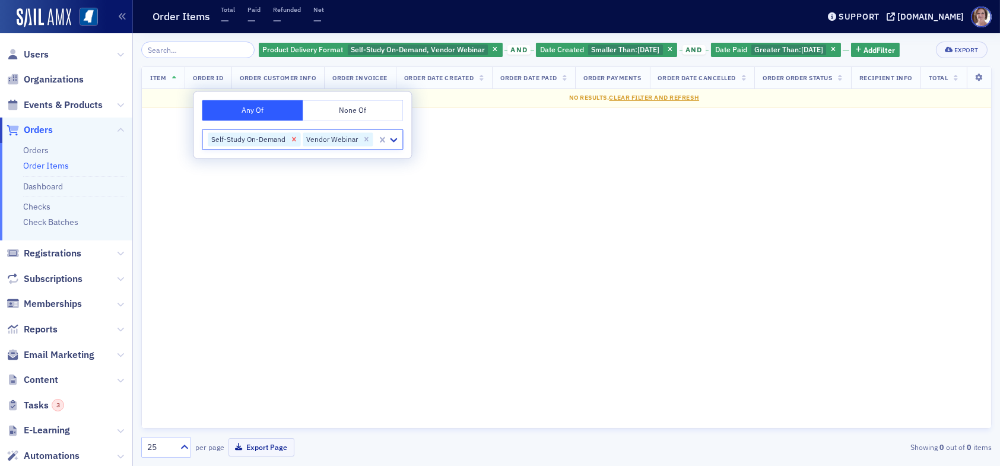
click at [293, 141] on icon "Remove Self-Study On-Demand" at bounding box center [294, 139] width 8 height 8
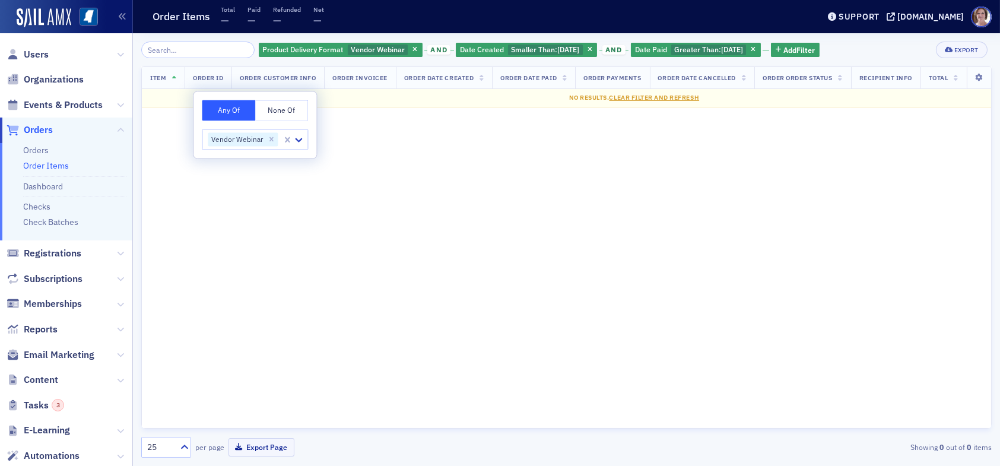
click at [859, 51] on div "Product Delivery Format Vendor Webinar and Date Created Smaller Than : 8/1/2025…" at bounding box center [566, 50] width 850 height 17
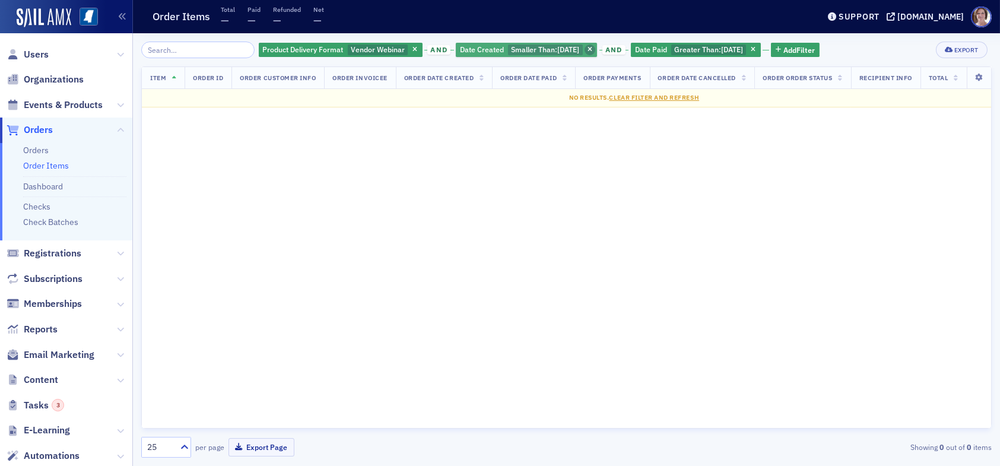
click at [587, 50] on icon "button" at bounding box center [589, 50] width 5 height 7
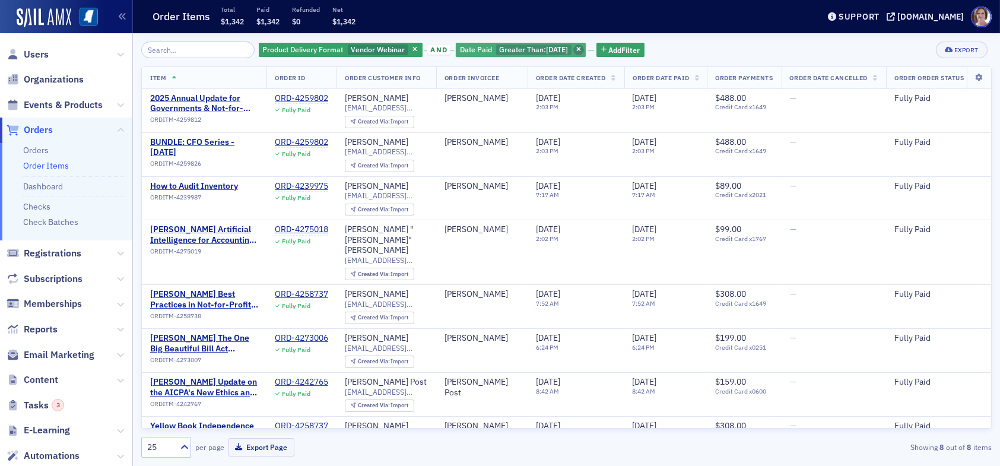
click at [579, 50] on icon "button" at bounding box center [578, 50] width 5 height 7
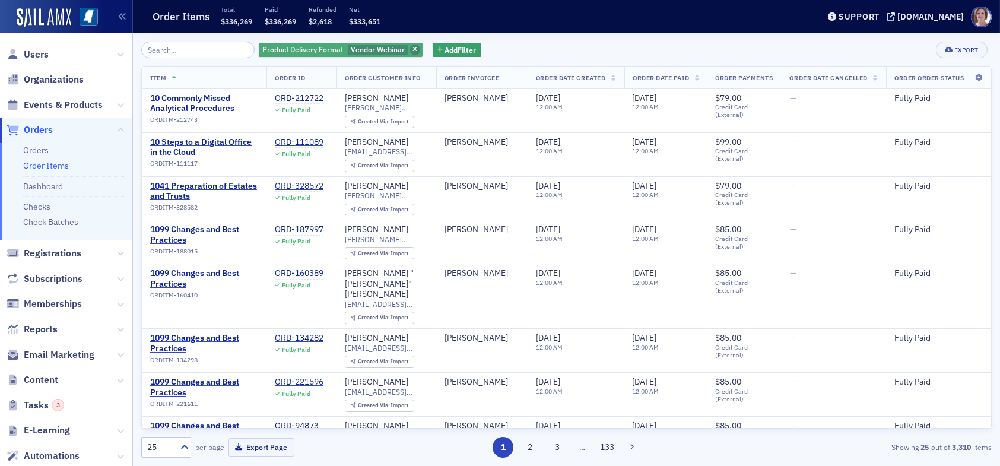
click at [412, 48] on icon "button" at bounding box center [414, 50] width 5 height 7
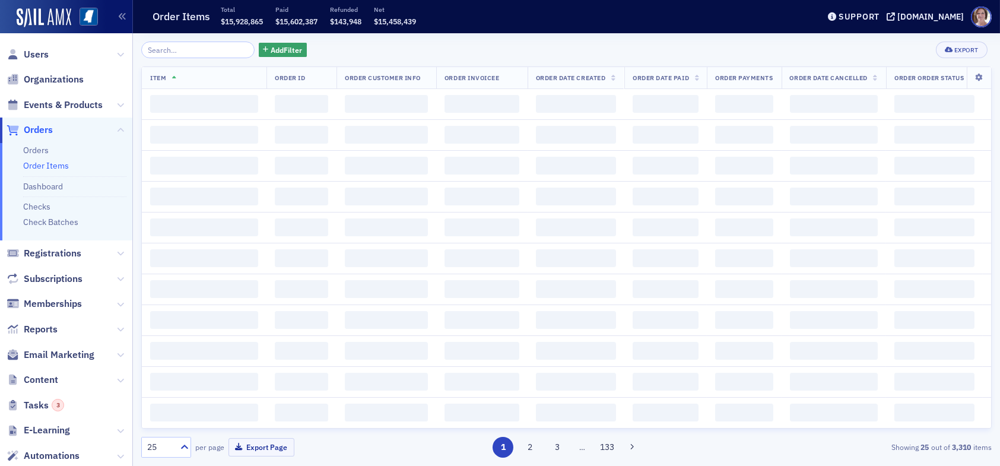
click at [498, 51] on div "Add Filter Export" at bounding box center [566, 50] width 850 height 17
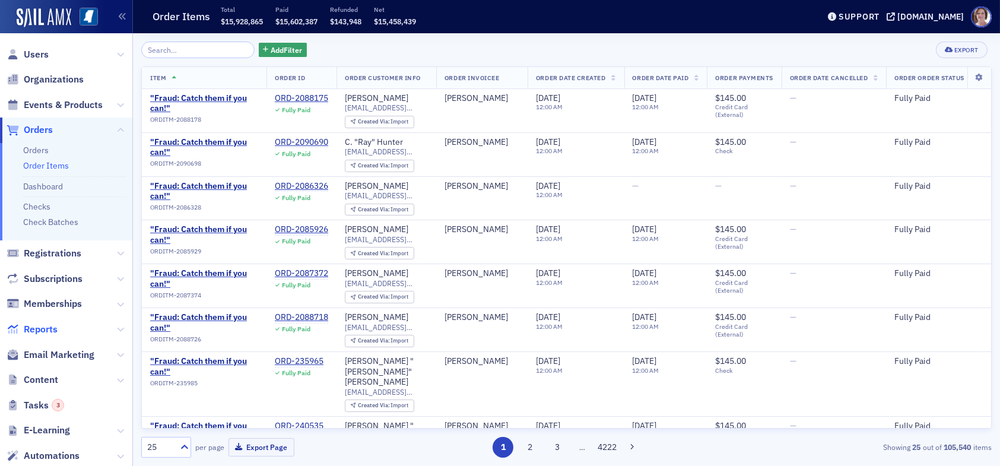
click at [51, 327] on span "Reports" at bounding box center [41, 329] width 34 height 13
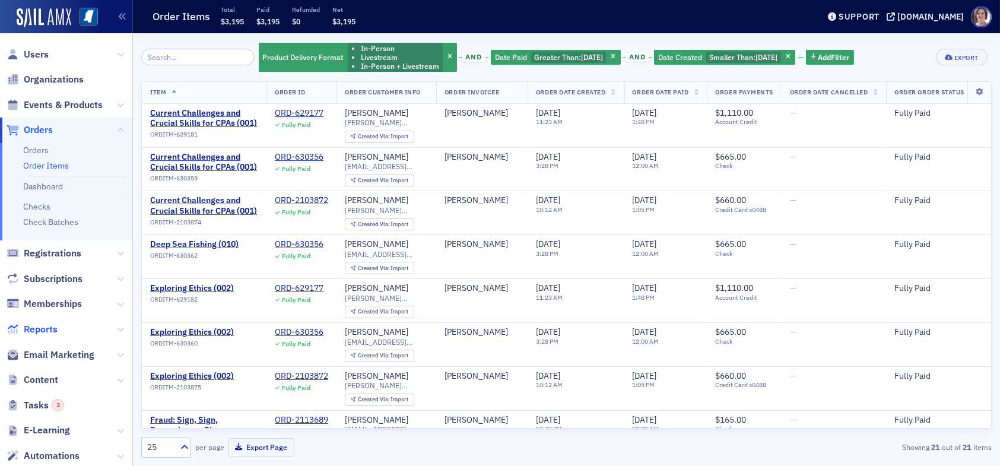
click at [44, 326] on span "Reports" at bounding box center [41, 329] width 34 height 13
